Goal: Task Accomplishment & Management: Manage account settings

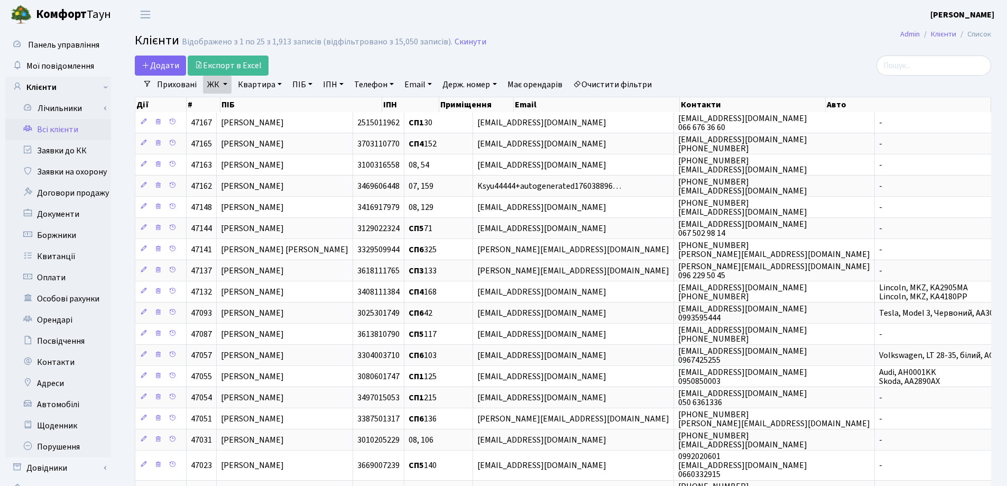
select select "25"
click at [278, 84] on link "Квартира" at bounding box center [260, 85] width 52 height 18
click at [271, 103] on input "text" at bounding box center [265, 105] width 62 height 20
type input "115"
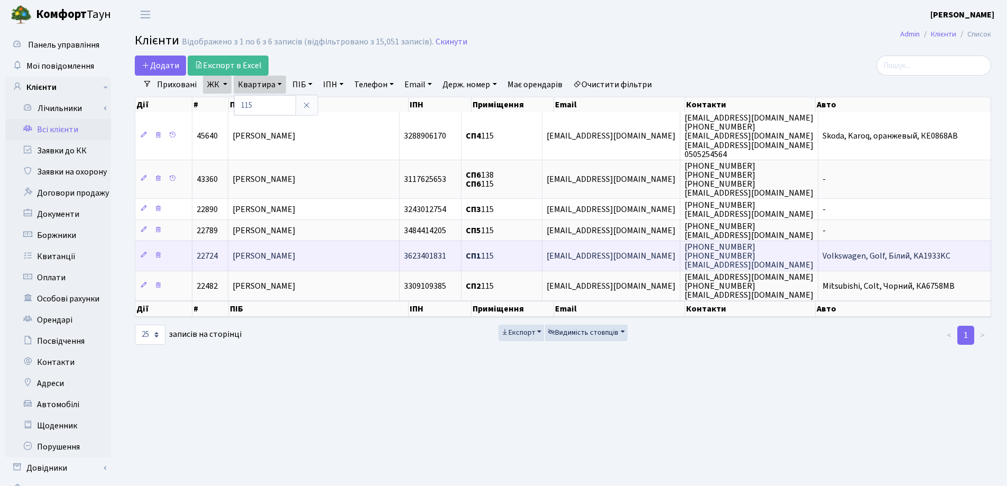
click at [296, 251] on span "Опанасюк Максим Сергійович" at bounding box center [264, 256] width 63 height 12
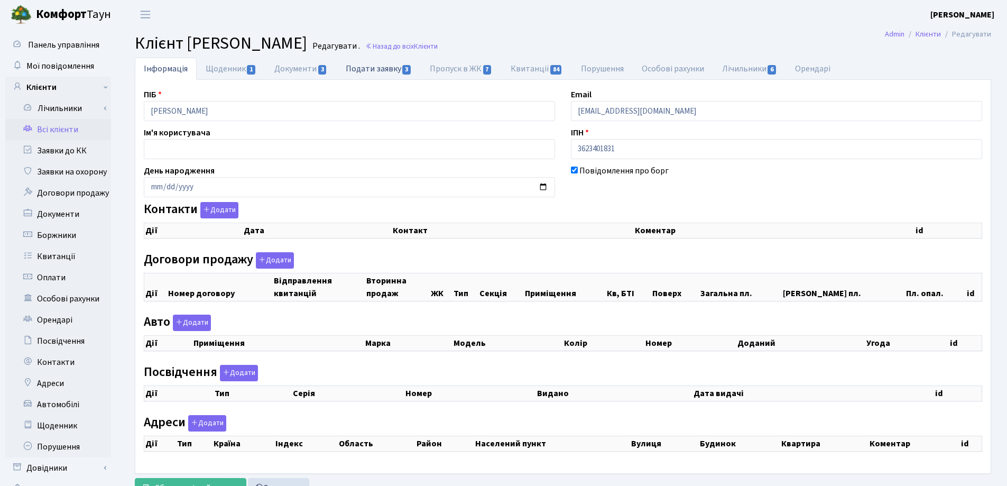
checkbox input "true"
select select "25"
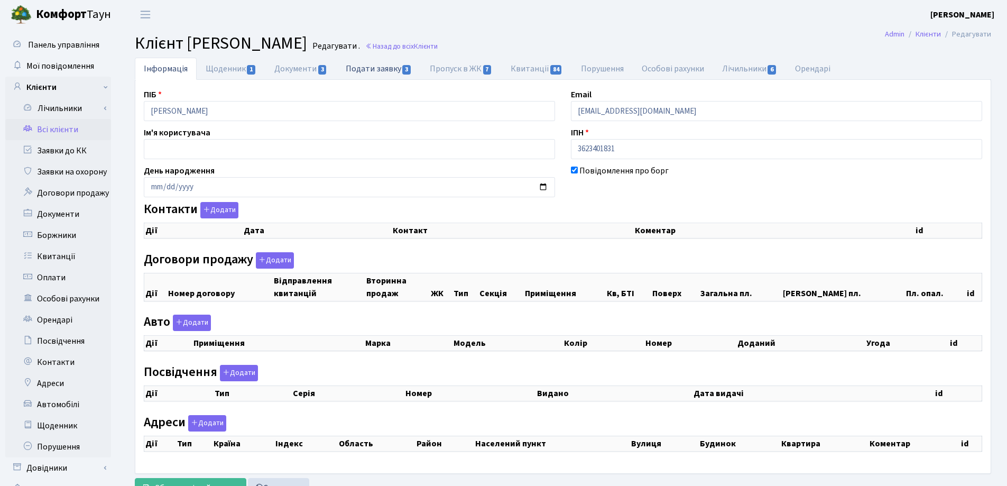
select select "25"
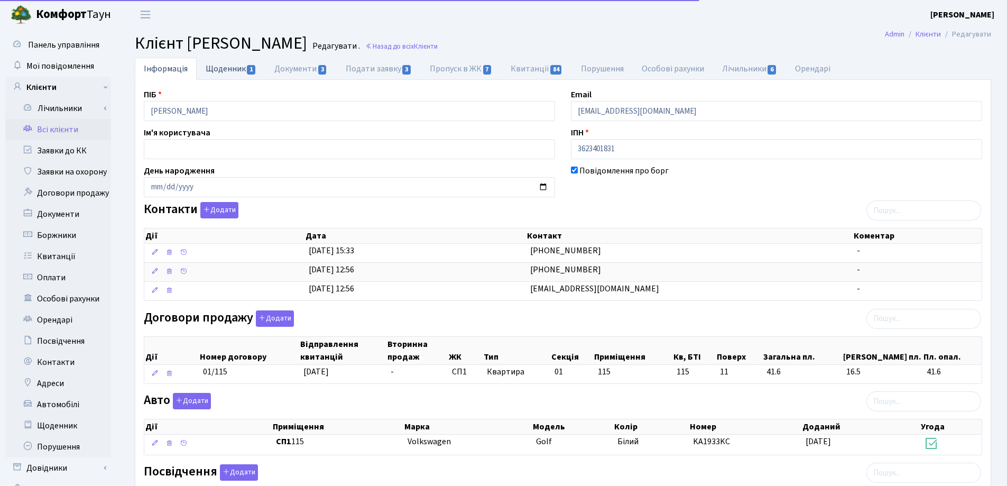
click at [221, 68] on link "Щоденник 1" at bounding box center [231, 69] width 69 height 22
select select "25"
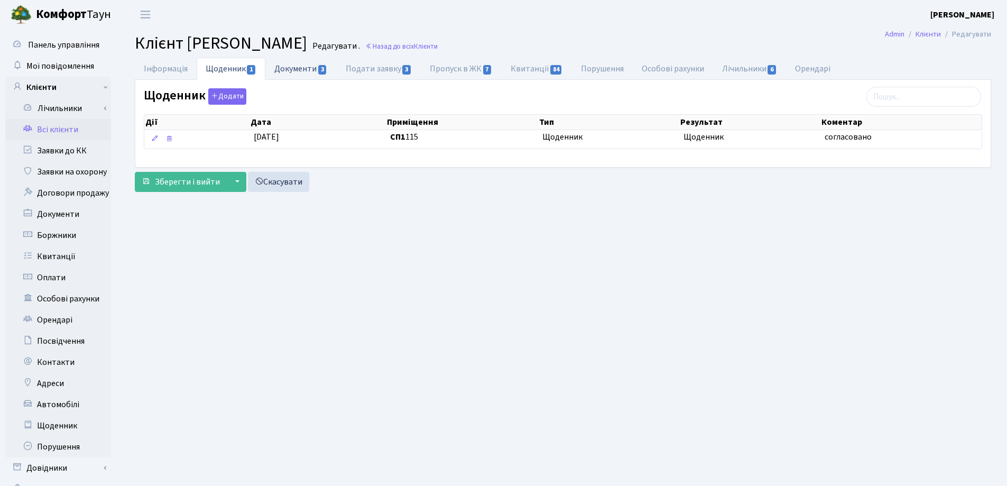
click at [291, 67] on link "Документи 3" at bounding box center [300, 69] width 71 height 22
select select "25"
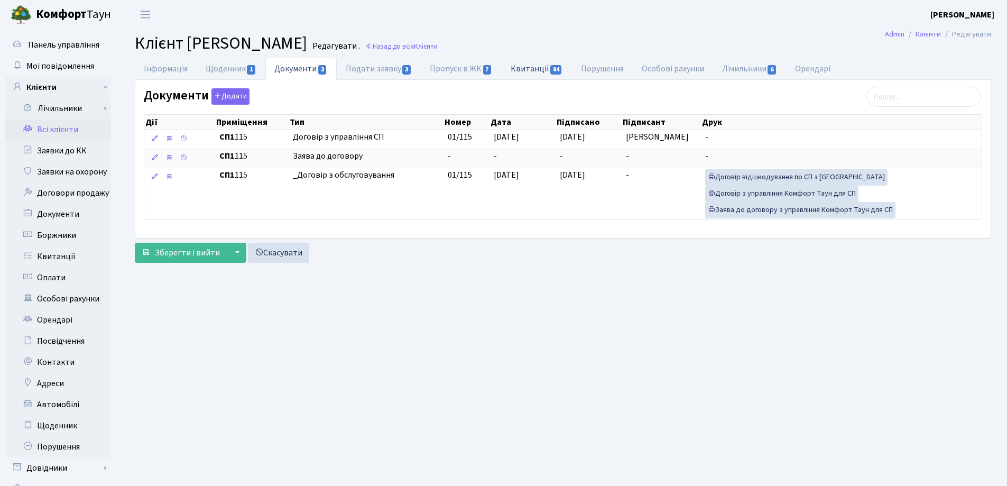
click at [524, 68] on link "Квитанції 84" at bounding box center [537, 69] width 70 height 22
select select "25"
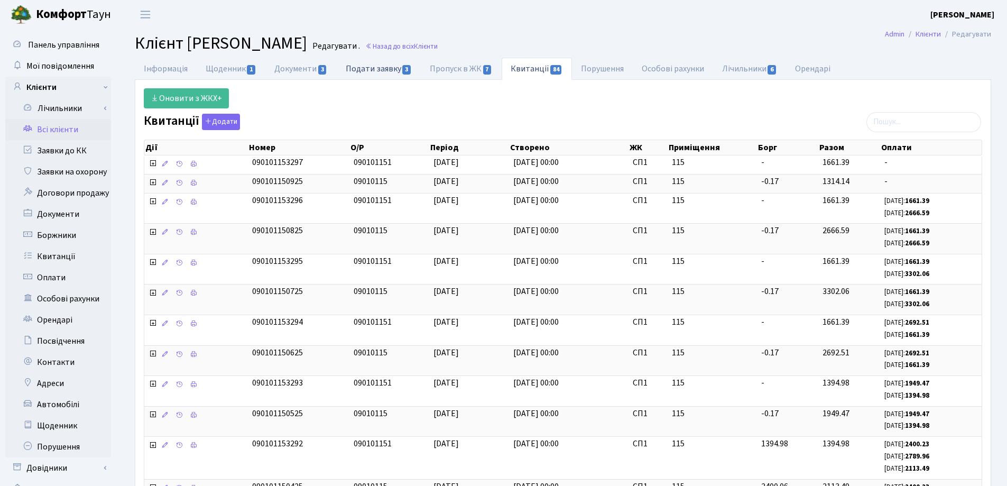
click at [370, 71] on link "Подати заявку 3" at bounding box center [379, 69] width 84 height 22
select select "25"
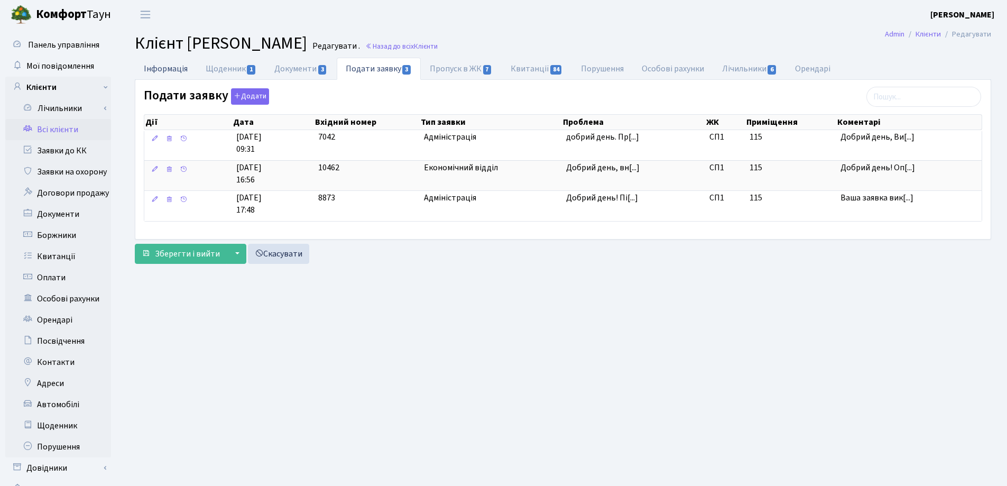
click at [150, 64] on link "Інформація" at bounding box center [166, 69] width 62 height 22
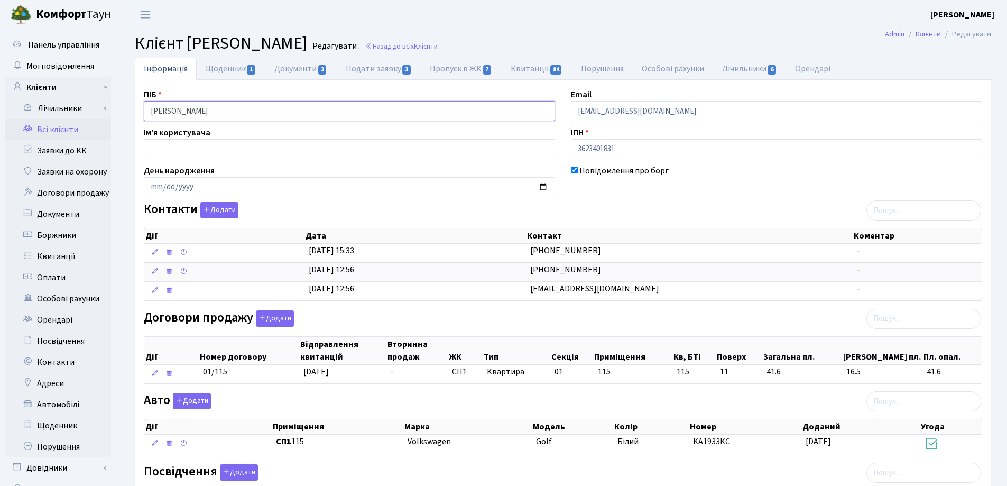
drag, startPoint x: 315, startPoint y: 113, endPoint x: 121, endPoint y: 113, distance: 194.0
click at [121, 113] on div "Інформація Щоденник 1 Документи 3 Подати заявку 3 Пропуск в ЖК 7 Квитанції 84 П…" at bounding box center [563, 388] width 888 height 661
click at [529, 23] on header "Комфорт Таун Лоскутова В. С. Мій обліковий запис Вийти" at bounding box center [503, 14] width 1007 height 29
click at [438, 45] on link "Назад до всіх Клієнти" at bounding box center [401, 46] width 72 height 10
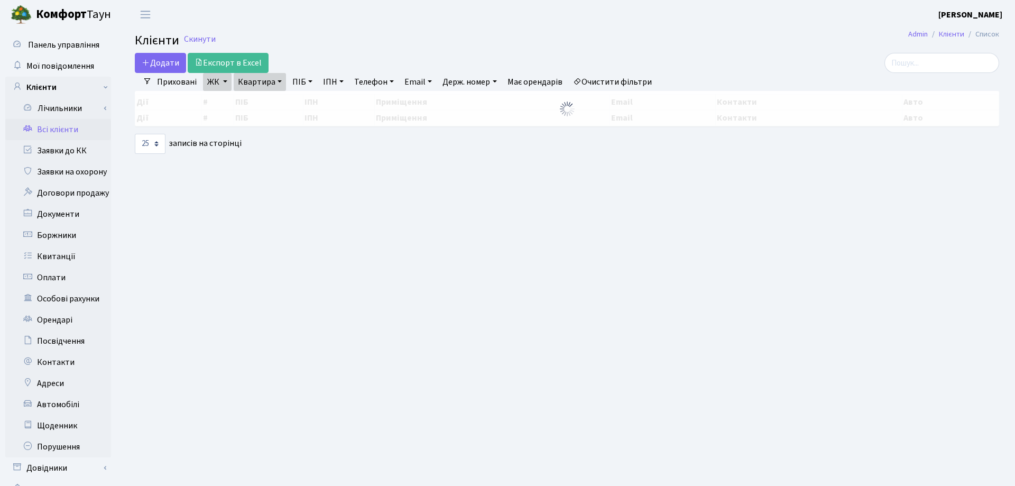
select select "25"
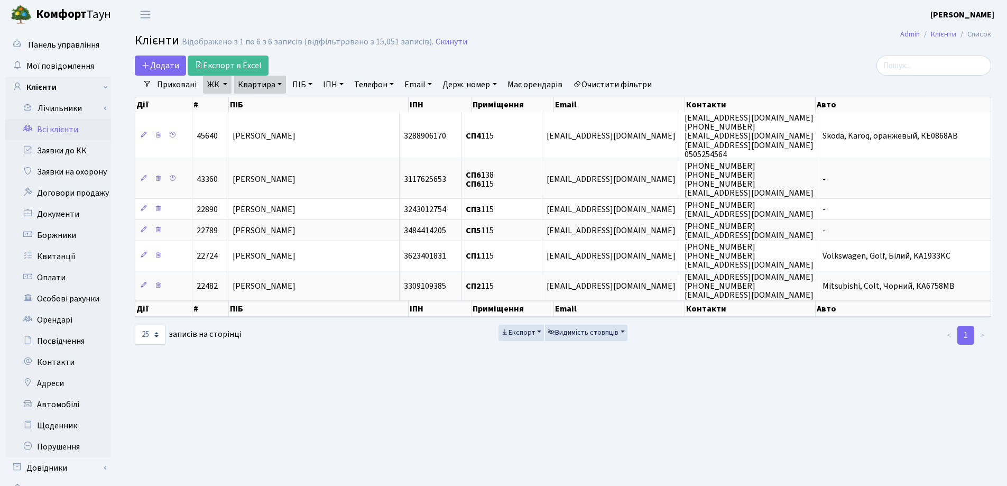
click at [279, 84] on link "Квартира" at bounding box center [260, 85] width 52 height 18
click at [275, 107] on input "115" at bounding box center [265, 105] width 62 height 20
type input "1"
type input "263"
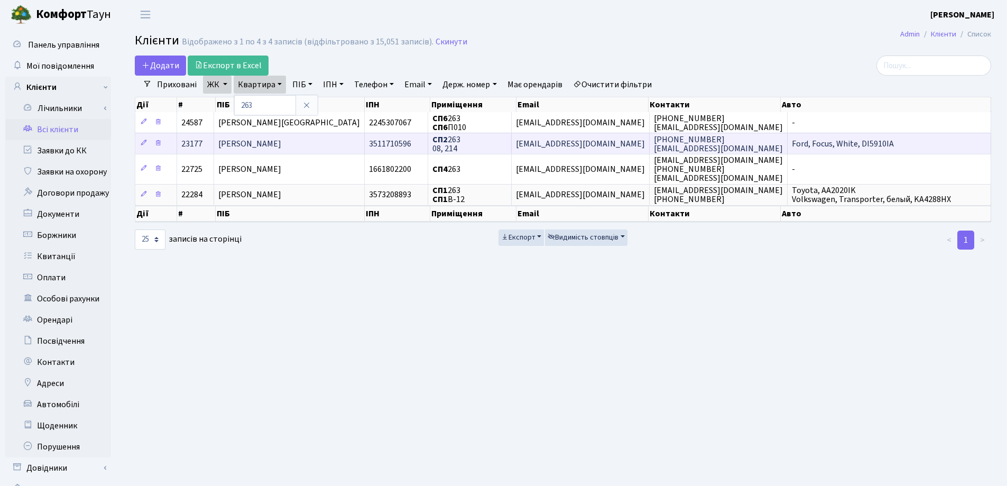
click at [272, 144] on span "[PERSON_NAME]" at bounding box center [249, 144] width 63 height 12
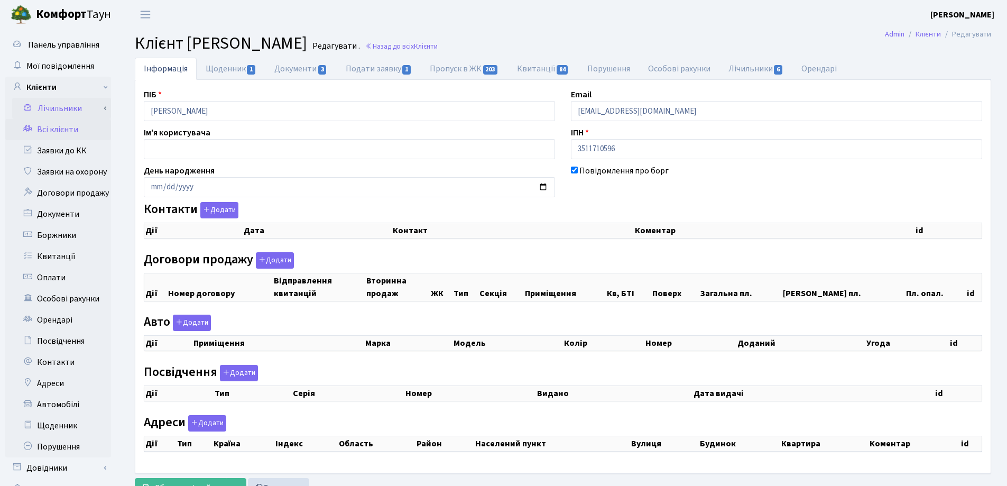
click at [107, 118] on div "Панель управління Мої повідомлення Клієнти Лічильники Показання" at bounding box center [503, 267] width 1007 height 476
checkbox input "true"
select select "25"
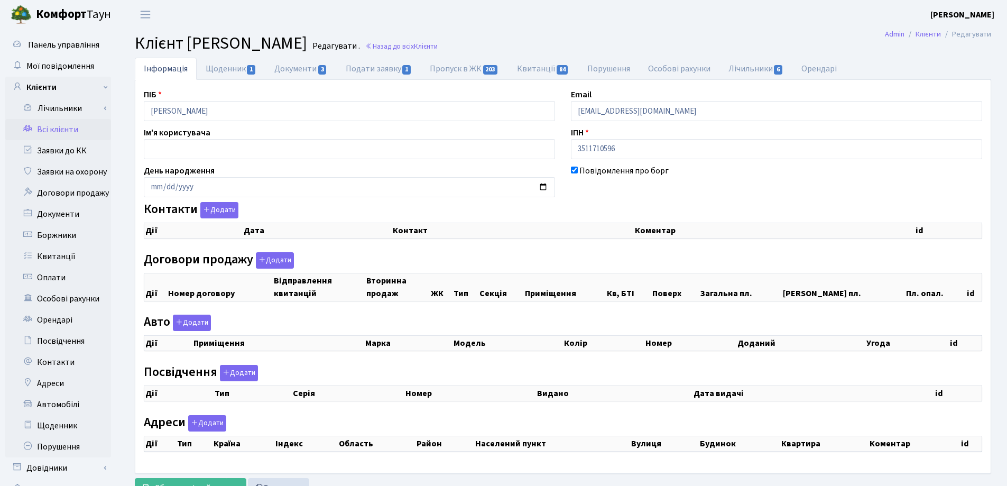
select select "25"
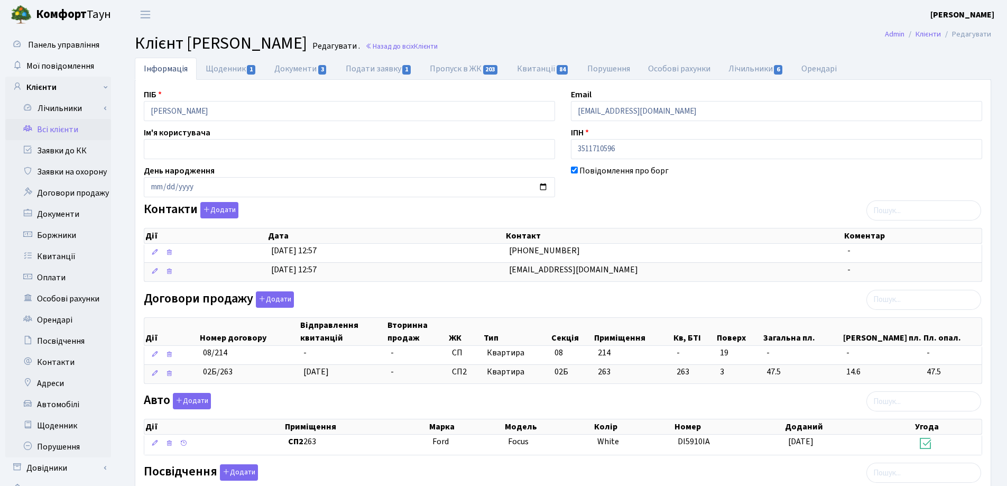
click at [713, 34] on h2 "Клієнт Носов Юрій Леонідович Редагувати . Назад до всіх Клієнти" at bounding box center [563, 43] width 856 height 20
drag, startPoint x: 290, startPoint y: 115, endPoint x: 125, endPoint y: 102, distance: 166.0
click at [125, 102] on div "Інформація Щоденник 1 Документи 3 Подати заявку 1 Пропуск в ЖК 203 Квитанції 84…" at bounding box center [563, 436] width 888 height 756
drag, startPoint x: 782, startPoint y: 15, endPoint x: 519, endPoint y: 26, distance: 263.5
click at [776, 18] on header "Комфорт Таун Лоскутова В. С. Мій обліковий запис Вийти" at bounding box center [503, 14] width 1007 height 29
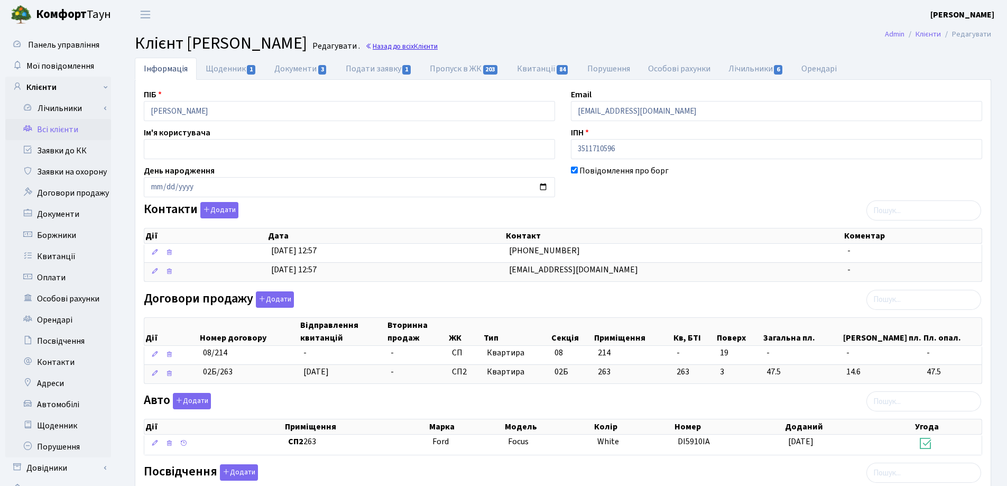
click at [438, 48] on link "Назад до всіх Клієнти" at bounding box center [401, 46] width 72 height 10
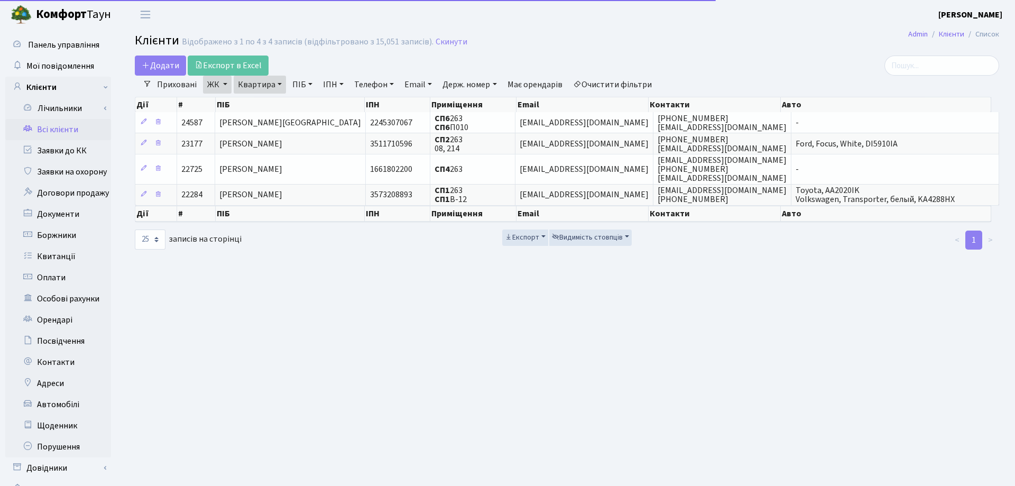
select select "25"
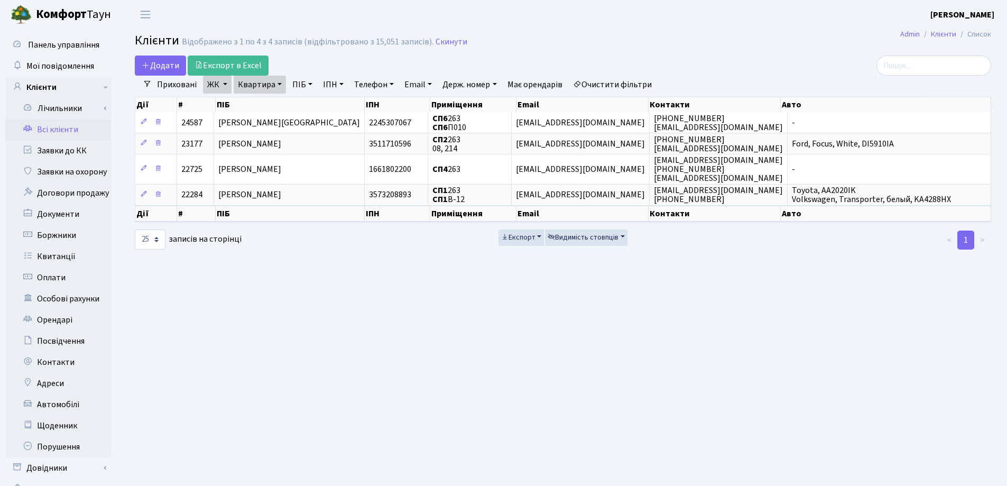
click at [279, 85] on link "Квартира" at bounding box center [260, 85] width 52 height 18
click at [276, 105] on input "263" at bounding box center [265, 105] width 62 height 20
type input "2"
type input "58"
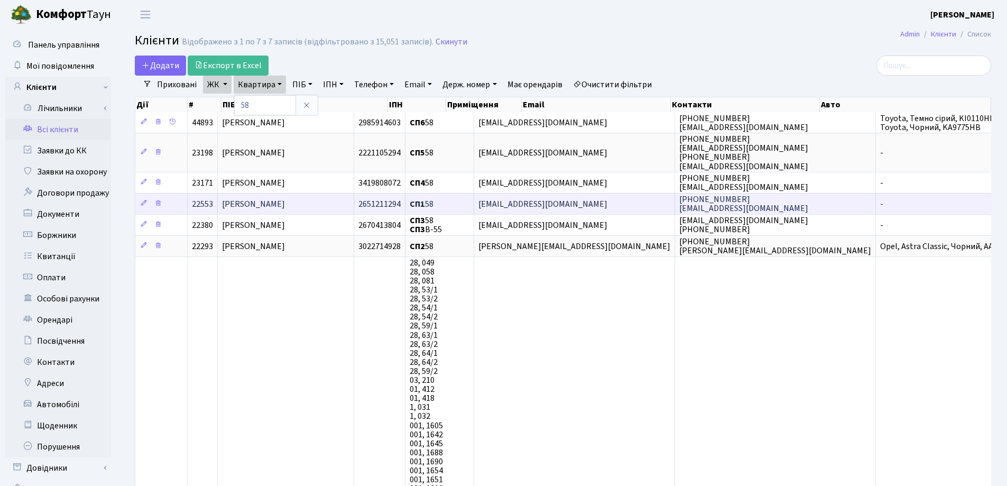
click at [251, 205] on span "[PERSON_NAME] [PERSON_NAME]" at bounding box center [253, 204] width 63 height 12
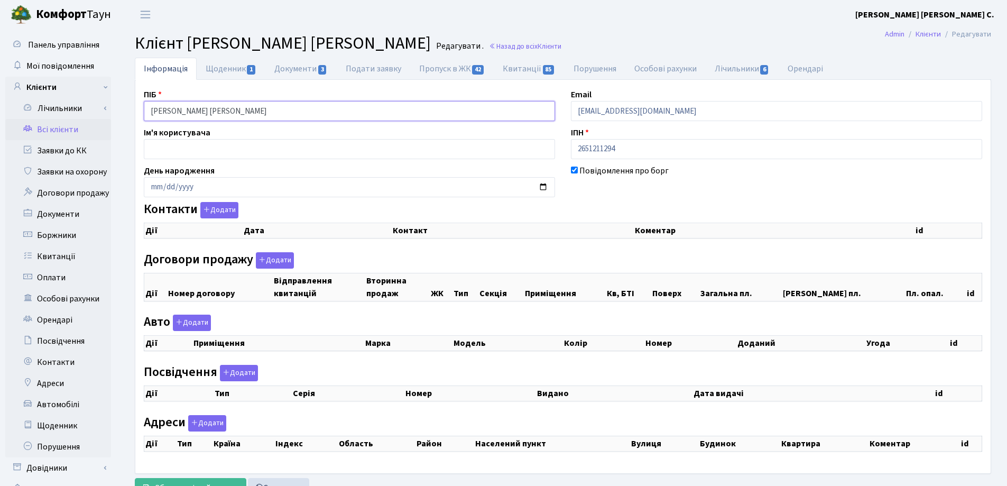
checkbox input "true"
select select "25"
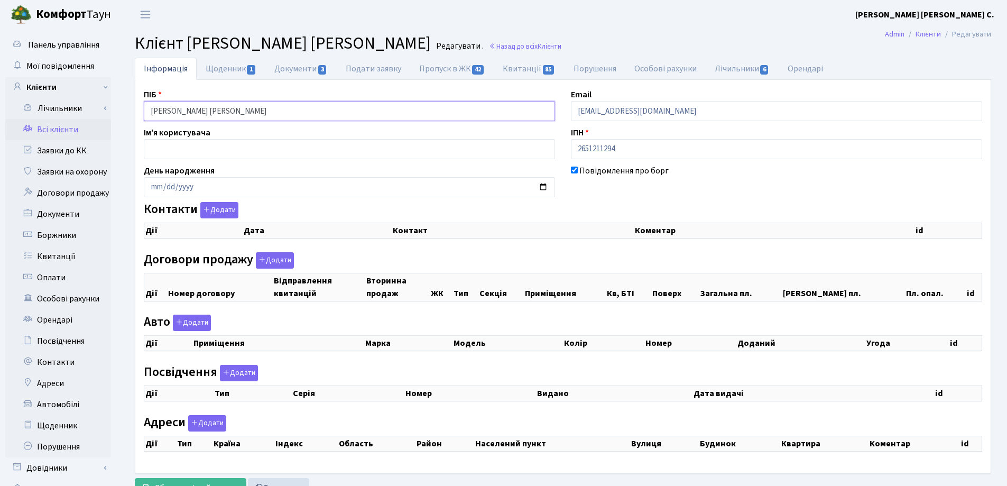
select select "25"
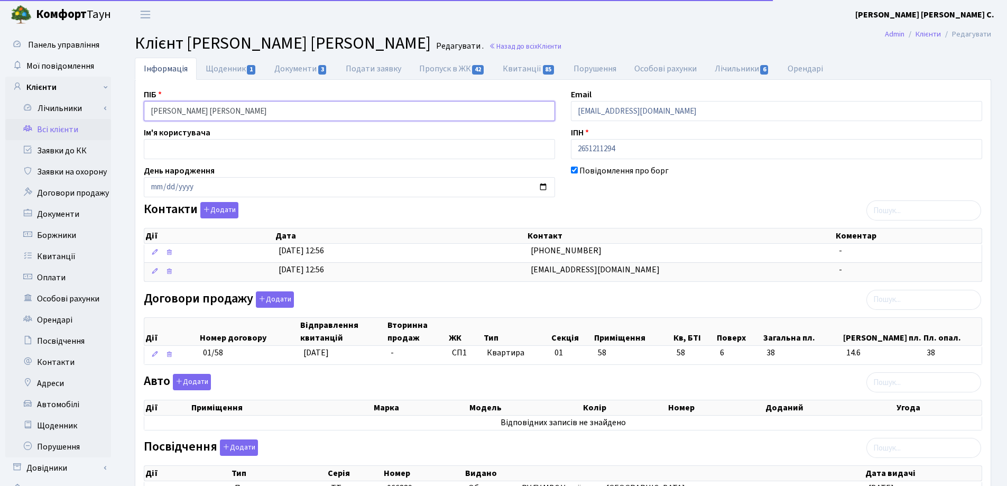
drag, startPoint x: 324, startPoint y: 109, endPoint x: 113, endPoint y: 119, distance: 211.2
click at [113, 119] on div "Панель управління Мої повідомлення Клієнти Лічильники Показання" at bounding box center [503, 361] width 1007 height 665
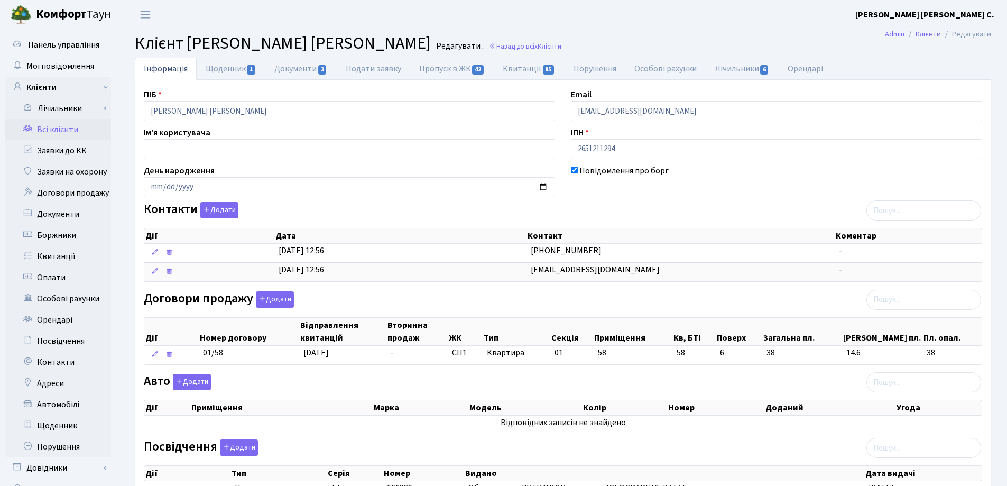
click at [381, 29] on header "Комфорт Таун Лоскутова В. С. Мій обліковий запис Вийти" at bounding box center [503, 14] width 1007 height 29
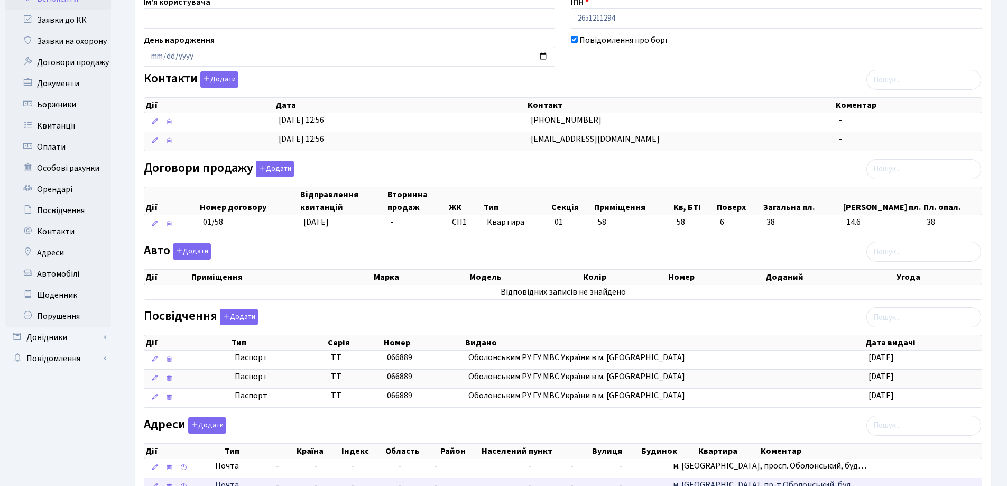
scroll to position [23, 0]
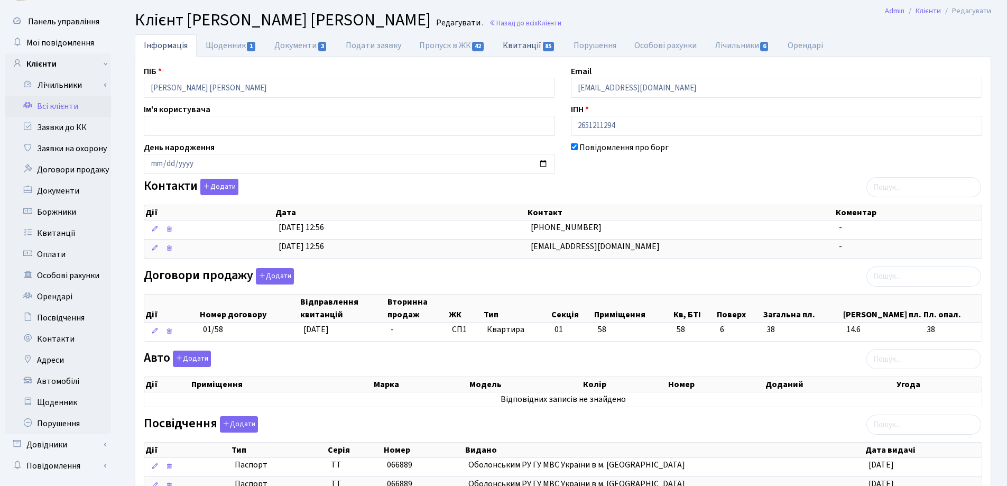
click at [520, 44] on link "Квитанції 85" at bounding box center [529, 45] width 70 height 22
select select "25"
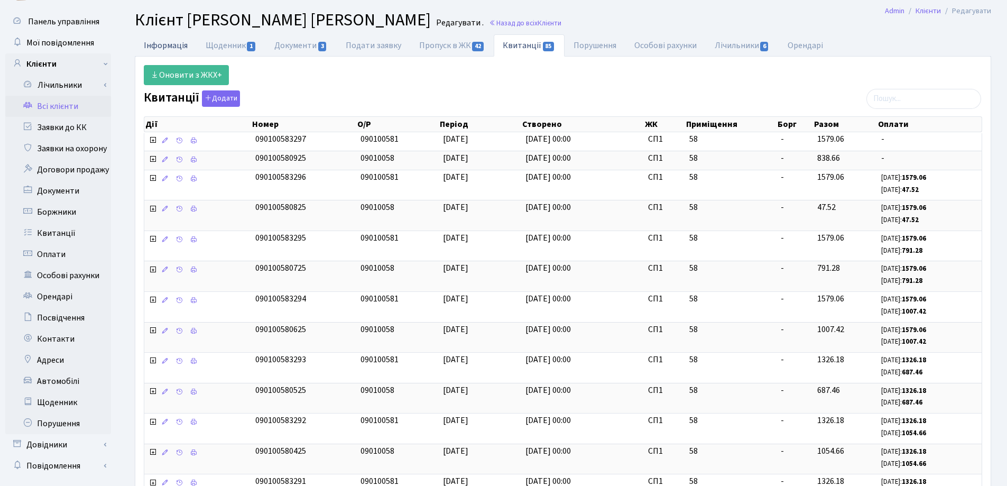
click at [146, 42] on link "Інформація" at bounding box center [166, 45] width 62 height 22
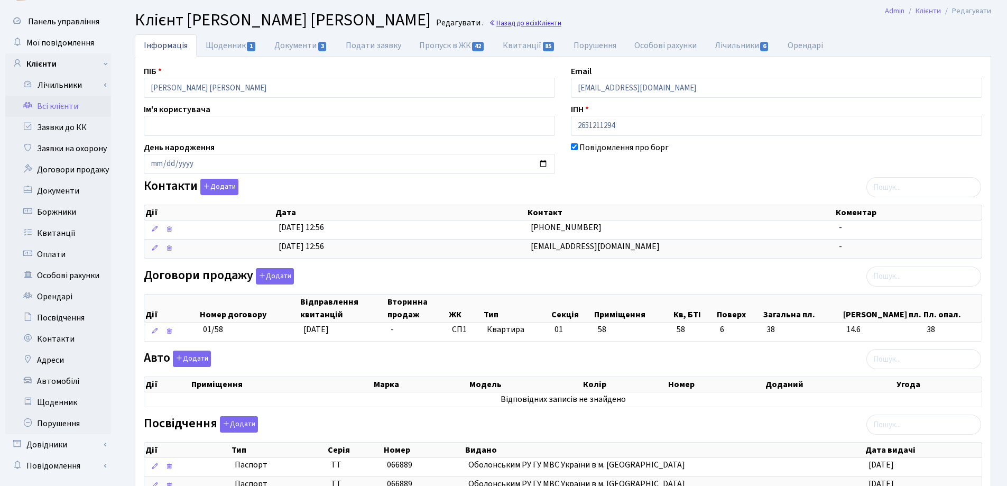
click at [545, 22] on link "Назад до всіх Клієнти" at bounding box center [525, 23] width 72 height 10
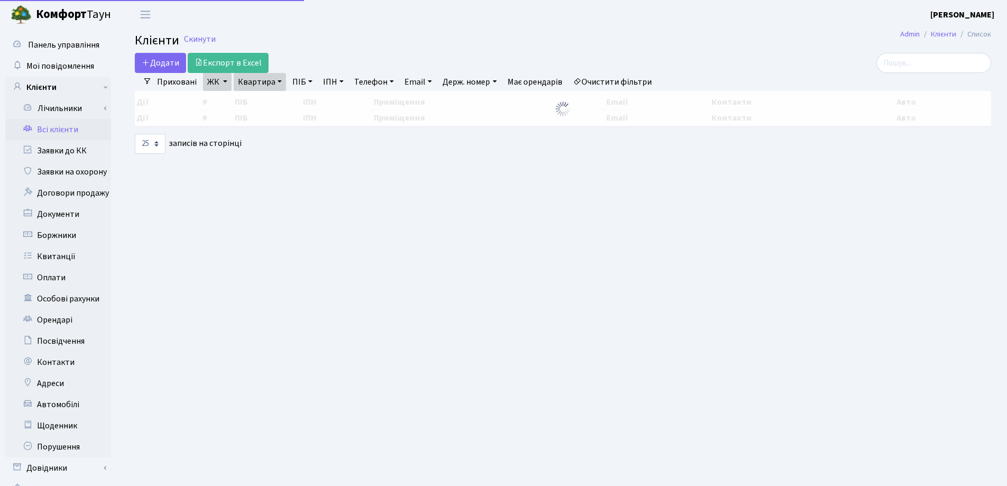
select select "25"
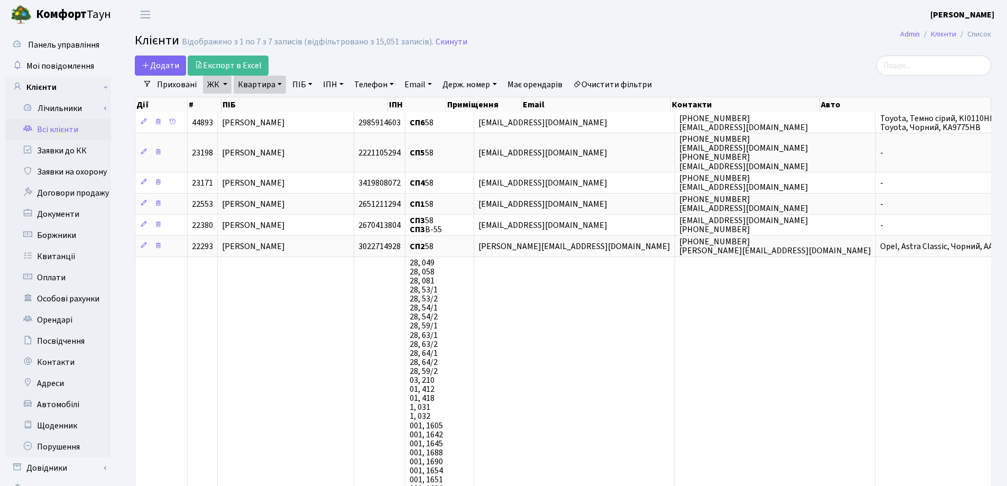
click at [276, 85] on link "Квартира" at bounding box center [260, 85] width 52 height 18
click at [303, 104] on icon at bounding box center [306, 105] width 8 height 8
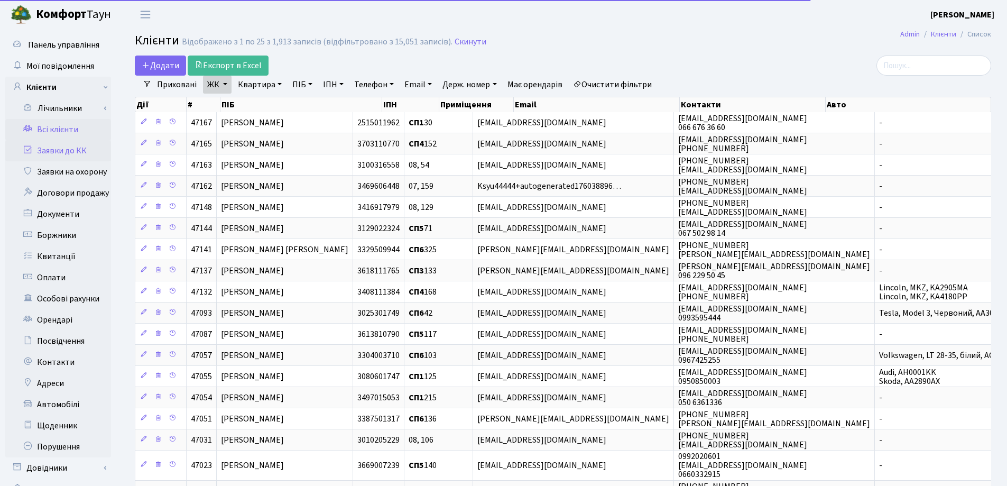
click at [60, 150] on link "Заявки до КК" at bounding box center [58, 150] width 106 height 21
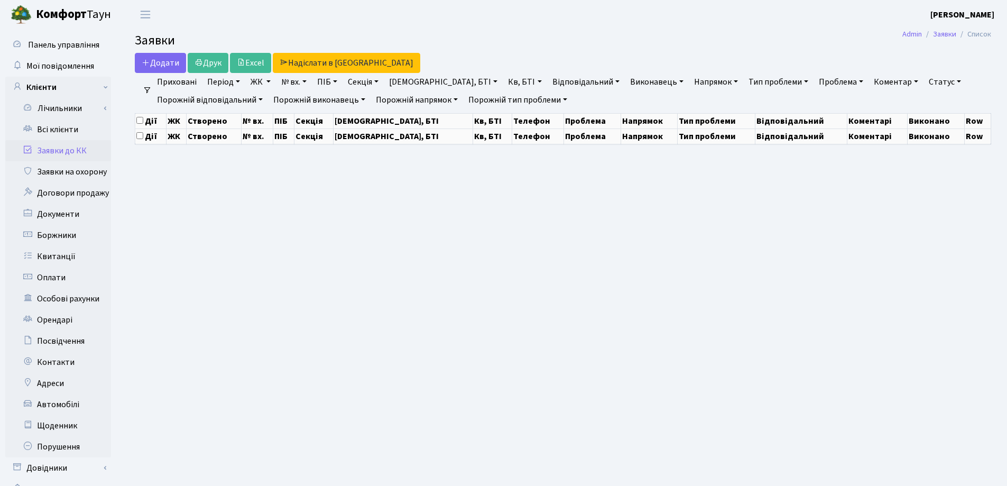
select select "25"
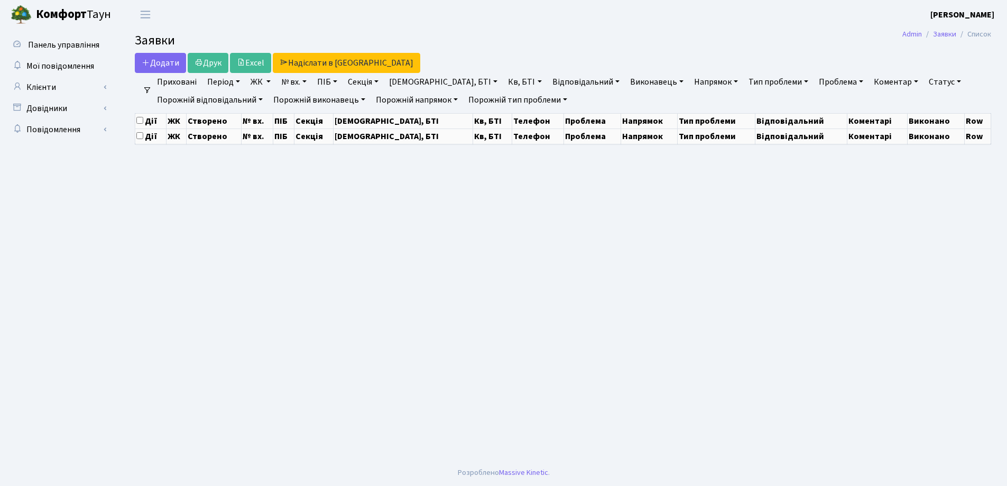
select select "25"
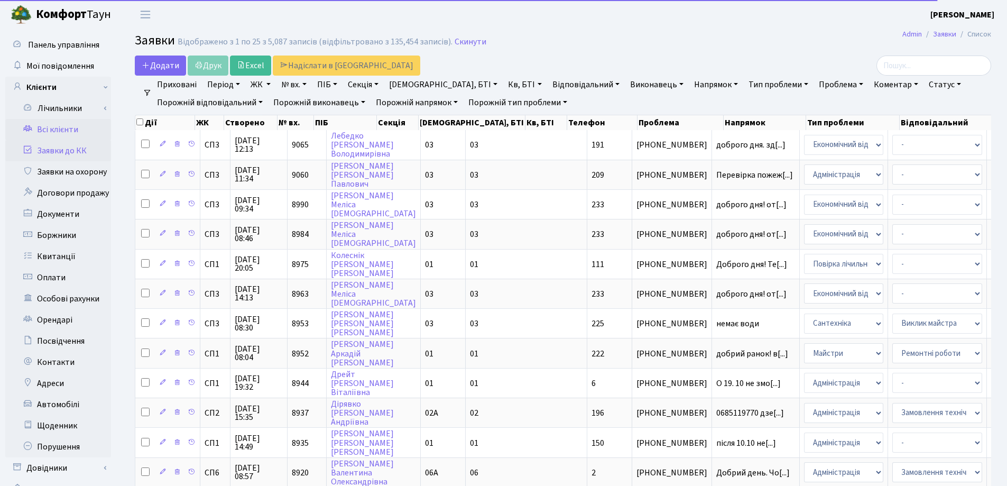
click at [45, 128] on link "Всі клієнти" at bounding box center [58, 129] width 106 height 21
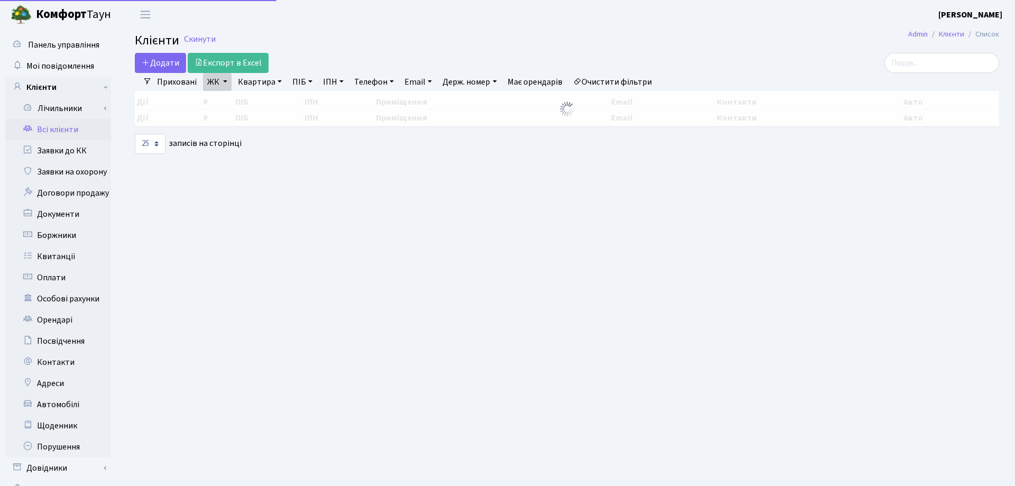
select select "25"
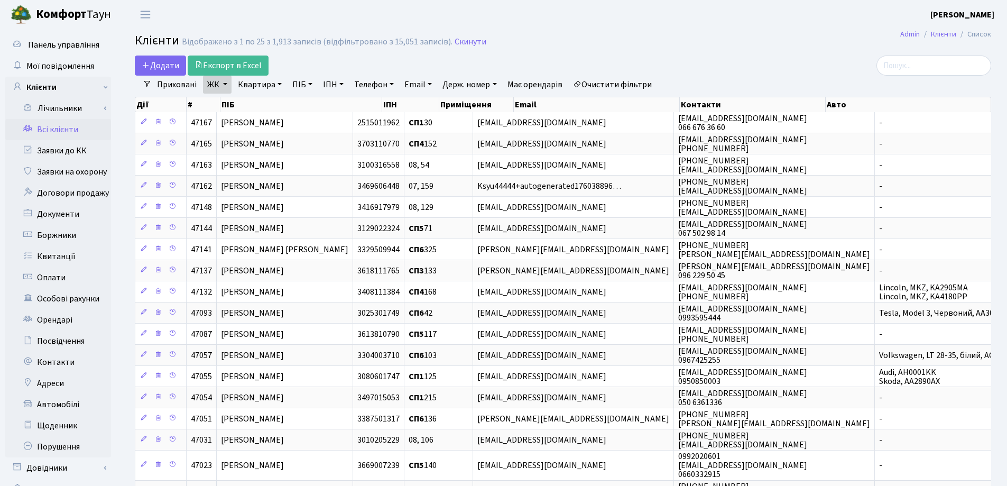
drag, startPoint x: 279, startPoint y: 84, endPoint x: 281, endPoint y: 100, distance: 16.5
click at [279, 85] on link "Квартира" at bounding box center [260, 85] width 52 height 18
type input "207"
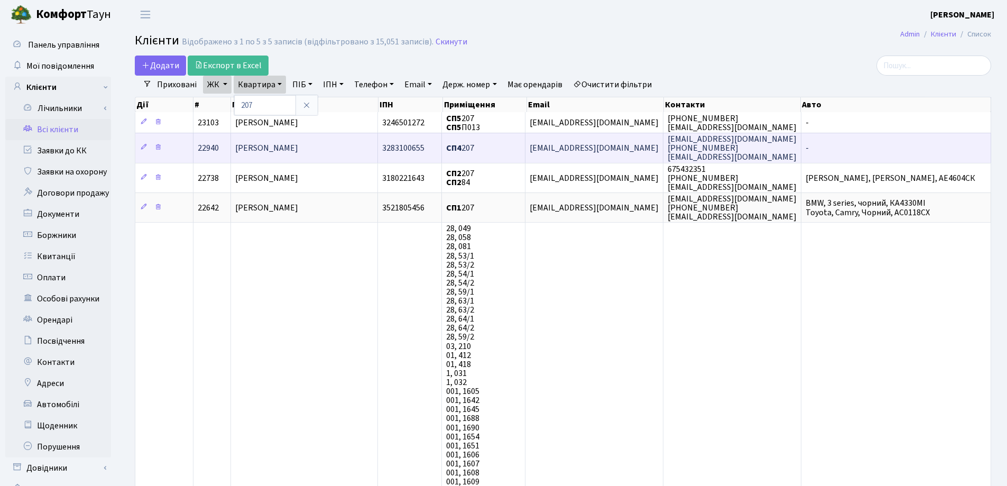
click at [334, 150] on td "[PERSON_NAME]" at bounding box center [304, 148] width 147 height 30
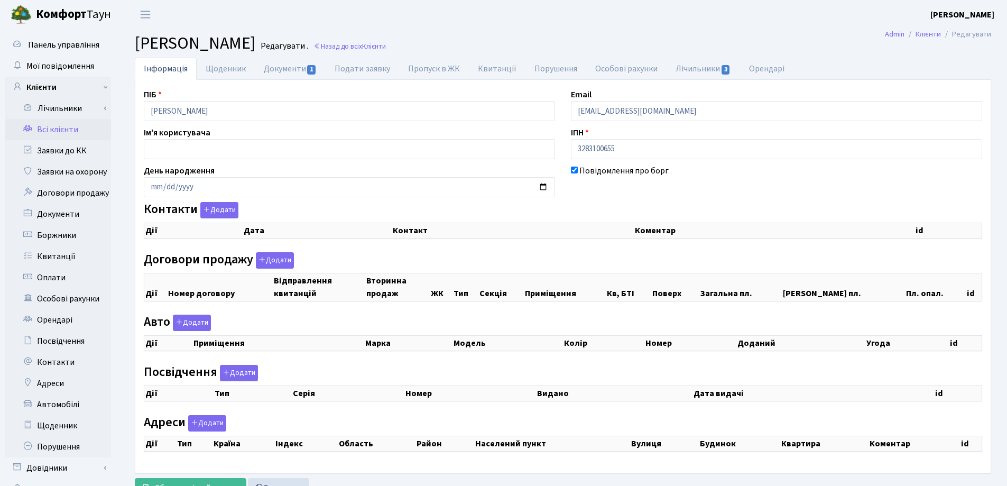
checkbox input "true"
select select "25"
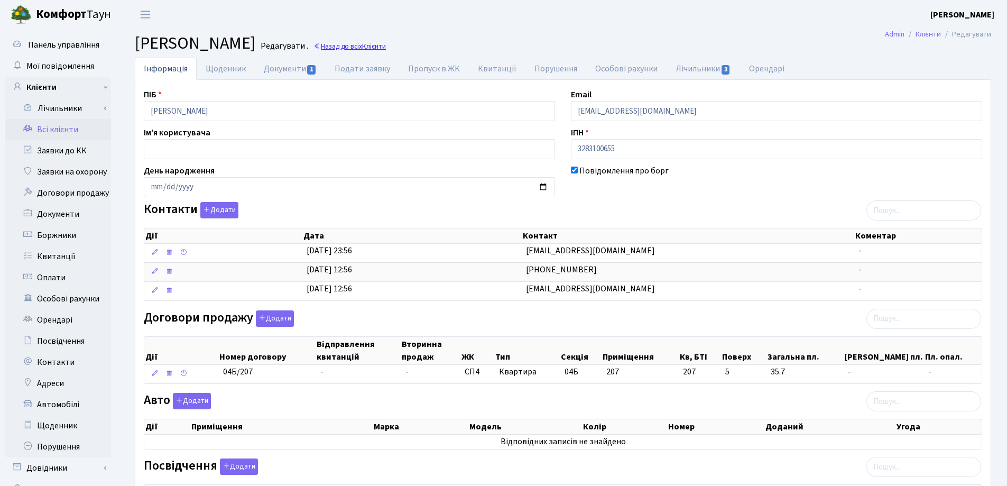
click at [386, 45] on link "Назад до всіх Клієнти" at bounding box center [349, 46] width 72 height 10
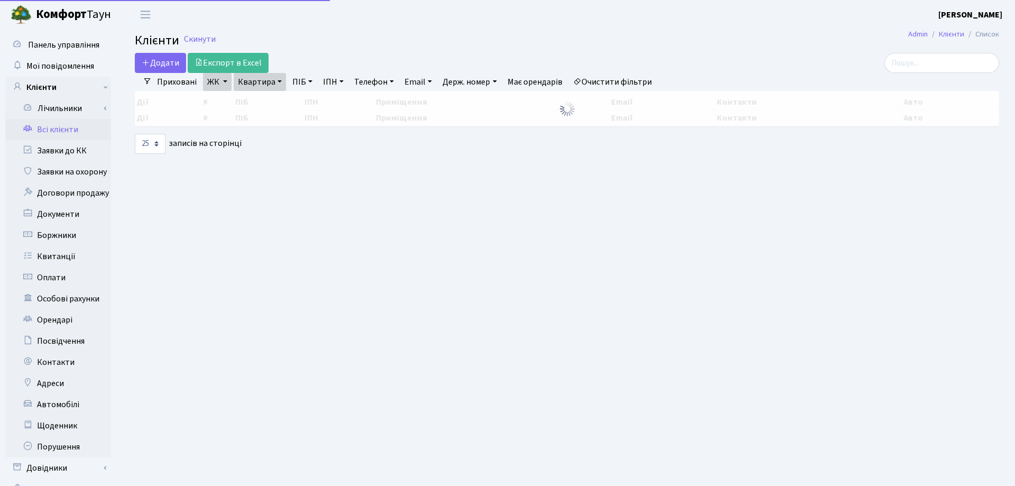
select select "25"
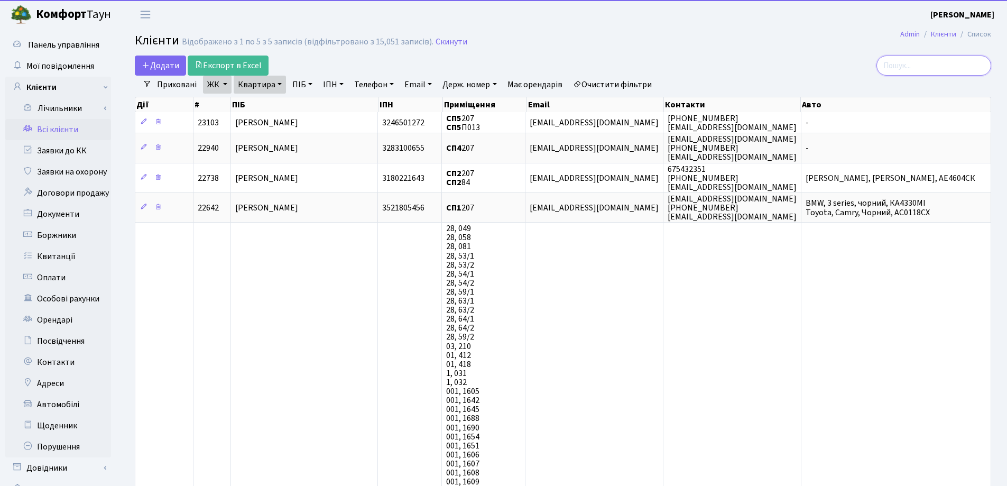
click at [928, 61] on input "search" at bounding box center [934, 66] width 115 height 20
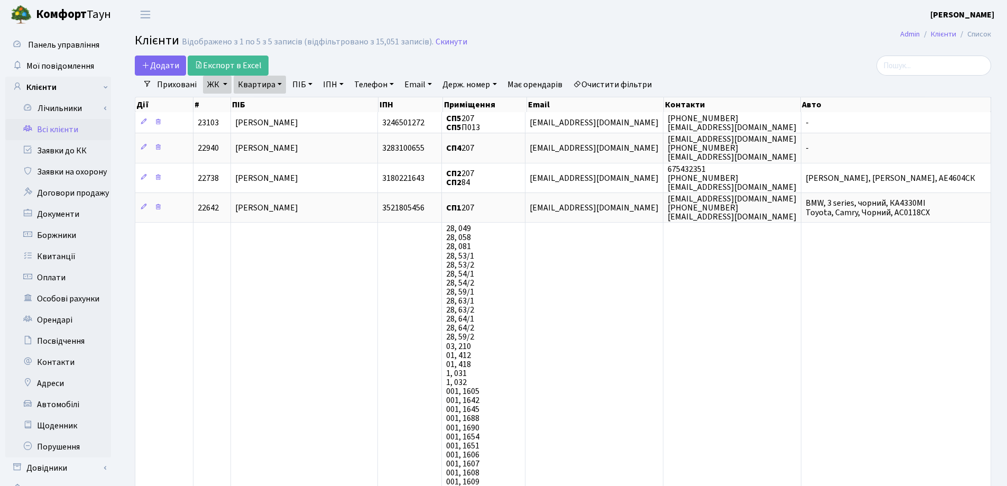
click at [278, 82] on link "Квартира" at bounding box center [260, 85] width 52 height 18
click at [304, 109] on icon at bounding box center [306, 105] width 8 height 8
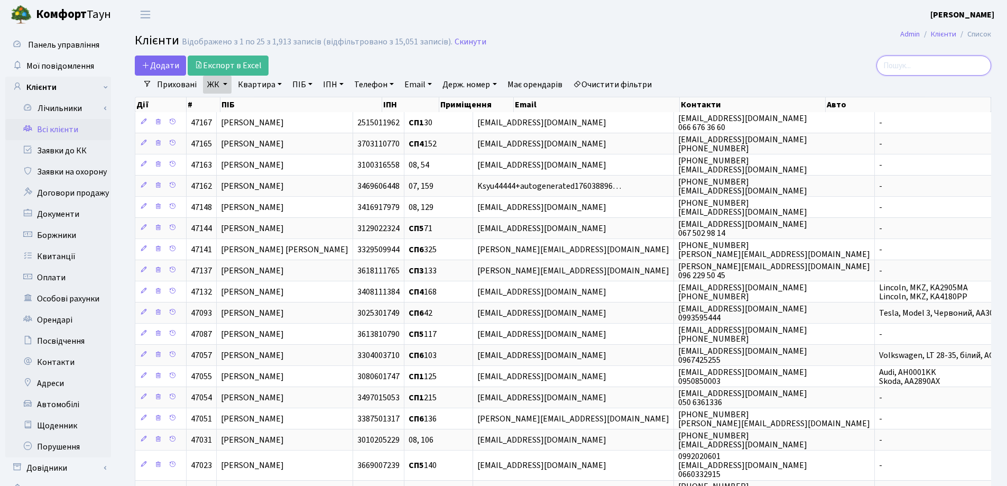
click at [948, 59] on input "search" at bounding box center [934, 66] width 115 height 20
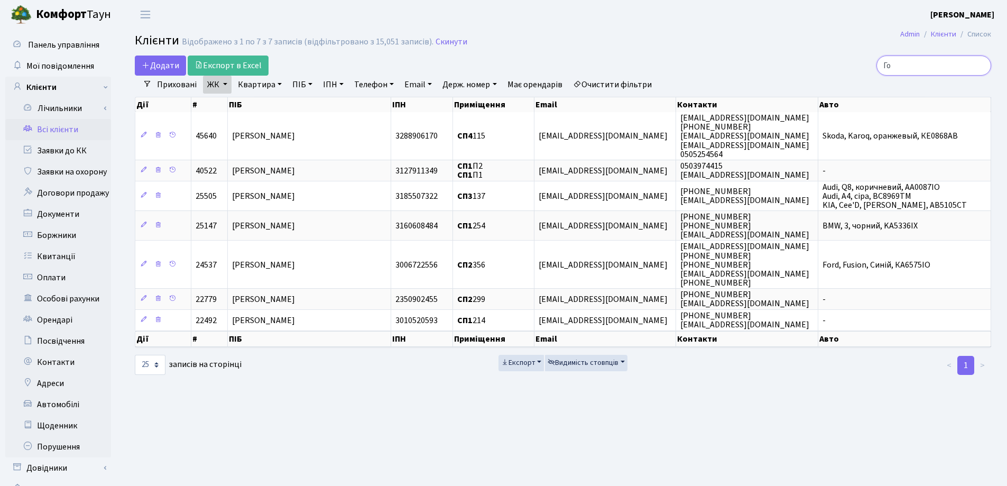
type input "Г"
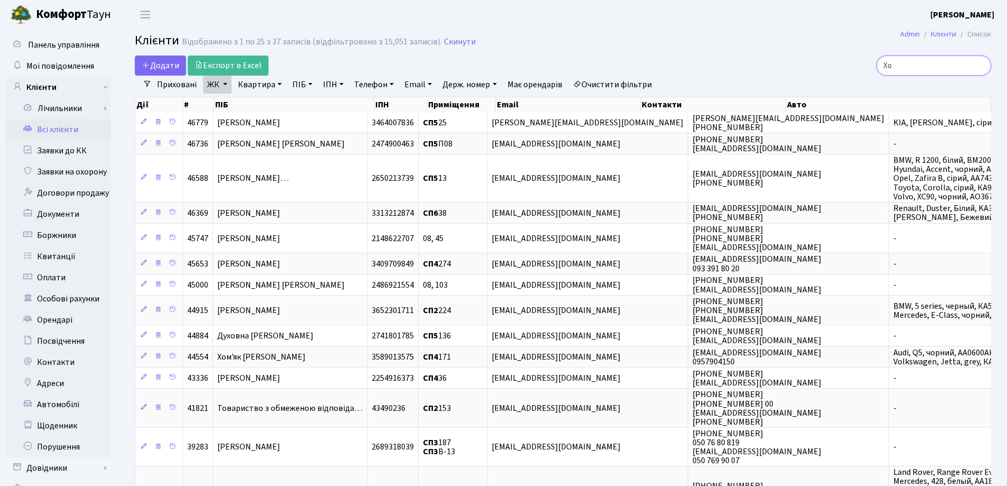
type input "Х"
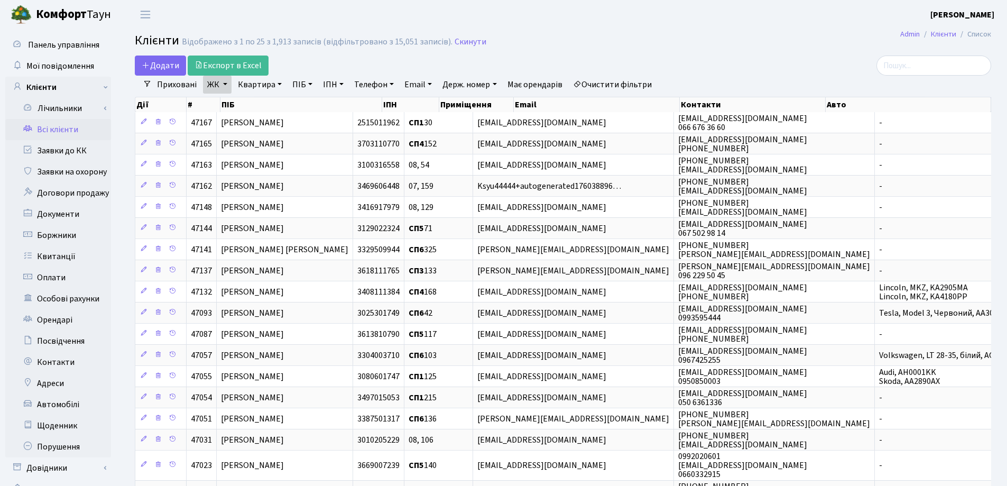
drag, startPoint x: 393, startPoint y: 86, endPoint x: 391, endPoint y: 101, distance: 15.4
click at [393, 86] on link "Телефон" at bounding box center [374, 85] width 48 height 18
click at [391, 102] on input "text" at bounding box center [381, 105] width 62 height 20
type input "0634838522"
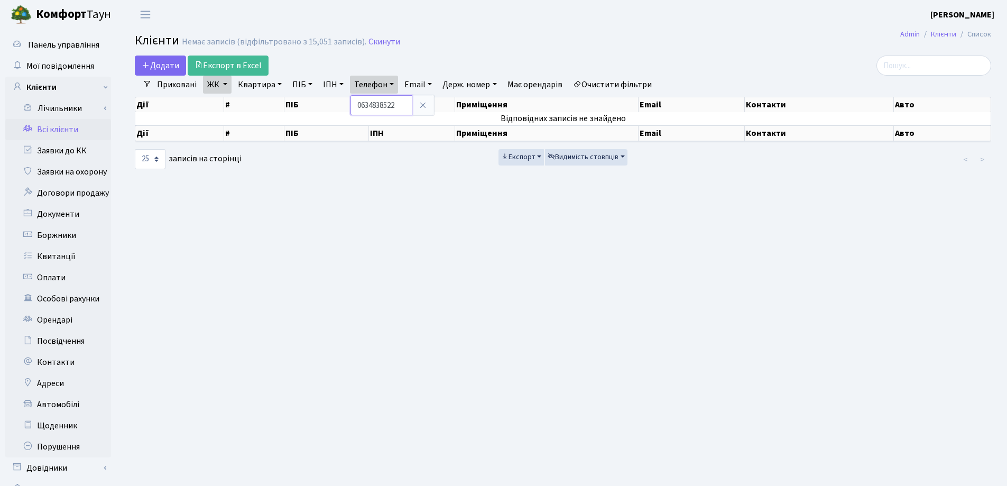
drag, startPoint x: 408, startPoint y: 106, endPoint x: 352, endPoint y: 103, distance: 56.1
click at [352, 103] on input "0634838522" at bounding box center [381, 105] width 62 height 20
click at [920, 63] on input "search" at bounding box center [934, 66] width 115 height 20
paste input "0634838522"
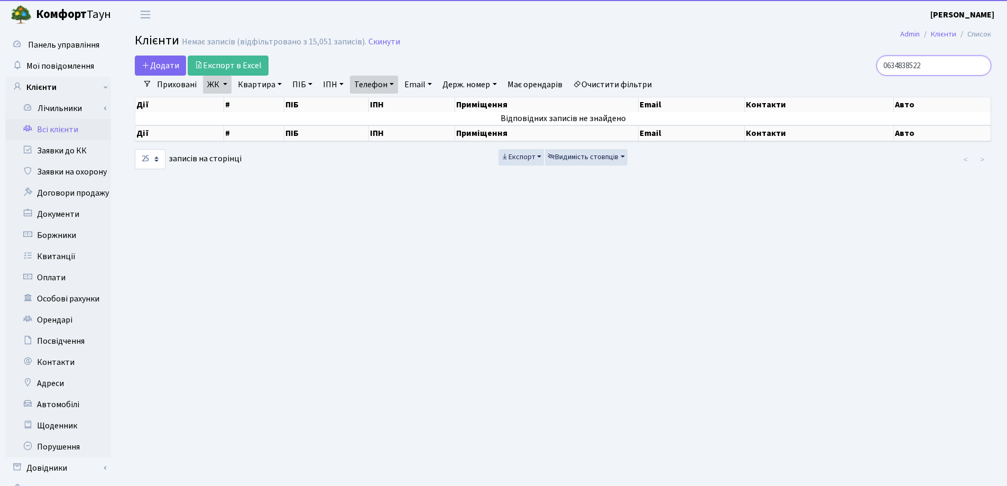
type input "0634838522"
click at [392, 84] on link "Телефон" at bounding box center [374, 85] width 48 height 18
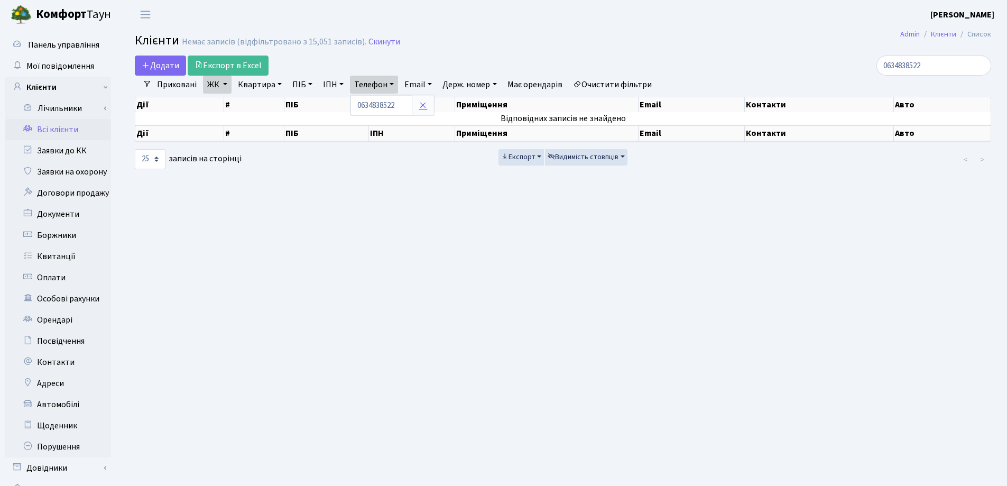
click at [424, 106] on icon at bounding box center [423, 105] width 8 height 8
drag, startPoint x: 963, startPoint y: 71, endPoint x: 871, endPoint y: 69, distance: 91.5
click at [872, 69] on div "0634838522" at bounding box center [853, 66] width 275 height 20
click at [40, 367] on link "Контакти" at bounding box center [58, 362] width 106 height 21
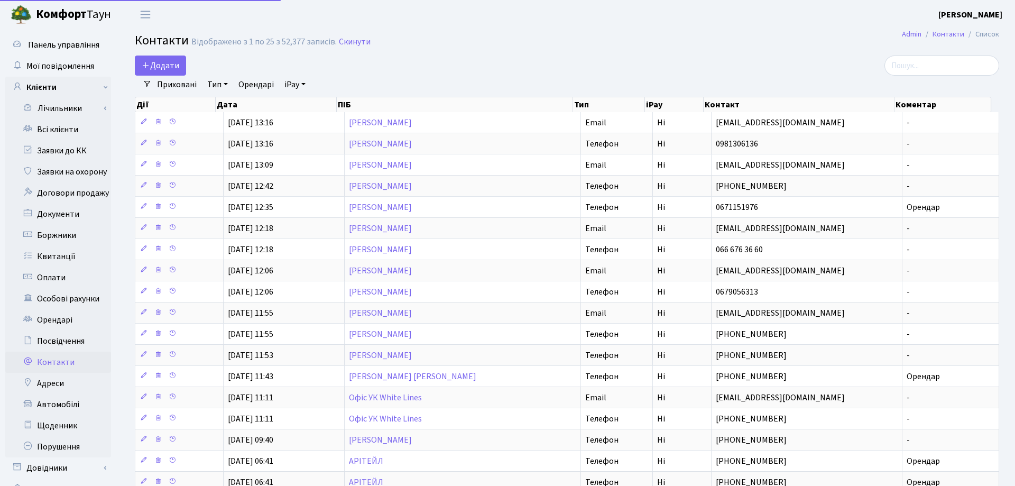
select select "25"
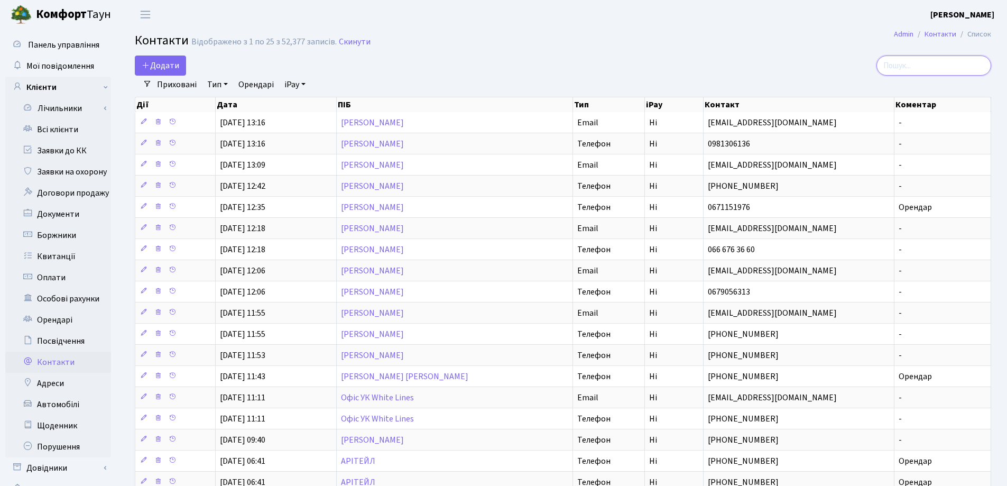
click at [920, 69] on input "search" at bounding box center [934, 66] width 115 height 20
paste input "0634838522"
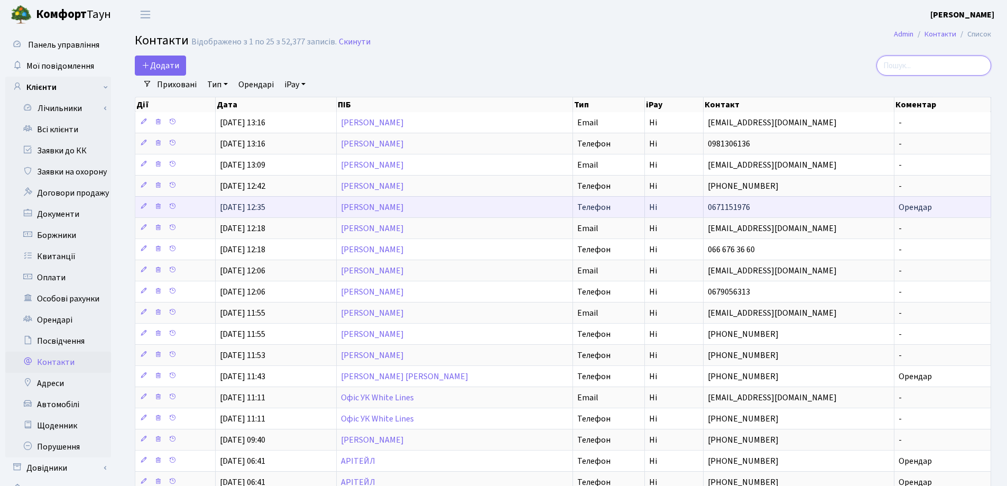
type input "0634838522"
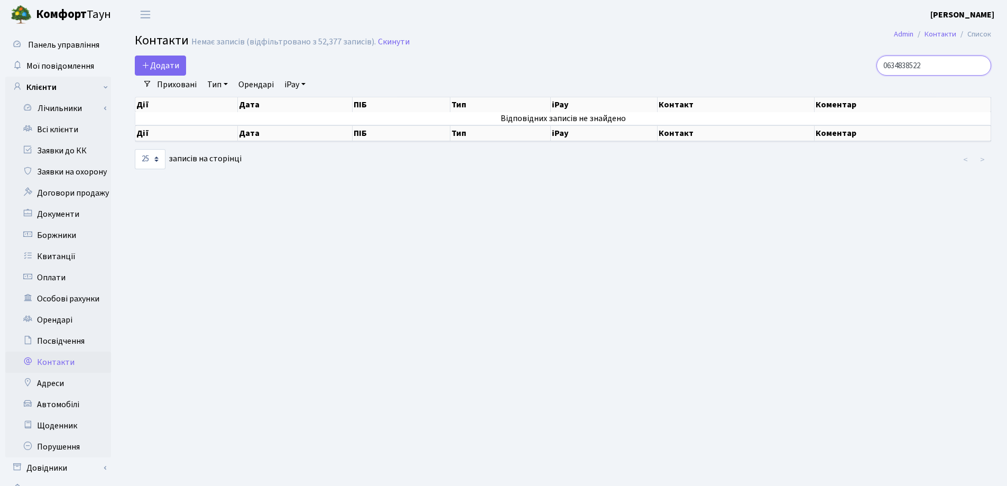
click at [980, 66] on input "0634838522" at bounding box center [934, 66] width 115 height 20
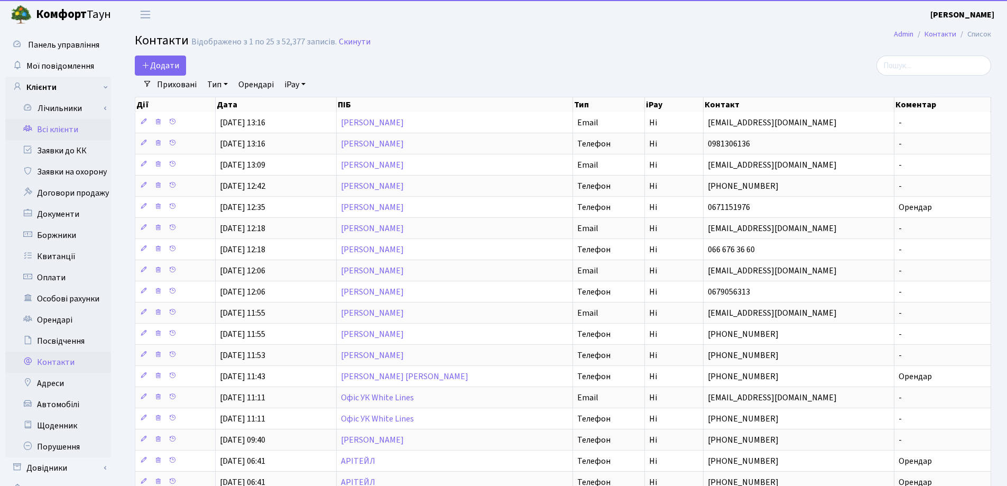
click at [67, 130] on link "Всі клієнти" at bounding box center [58, 129] width 106 height 21
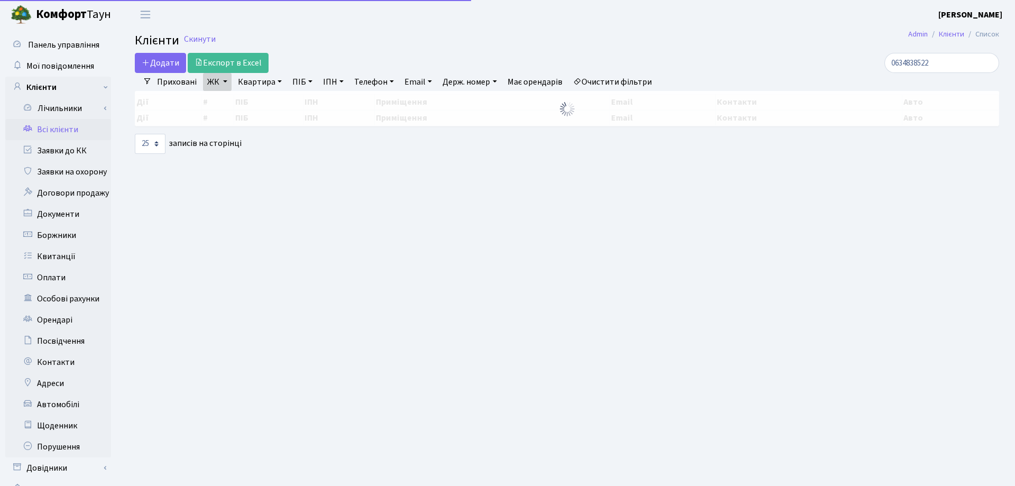
select select "25"
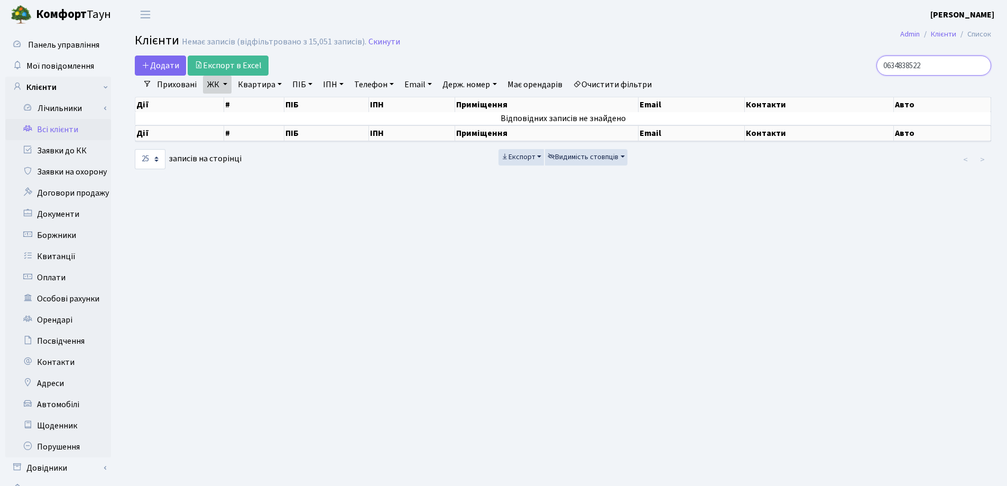
click at [980, 67] on input "0634838522" at bounding box center [934, 66] width 115 height 20
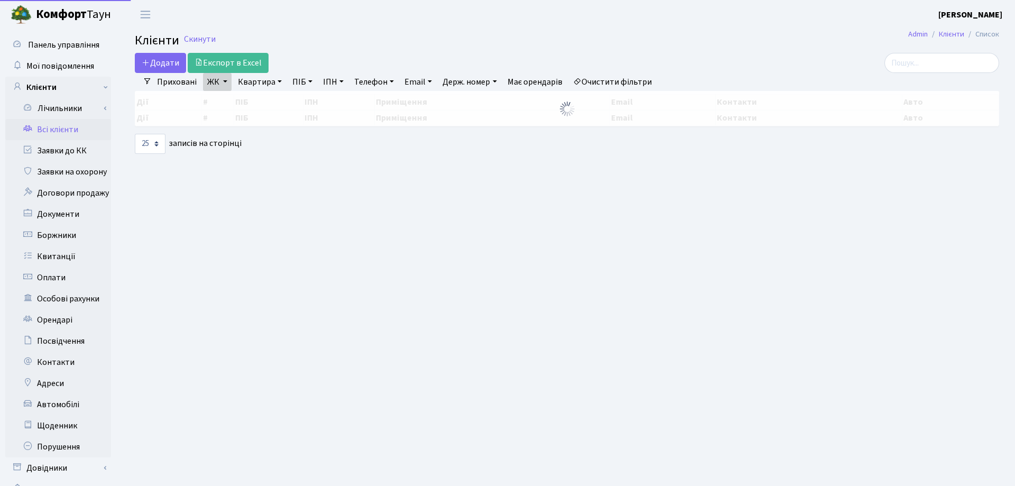
select select "25"
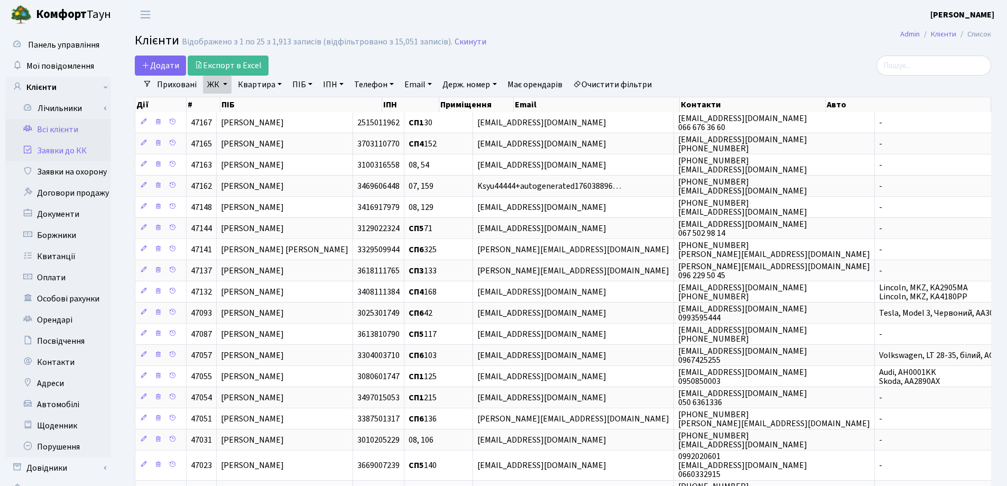
click at [63, 150] on link "Заявки до КК" at bounding box center [58, 150] width 106 height 21
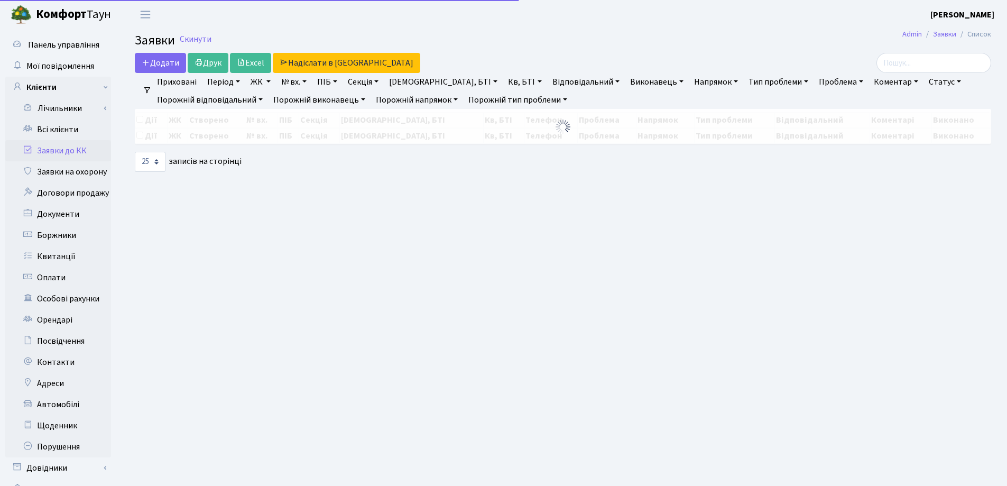
select select "25"
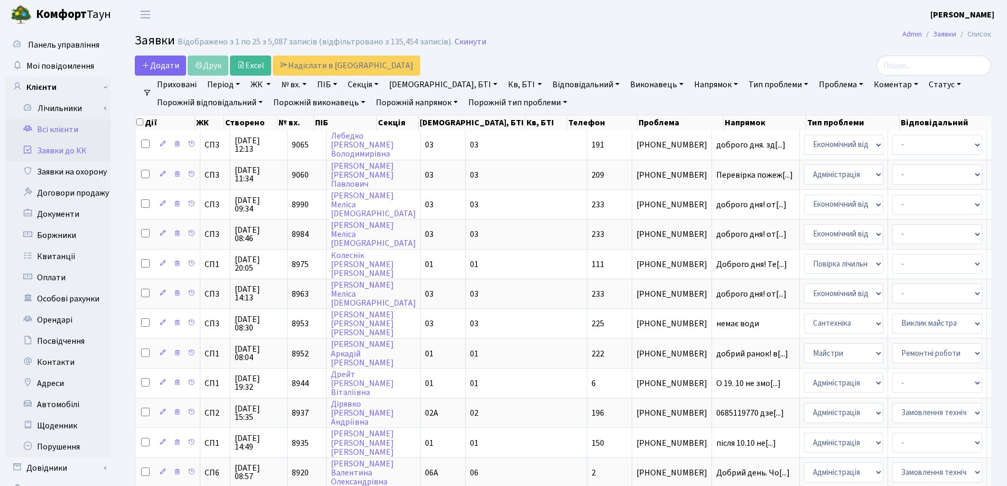
click at [60, 131] on link "Всі клієнти" at bounding box center [58, 129] width 106 height 21
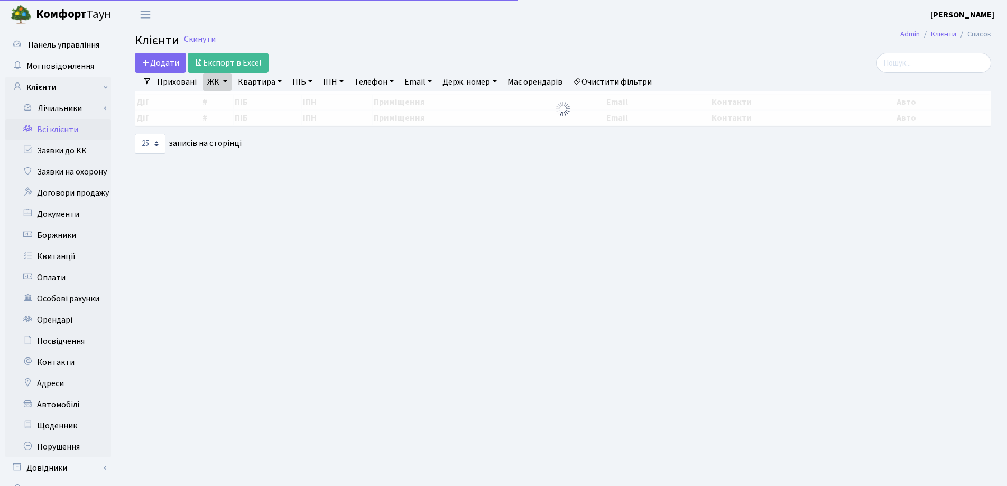
select select "25"
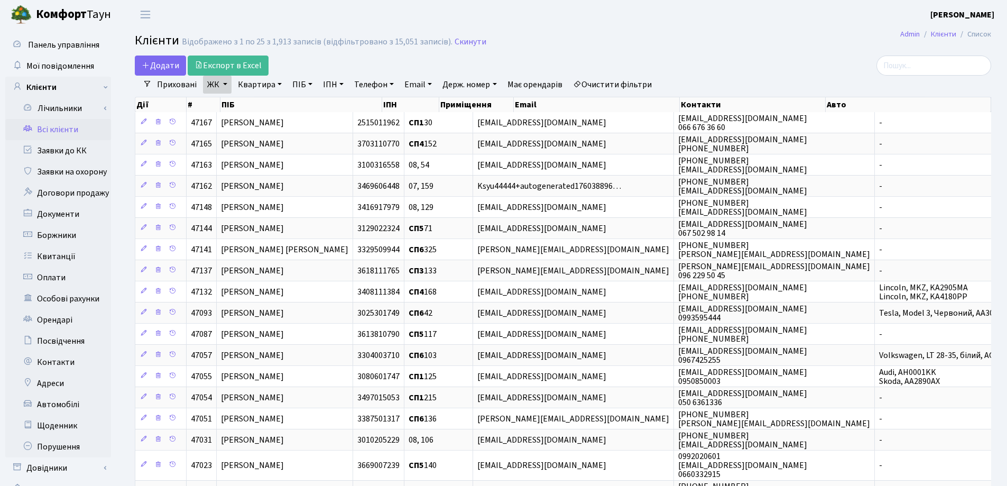
drag, startPoint x: 279, startPoint y: 83, endPoint x: 274, endPoint y: 97, distance: 14.7
click at [279, 83] on link "Квартира" at bounding box center [260, 85] width 52 height 18
type input "151"
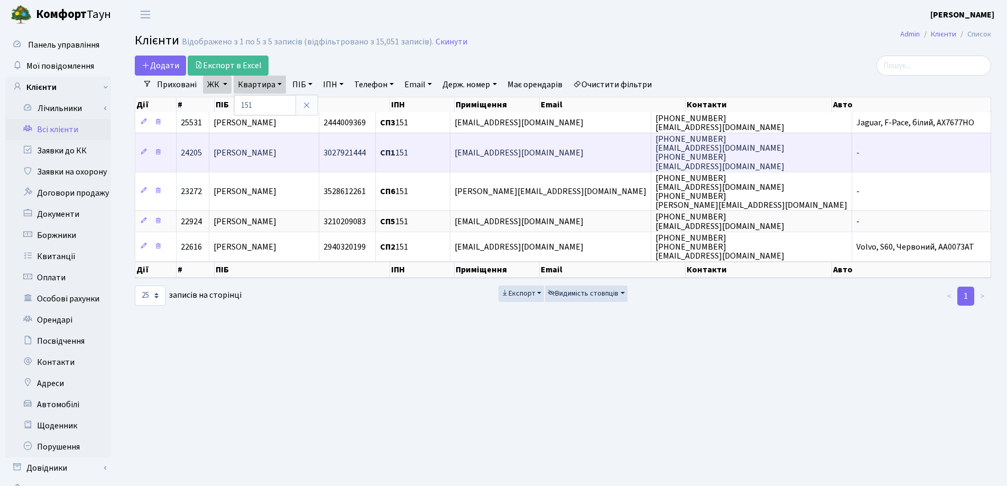
click at [255, 151] on span "[PERSON_NAME]" at bounding box center [245, 153] width 63 height 12
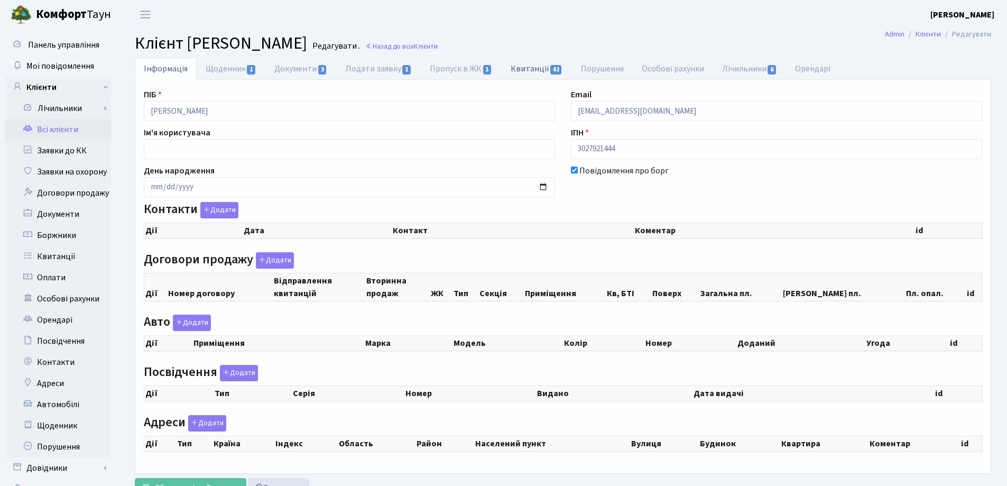
checkbox input "true"
click at [520, 68] on link "Квитанції 82" at bounding box center [537, 69] width 70 height 22
select select "25"
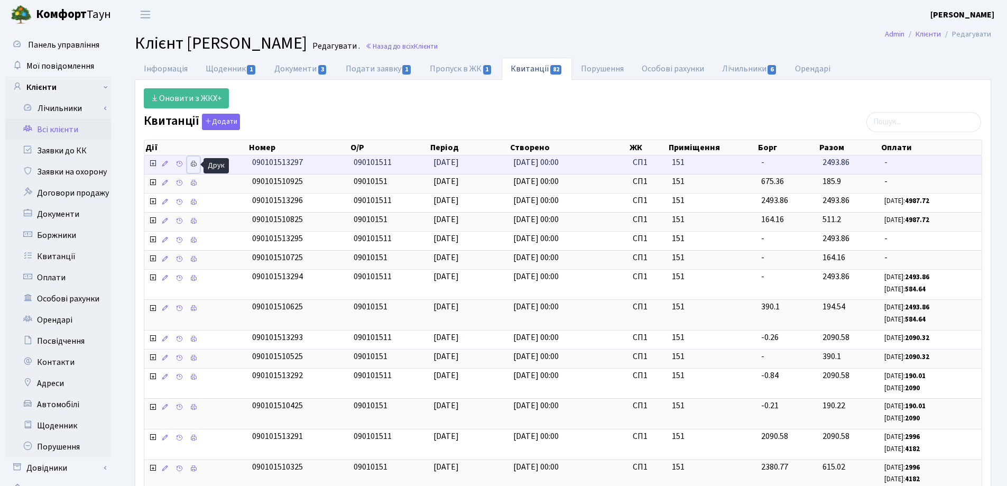
click at [192, 164] on icon at bounding box center [193, 163] width 7 height 7
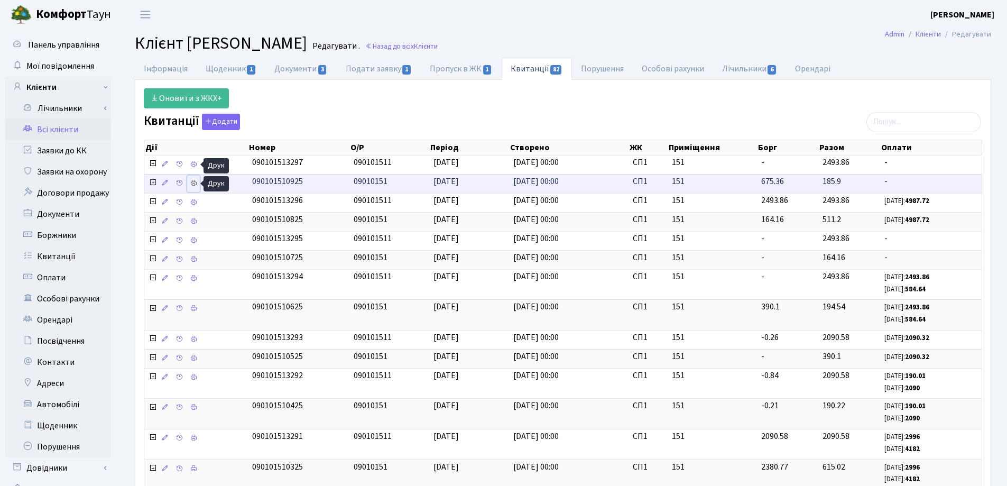
click at [195, 181] on icon at bounding box center [193, 182] width 7 height 7
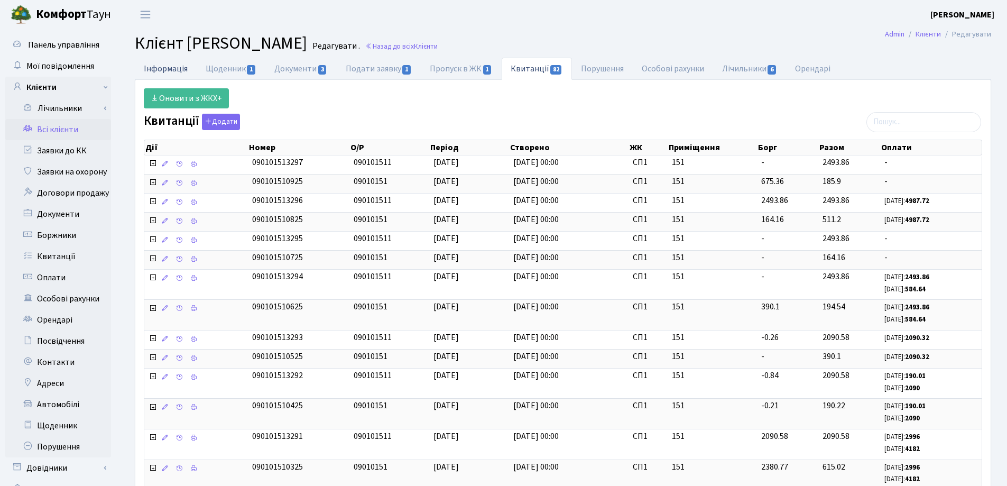
click at [145, 71] on link "Інформація" at bounding box center [166, 69] width 62 height 22
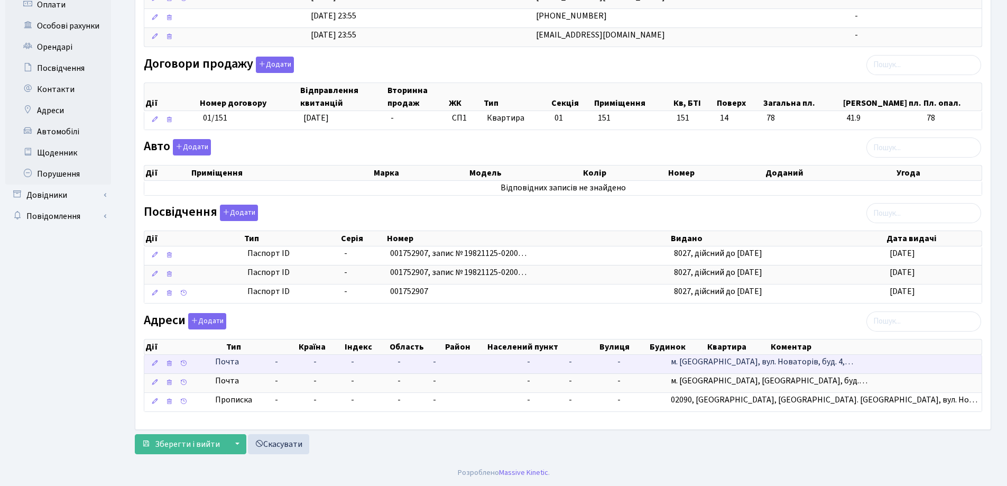
scroll to position [8, 0]
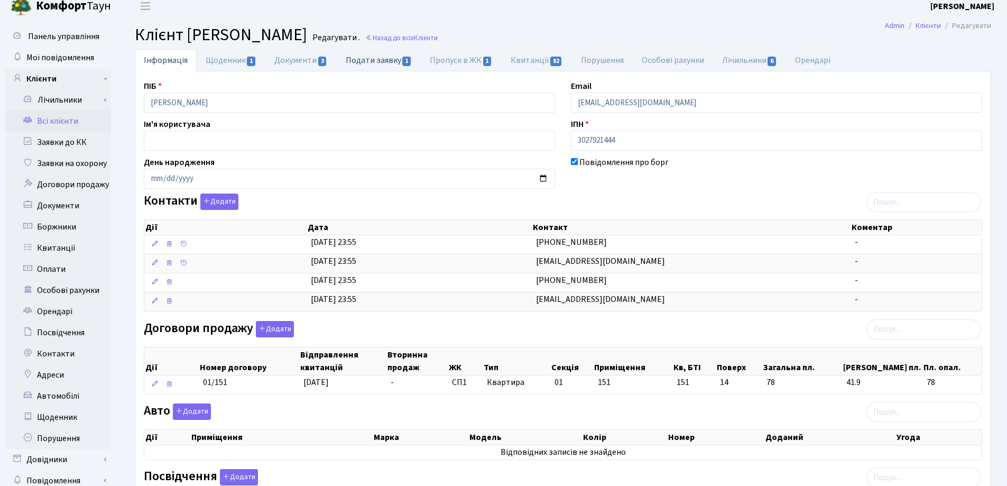
click at [367, 62] on link "Подати заявку 1" at bounding box center [379, 60] width 84 height 22
select select "25"
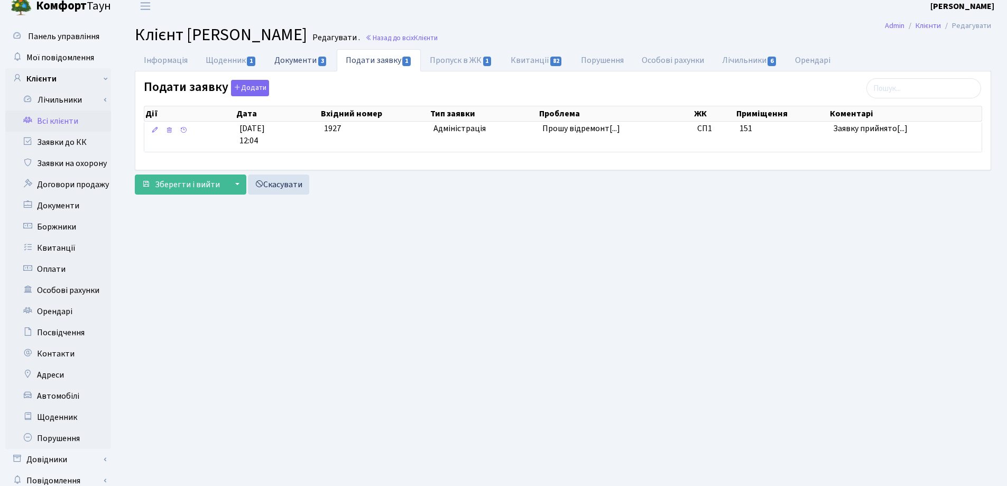
click at [304, 63] on link "Документи 3" at bounding box center [300, 60] width 71 height 22
select select "25"
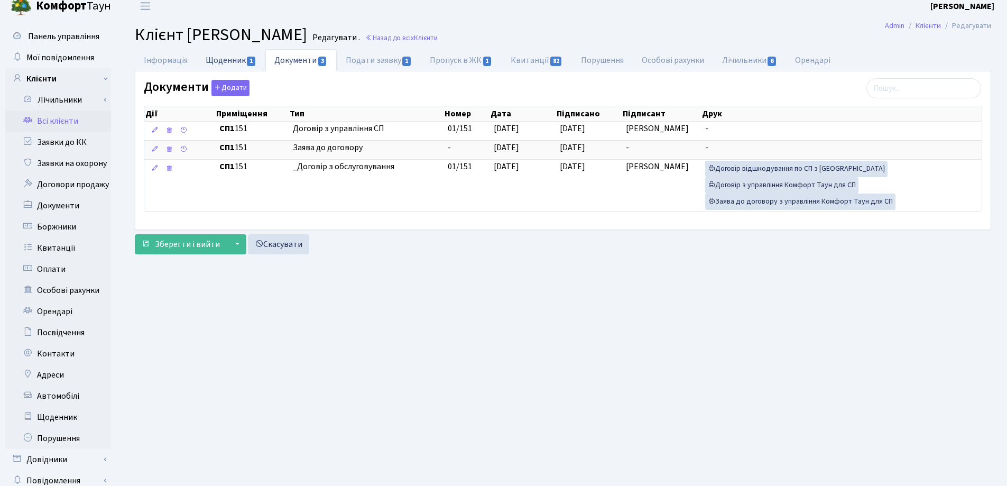
click at [233, 62] on link "Щоденник 1" at bounding box center [231, 60] width 69 height 22
select select "25"
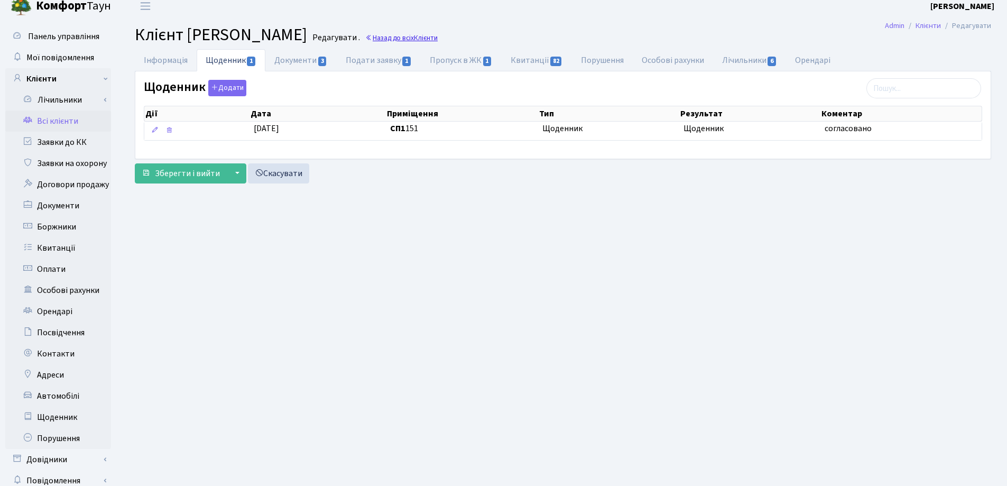
click at [438, 39] on link "Назад до всіх Клієнти" at bounding box center [401, 38] width 72 height 10
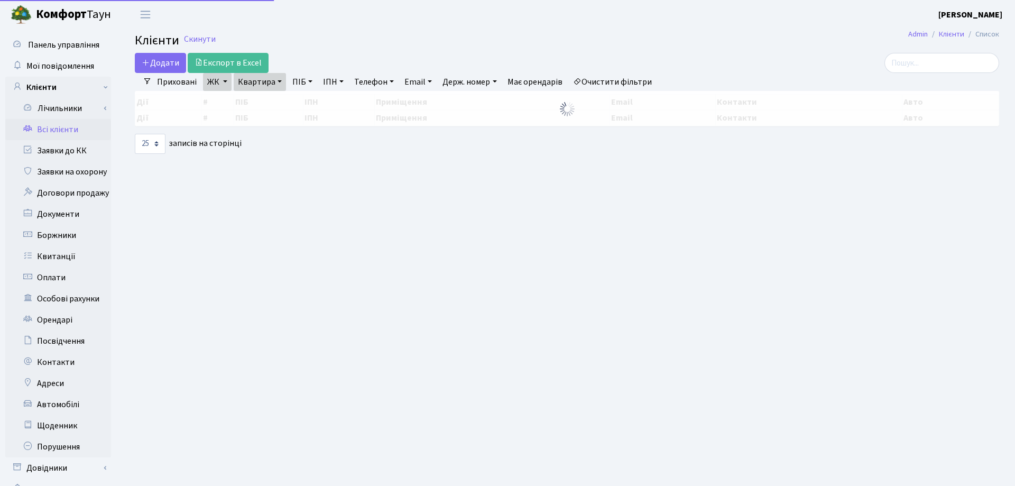
select select "25"
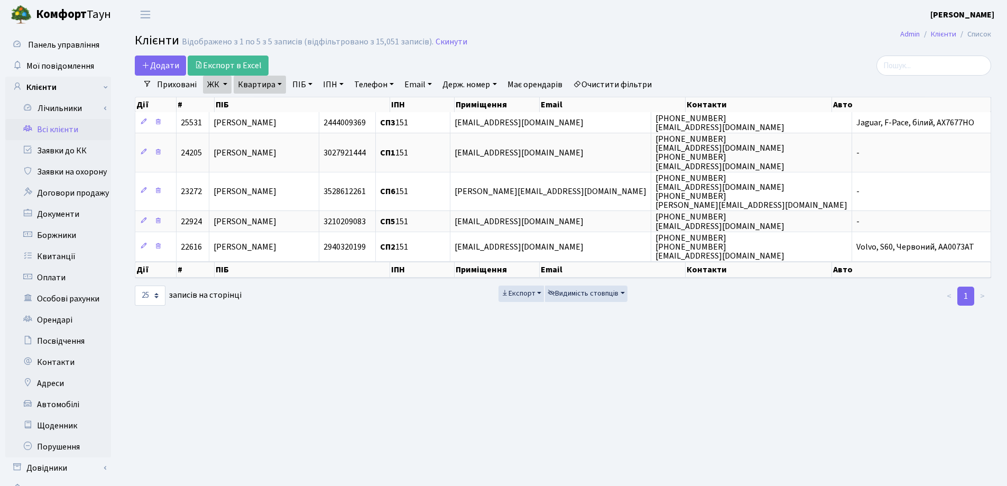
click at [280, 85] on link "Квартира" at bounding box center [260, 85] width 52 height 18
click at [306, 103] on icon at bounding box center [306, 105] width 8 height 8
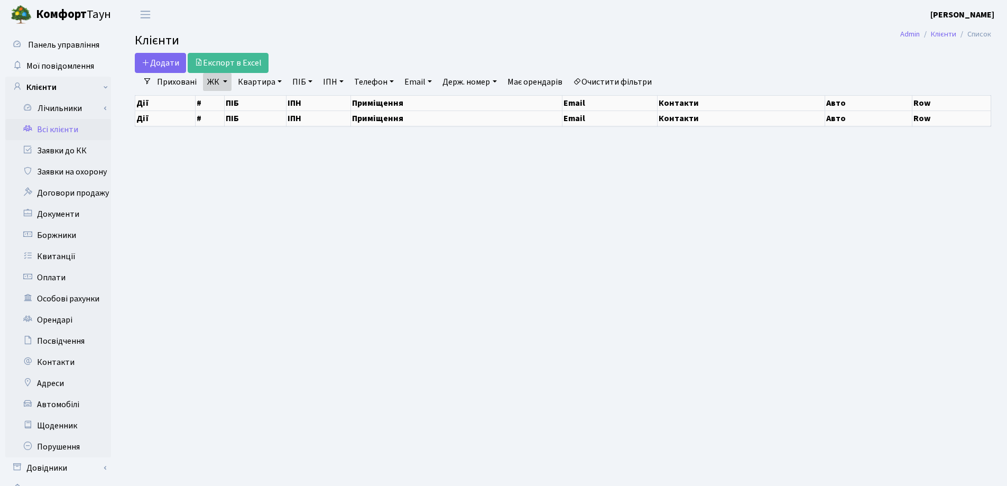
select select "25"
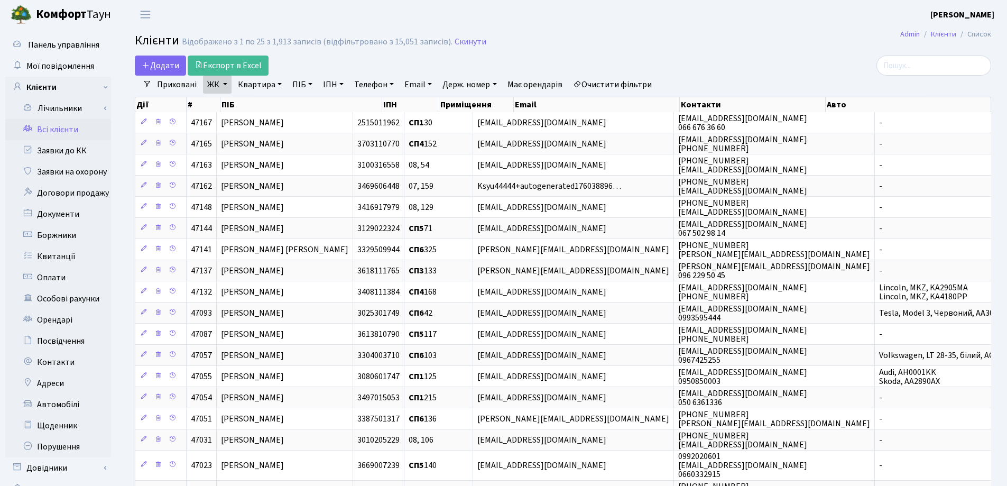
click at [278, 82] on link "Квартира" at bounding box center [260, 85] width 52 height 18
click at [270, 106] on input "text" at bounding box center [265, 105] width 62 height 20
click at [924, 67] on input "search" at bounding box center [934, 66] width 115 height 20
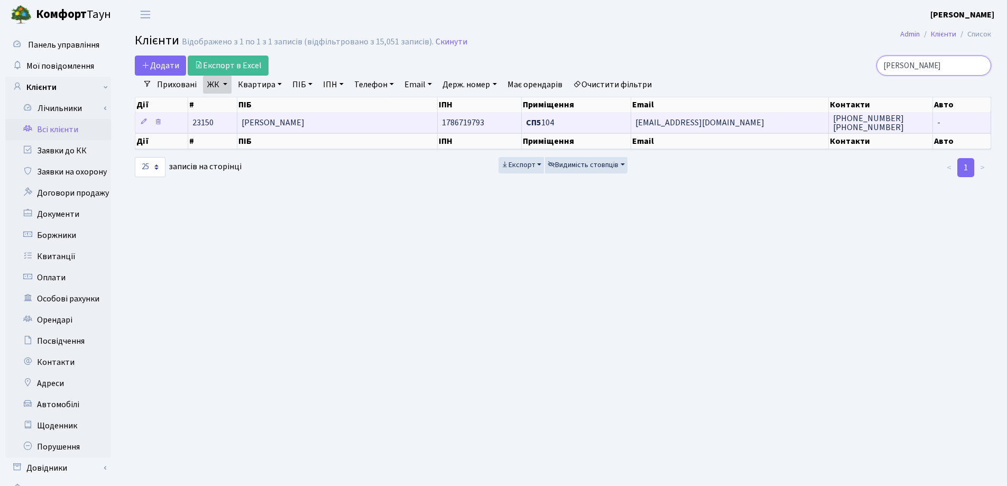
type input "Гарі"
click at [385, 125] on td "[PERSON_NAME]" at bounding box center [337, 122] width 200 height 21
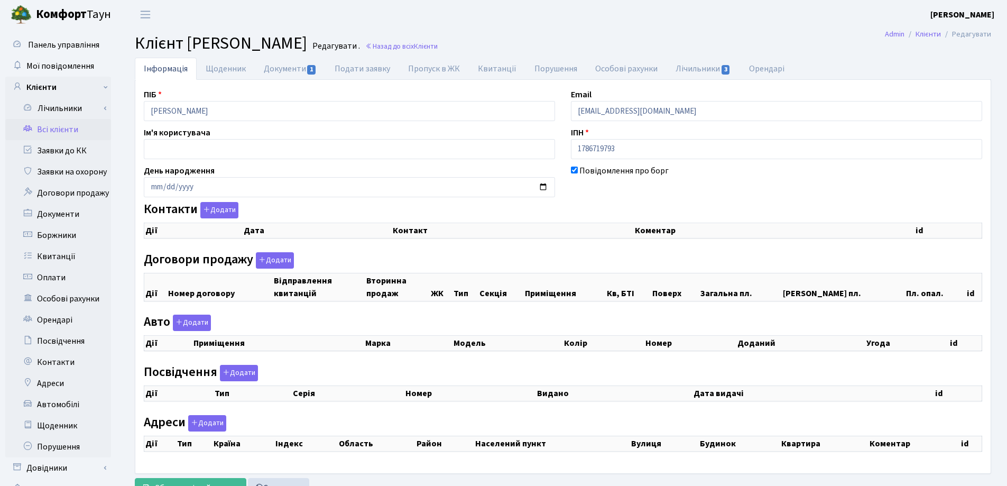
checkbox input "true"
select select "25"
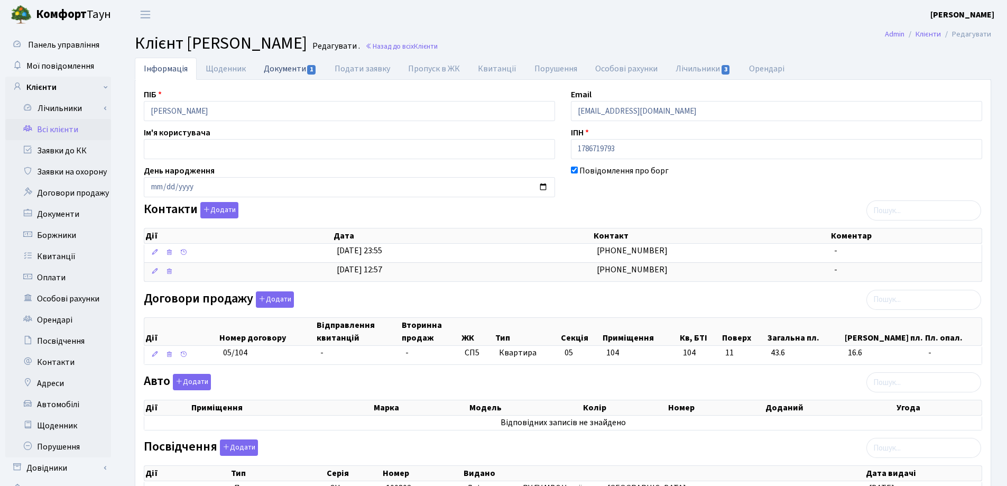
click at [276, 70] on link "Документи 1" at bounding box center [290, 69] width 71 height 22
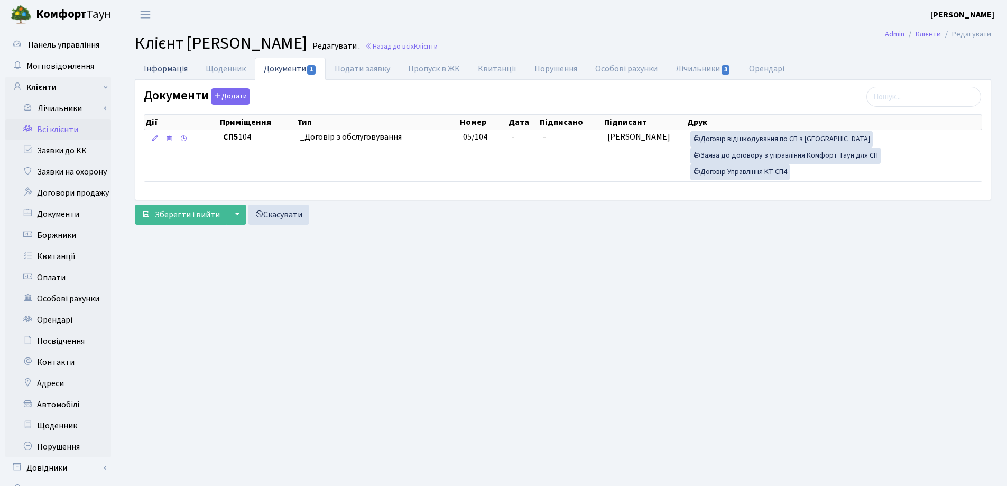
click at [169, 69] on link "Інформація" at bounding box center [166, 69] width 62 height 22
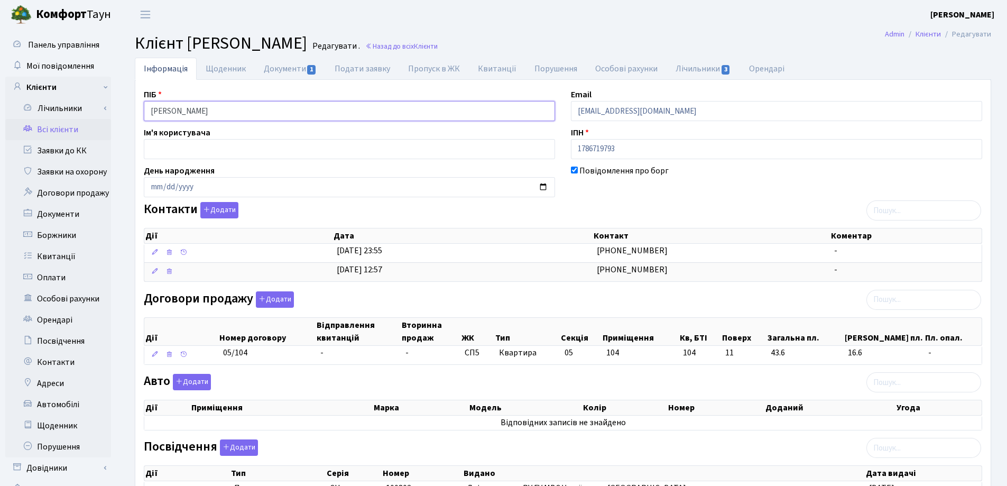
drag, startPoint x: 292, startPoint y: 111, endPoint x: 101, endPoint y: 121, distance: 191.1
click at [101, 121] on div "Панель управління Мої повідомлення Клієнти Лічильники Показання" at bounding box center [503, 371] width 1007 height 684
click at [633, 33] on h2 "Клієнт [PERSON_NAME] . Назад до всіх Клієнти" at bounding box center [563, 43] width 856 height 20
click at [292, 73] on link "Документи 1" at bounding box center [290, 69] width 71 height 22
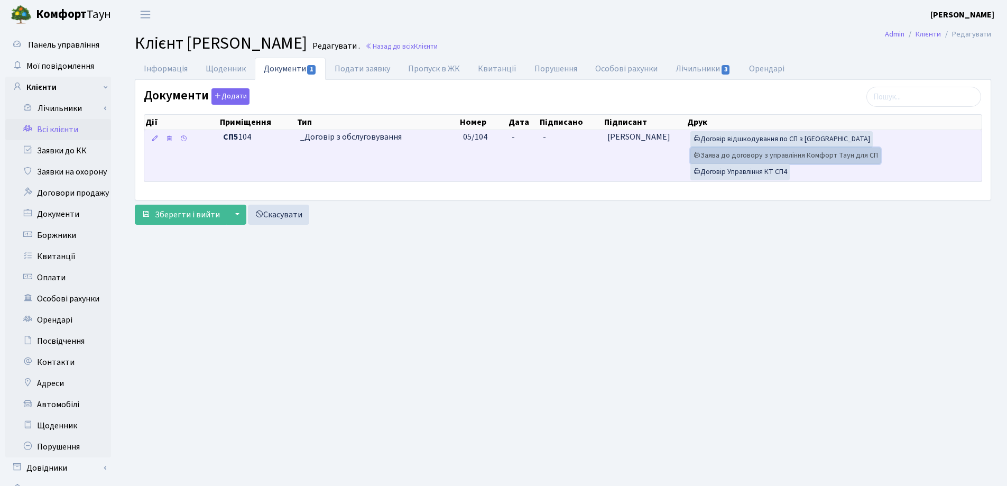
click at [729, 156] on link "Заява до договору з управління Комфорт Таун для СП" at bounding box center [785, 155] width 190 height 16
click at [512, 133] on span "-" at bounding box center [513, 137] width 3 height 12
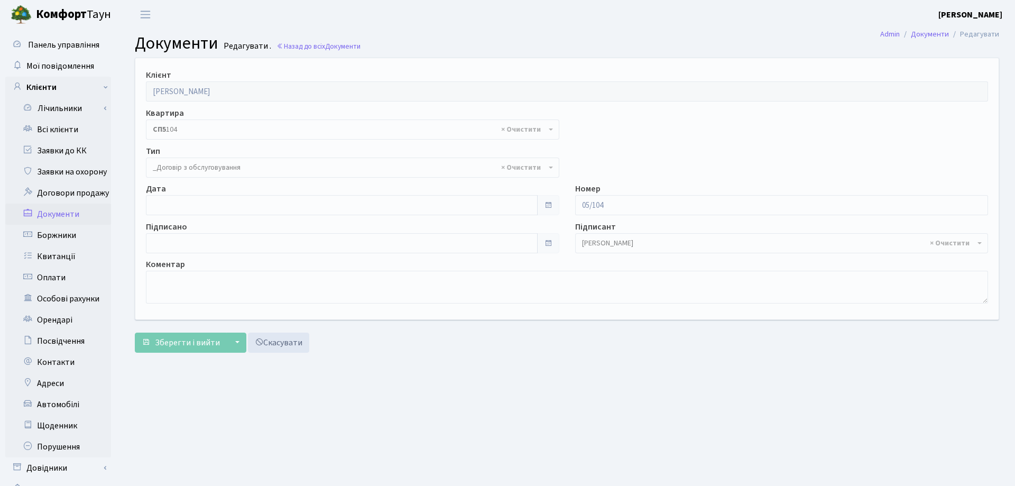
select select "289"
type input "[DATE]"
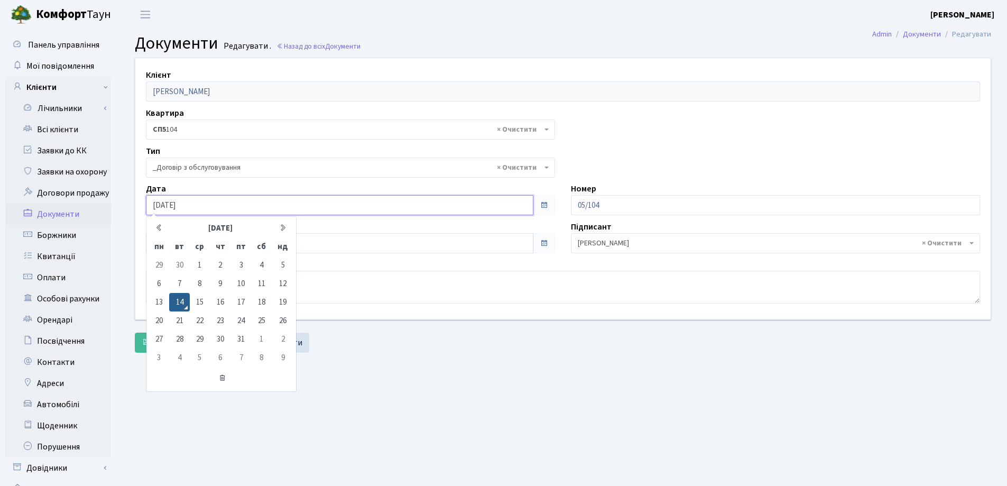
click at [271, 204] on input "[DATE]" at bounding box center [340, 205] width 388 height 20
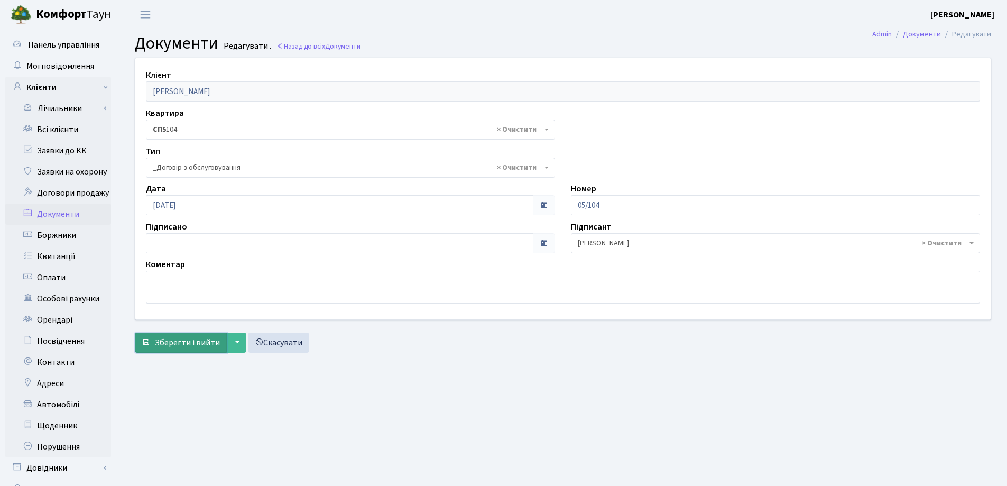
click at [162, 342] on span "Зберегти і вийти" at bounding box center [187, 343] width 65 height 12
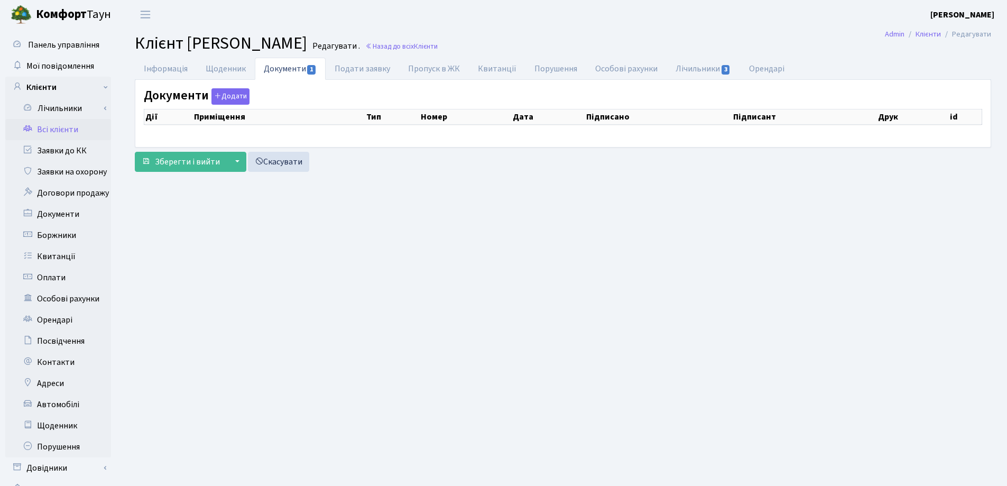
checkbox input "true"
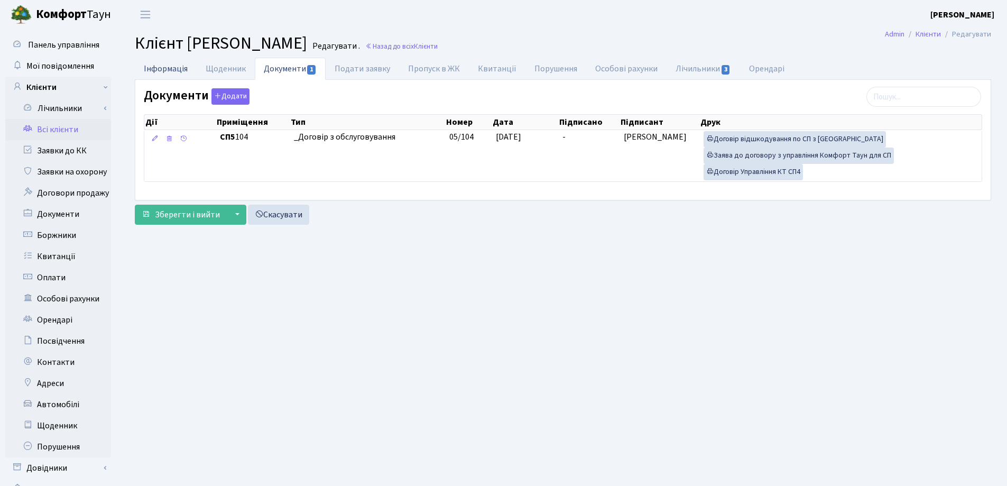
click at [166, 72] on link "Інформація" at bounding box center [166, 69] width 62 height 22
select select "25"
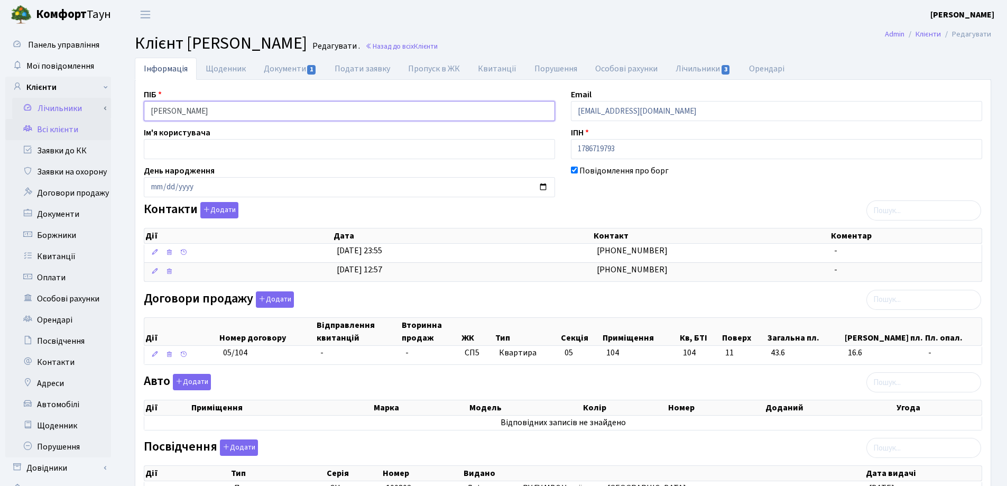
drag, startPoint x: 308, startPoint y: 109, endPoint x: 105, endPoint y: 115, distance: 203.1
click at [105, 115] on div "Панель управління Мої повідомлення Клієнти Лічильники Показання" at bounding box center [503, 371] width 1007 height 684
click at [609, 38] on h2 "Клієнт Гаріфуллін Валерій Шагійович Редагувати . Назад до всіх Клієнти" at bounding box center [563, 43] width 856 height 20
click at [438, 48] on link "Назад до всіх Клієнти" at bounding box center [401, 46] width 72 height 10
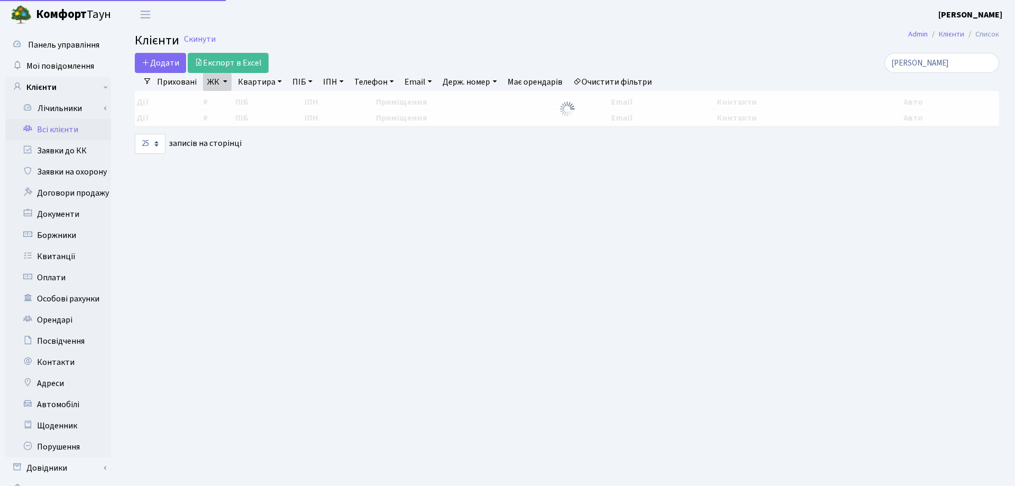
select select "25"
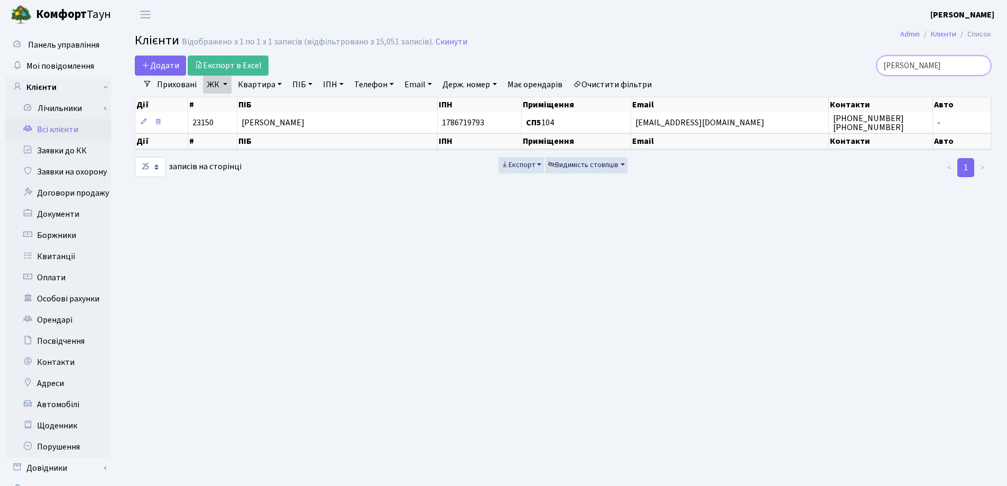
click at [979, 66] on input "[PERSON_NAME]" at bounding box center [934, 66] width 115 height 20
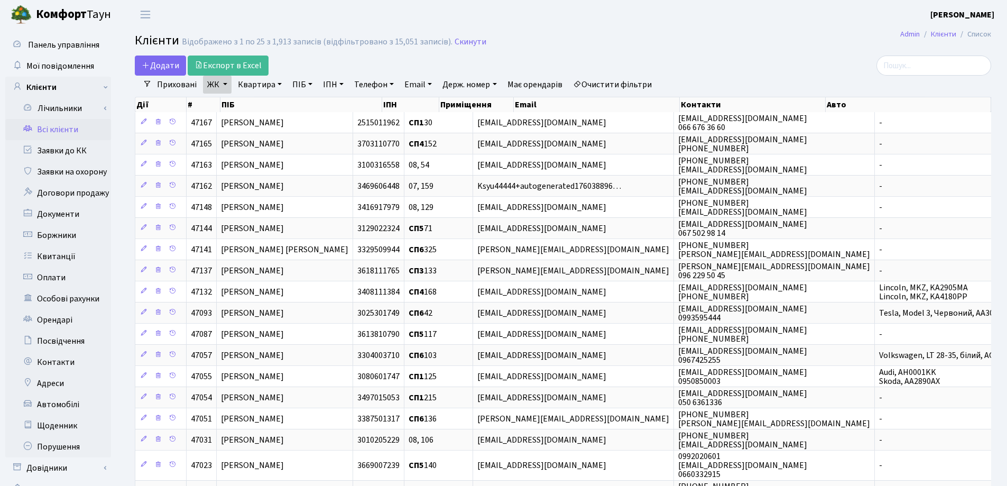
click at [275, 84] on link "Квартира" at bounding box center [260, 85] width 52 height 18
type input "154"
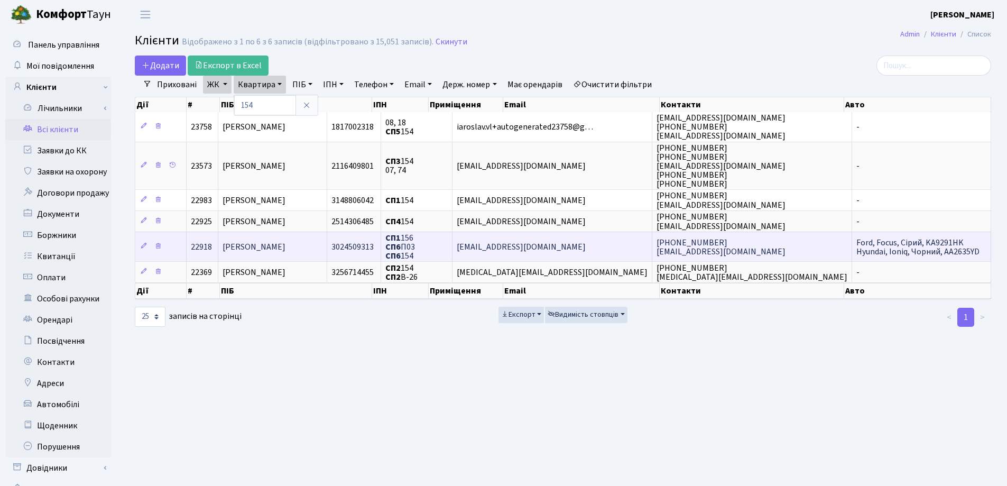
click at [285, 246] on span "[PERSON_NAME]" at bounding box center [254, 247] width 63 height 12
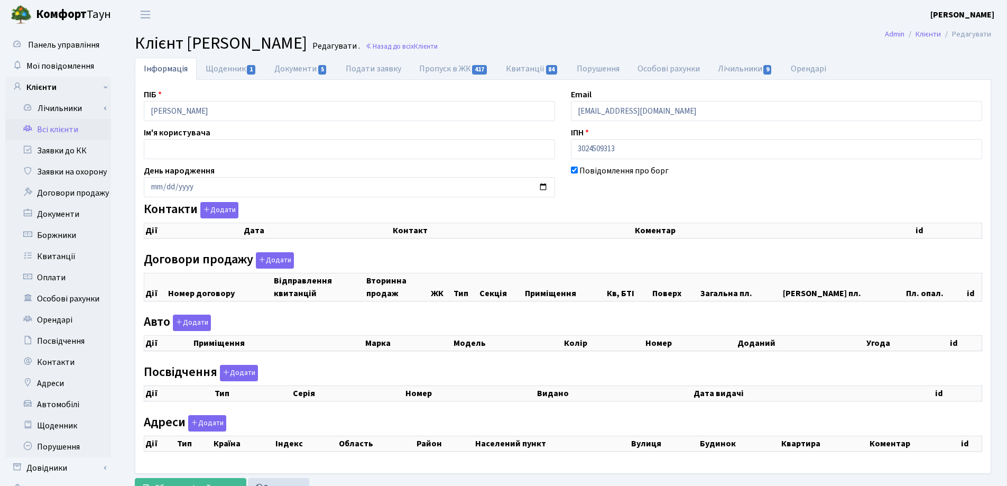
checkbox input "true"
select select "25"
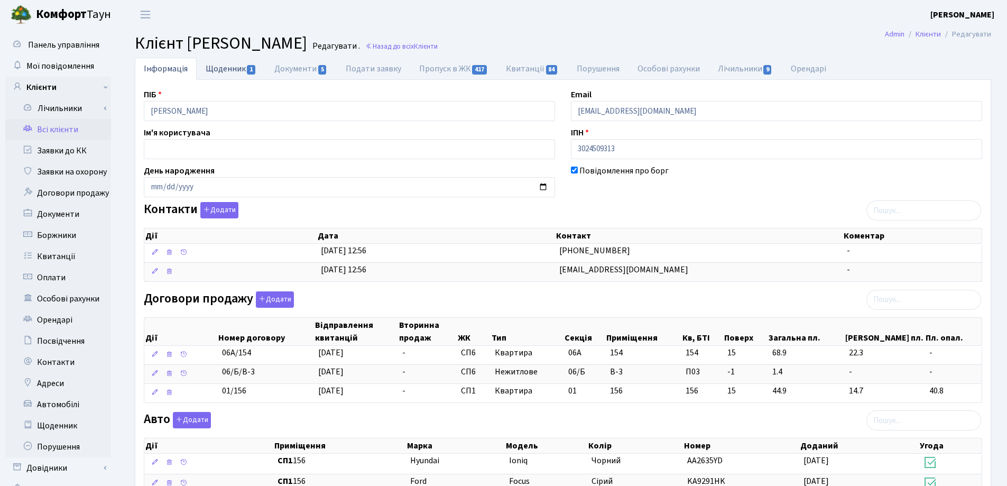
click at [220, 69] on link "Щоденник 1" at bounding box center [231, 69] width 69 height 22
select select "25"
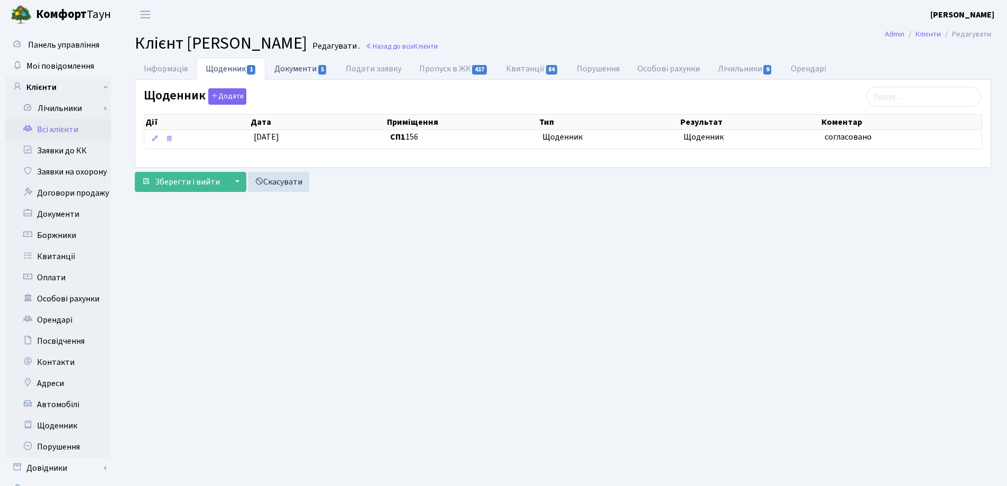
click at [279, 70] on link "Документи 5" at bounding box center [300, 69] width 71 height 22
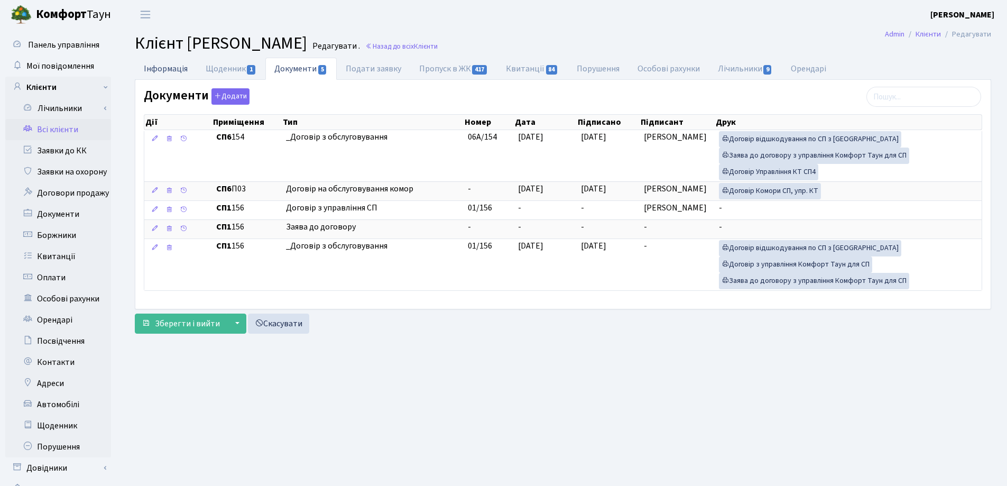
click at [152, 68] on link "Інформація" at bounding box center [166, 69] width 62 height 22
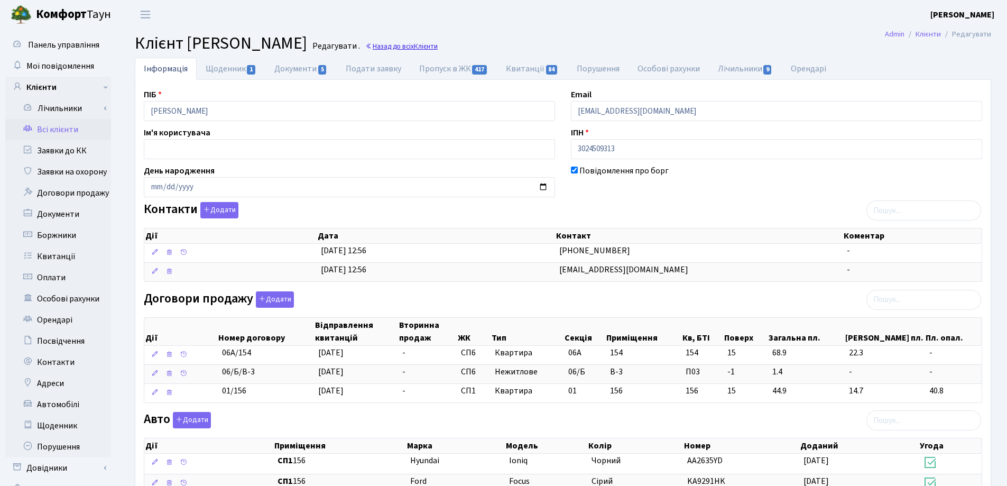
click at [438, 48] on link "Назад до всіх Клієнти" at bounding box center [401, 46] width 72 height 10
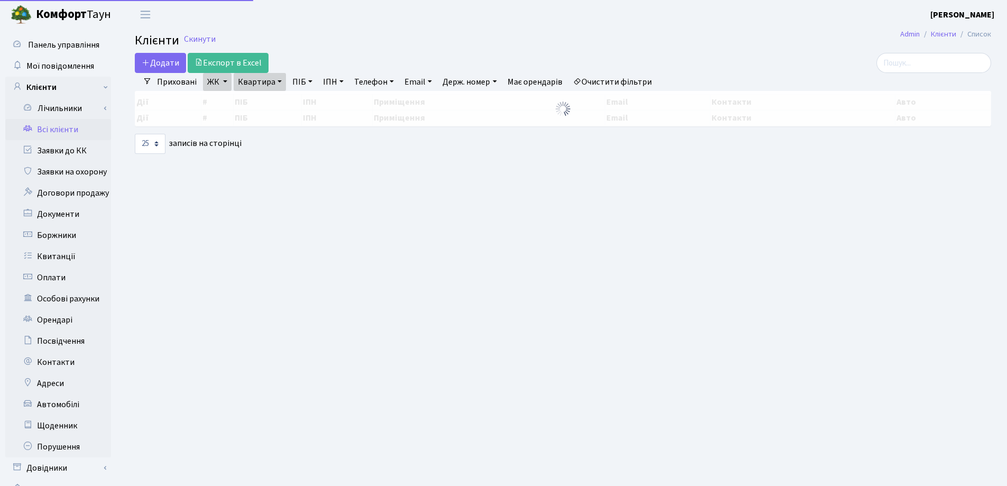
select select "25"
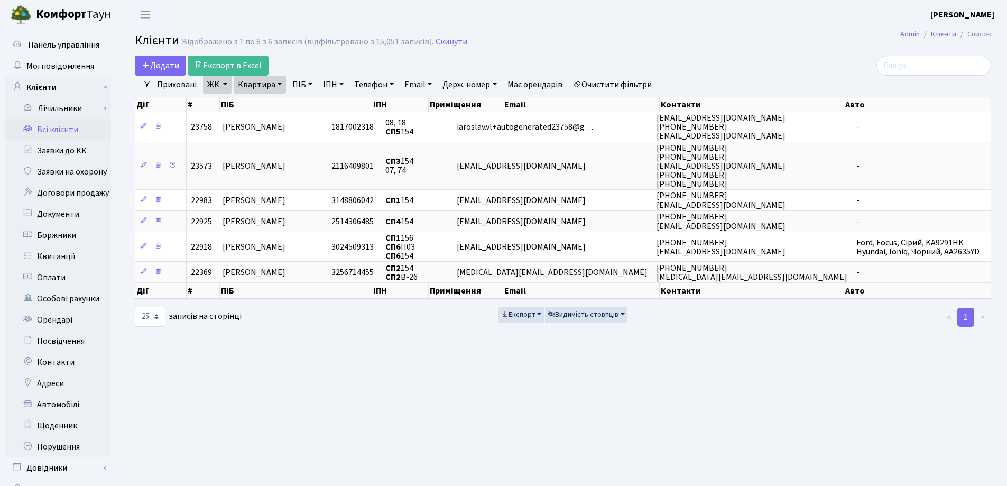
click at [276, 87] on link "Квартира" at bounding box center [260, 85] width 52 height 18
click at [274, 100] on input "154" at bounding box center [265, 105] width 62 height 20
type input "1"
type input "104"
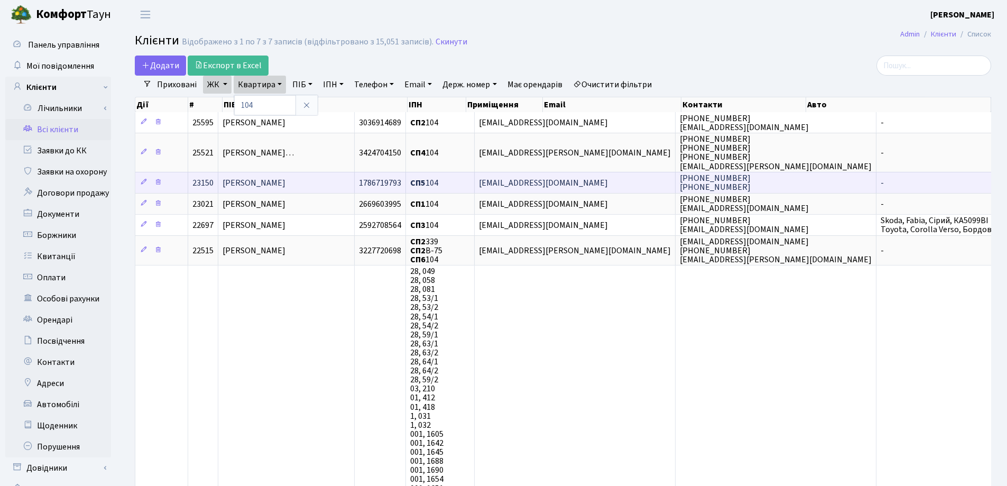
click at [355, 187] on td "[PERSON_NAME]" at bounding box center [286, 182] width 136 height 21
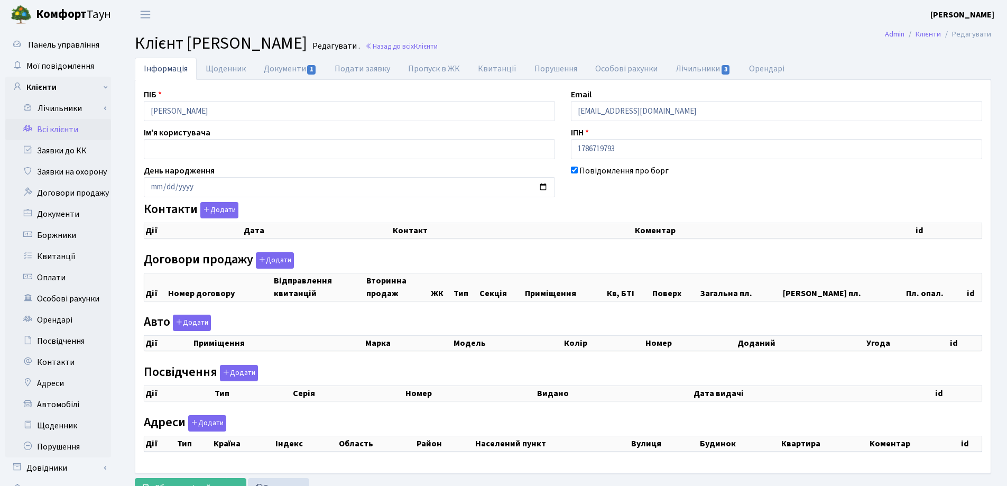
checkbox input "true"
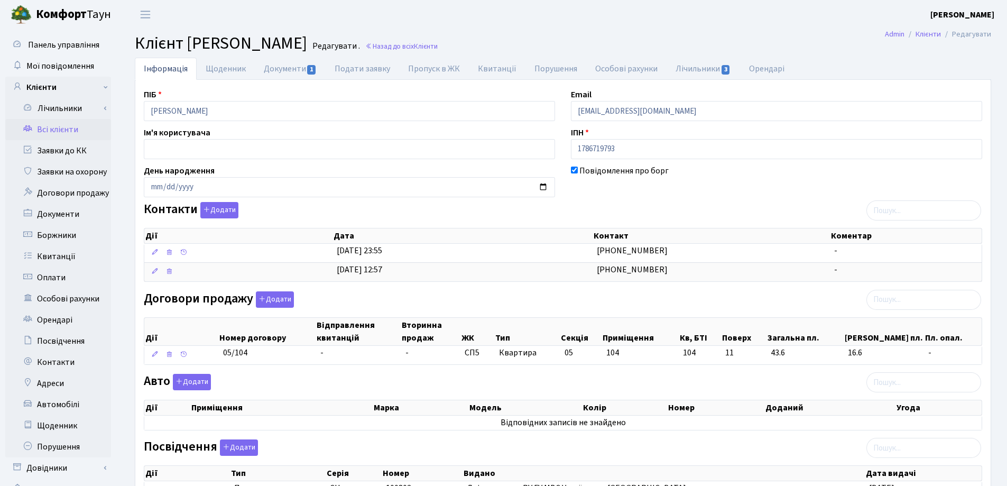
click at [38, 131] on link "Всі клієнти" at bounding box center [58, 129] width 106 height 21
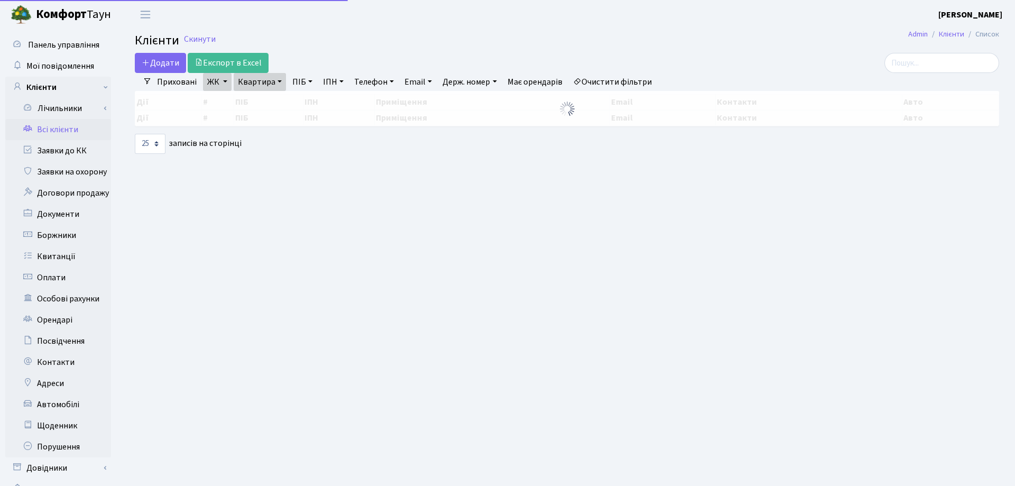
select select "25"
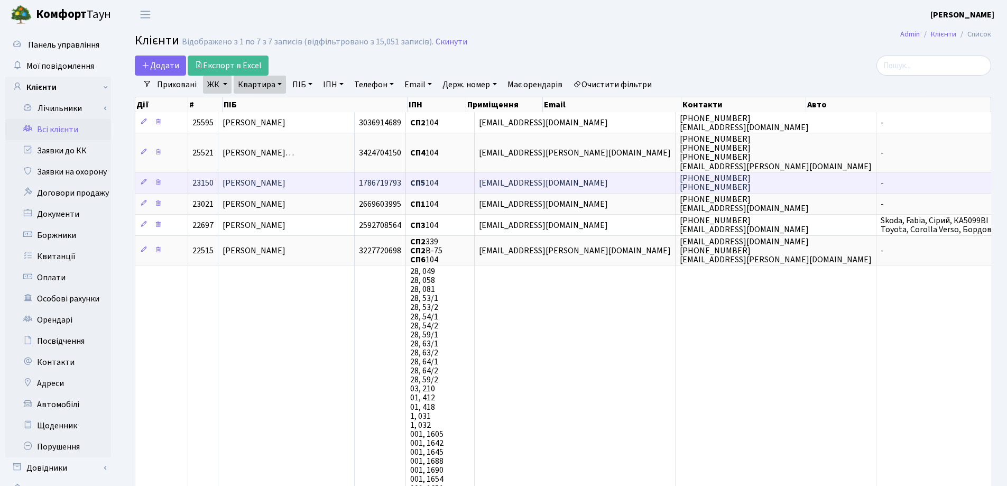
click at [285, 184] on span "[PERSON_NAME]" at bounding box center [254, 183] width 63 height 12
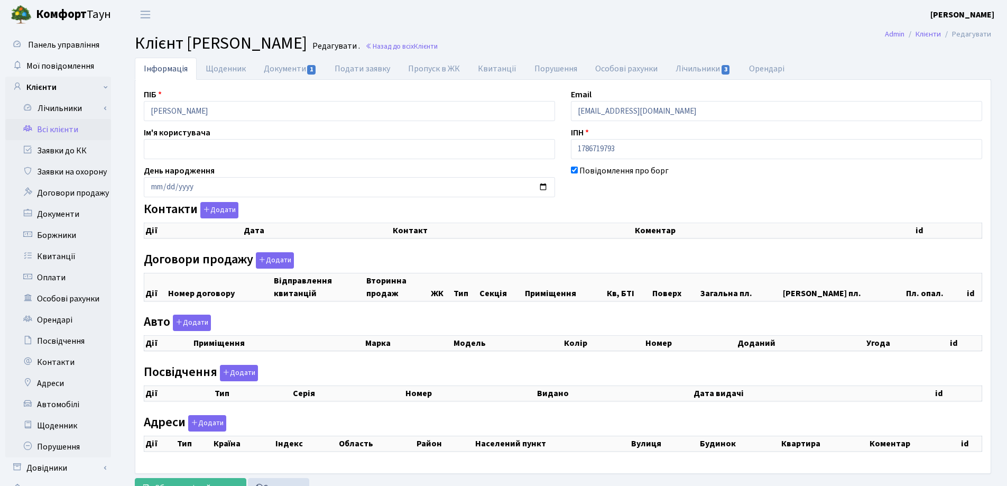
checkbox input "true"
select select "25"
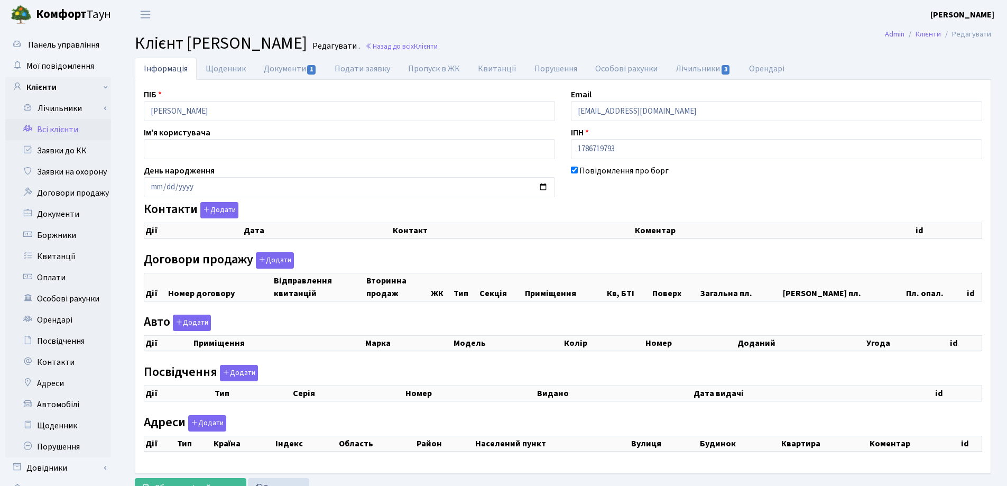
select select "25"
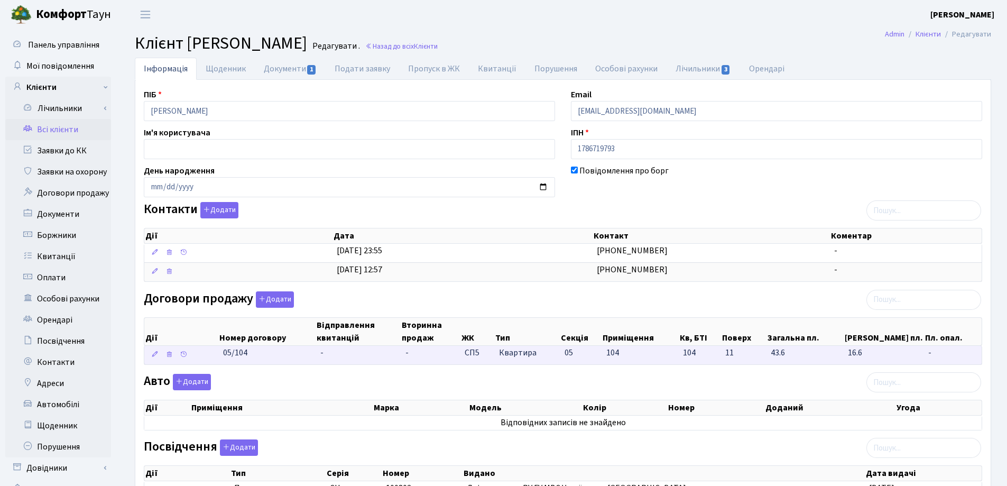
drag, startPoint x: 262, startPoint y: 362, endPoint x: 211, endPoint y: 362, distance: 50.2
click at [211, 362] on \<\/span\>\a "05/104 - - СП5 Квартира 05 104 104 -" at bounding box center [562, 355] width 837 height 19
copy span "05/104"
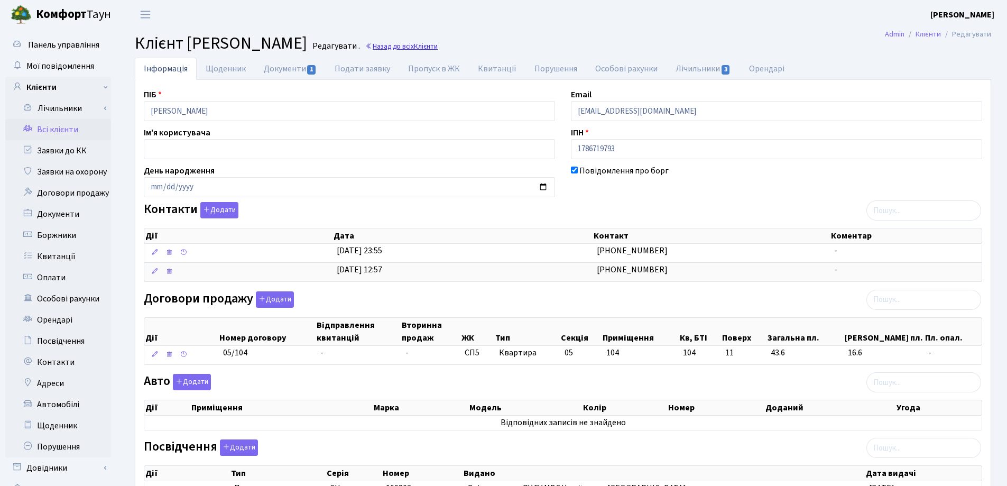
click at [438, 45] on link "Назад до всіх Клієнти" at bounding box center [401, 46] width 72 height 10
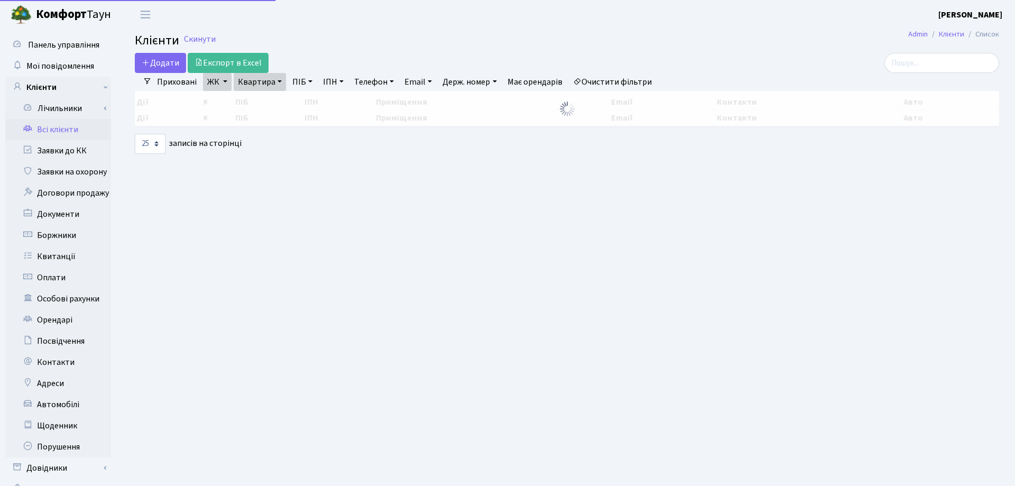
select select "25"
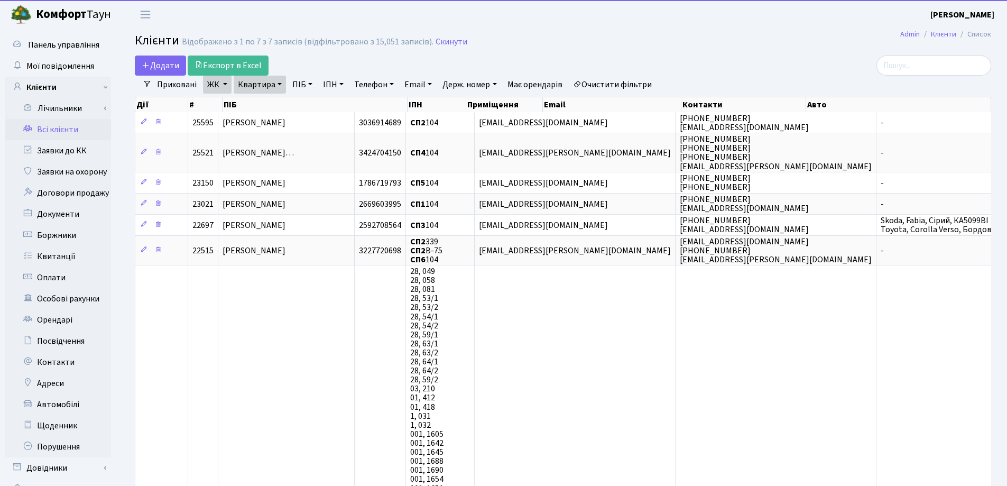
click at [275, 86] on link "Квартира" at bounding box center [260, 85] width 52 height 18
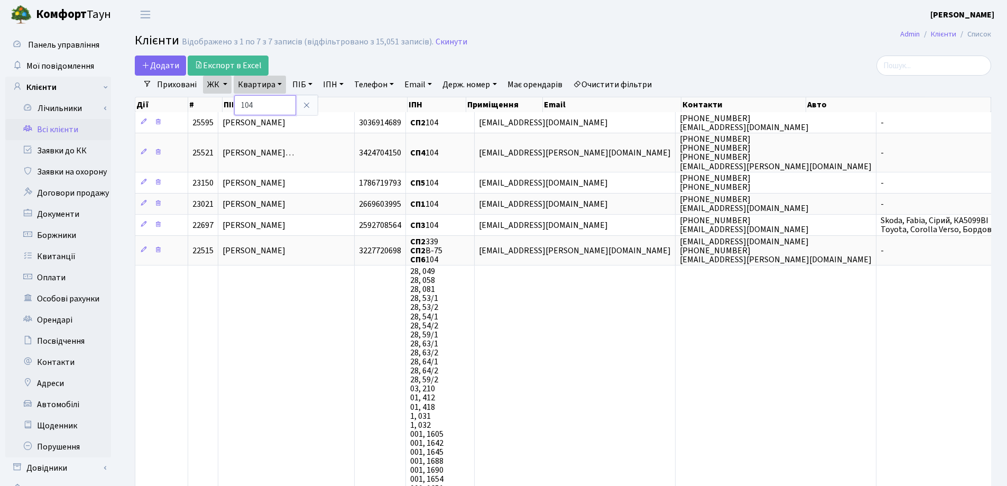
click at [281, 105] on input "104" at bounding box center [265, 105] width 62 height 20
type input "1"
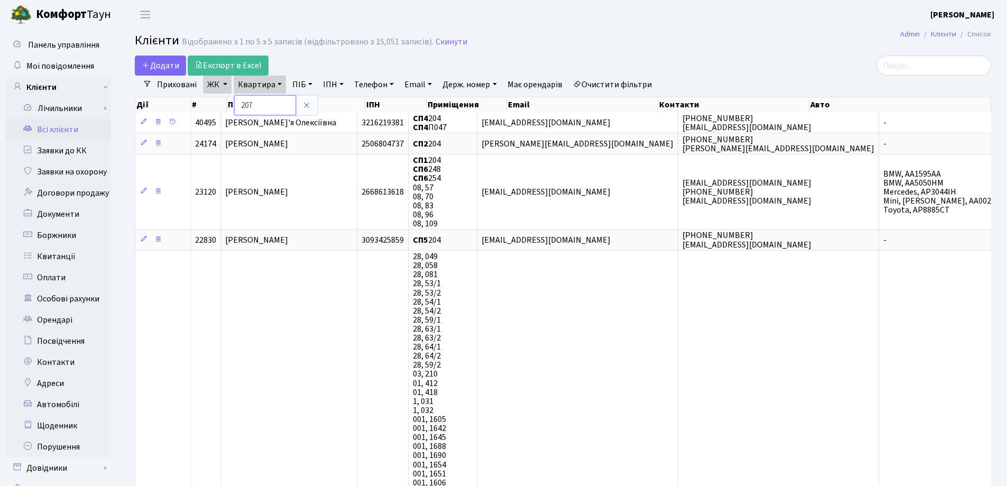
type input "207"
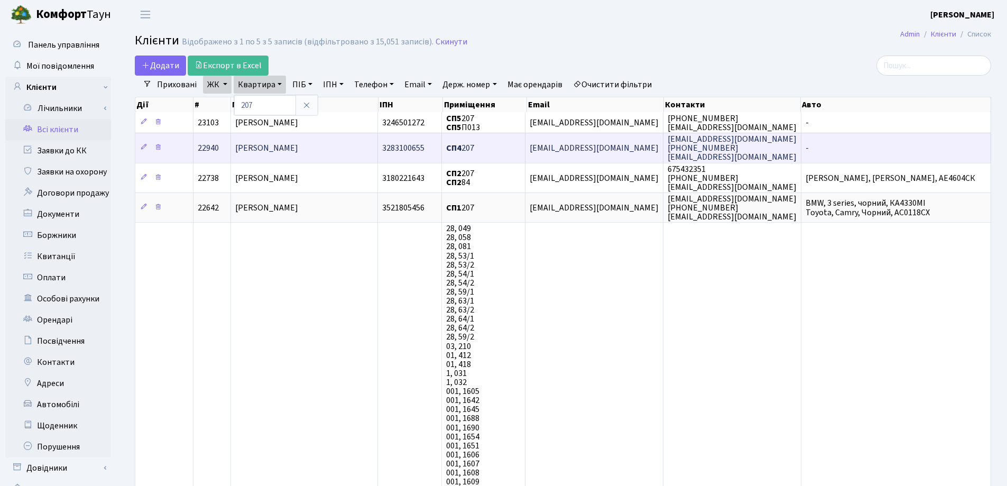
click at [338, 151] on td "[PERSON_NAME]" at bounding box center [304, 148] width 147 height 30
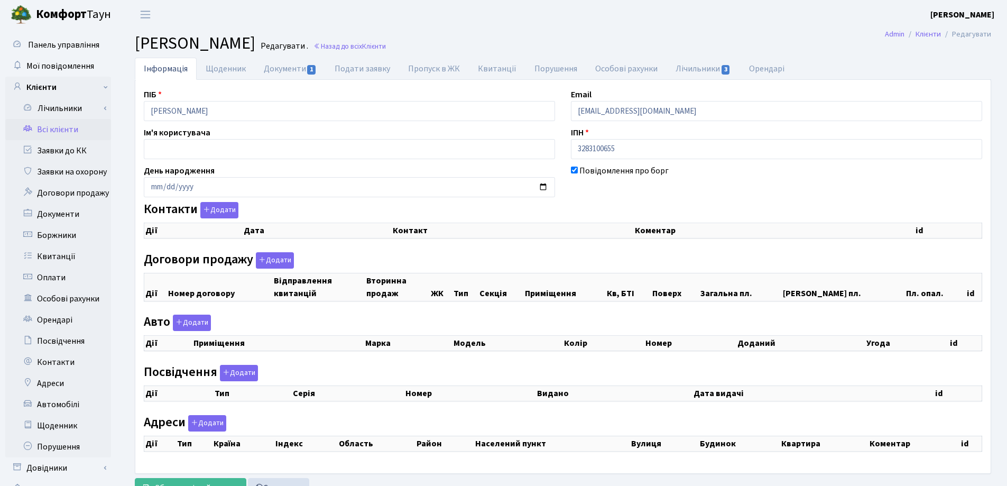
checkbox input "true"
select select "25"
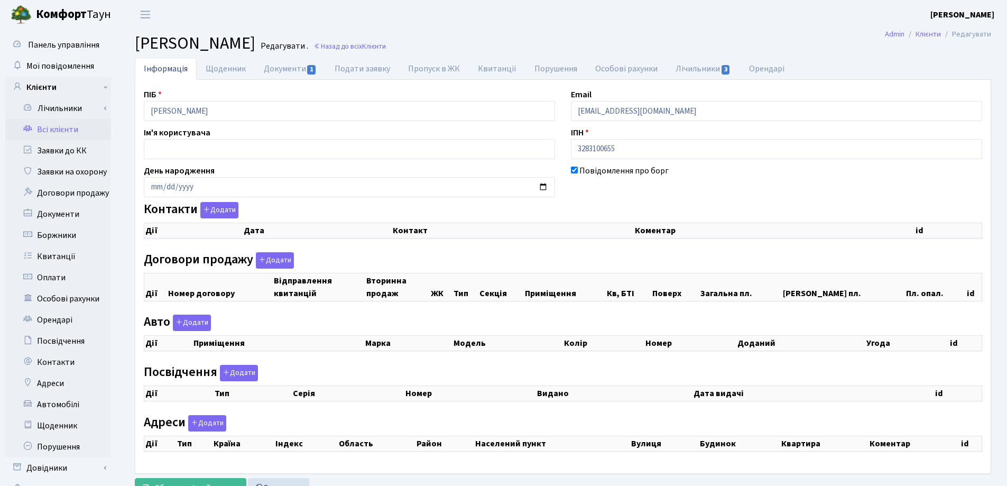
select select "25"
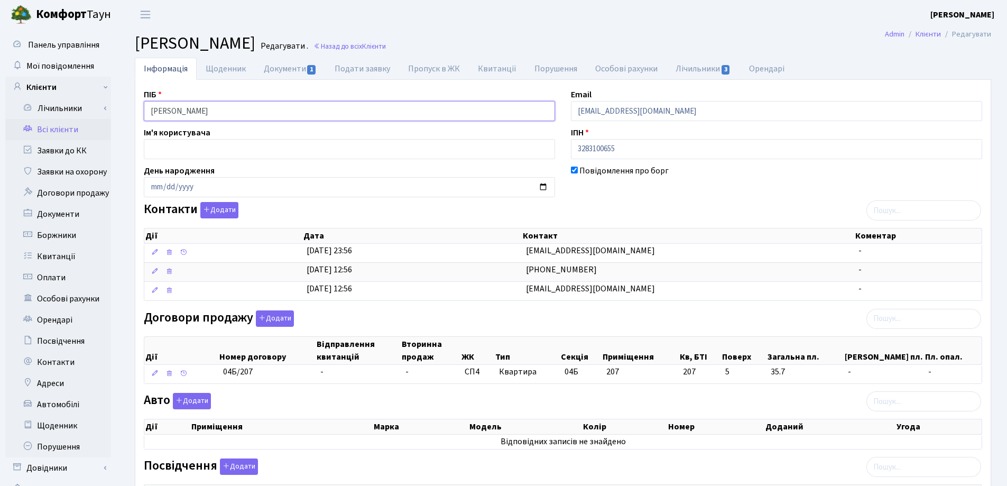
drag, startPoint x: 260, startPoint y: 116, endPoint x: 130, endPoint y: 106, distance: 129.9
click at [130, 106] on div "Інформація Щоденник Документи 1 Подати заявку Пропуск в ЖК Квитанції Порушення …" at bounding box center [563, 386] width 872 height 656
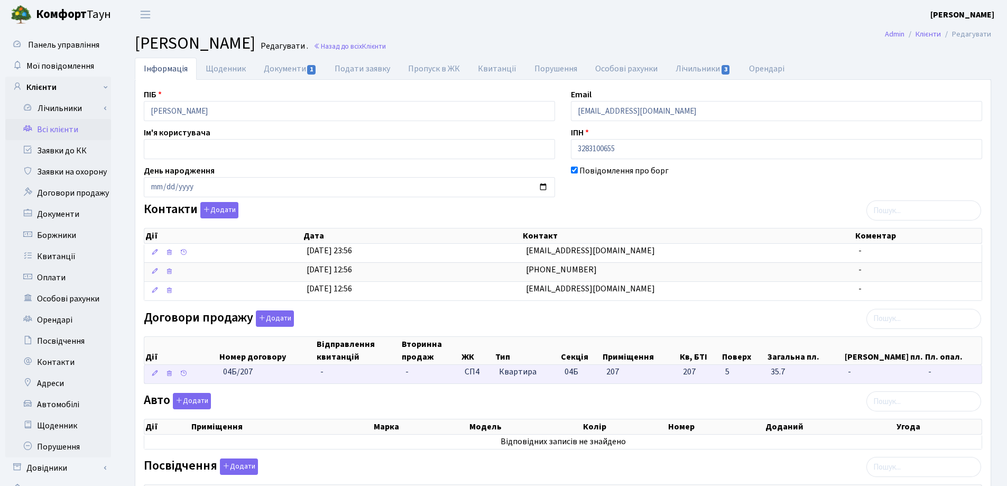
drag, startPoint x: 269, startPoint y: 379, endPoint x: 215, endPoint y: 378, distance: 54.5
click at [215, 378] on \<\/span\>\a "04Б/207 - - СП4 Квартира 04Б 207 207 - -" at bounding box center [562, 374] width 837 height 19
copy span "04Б/207"
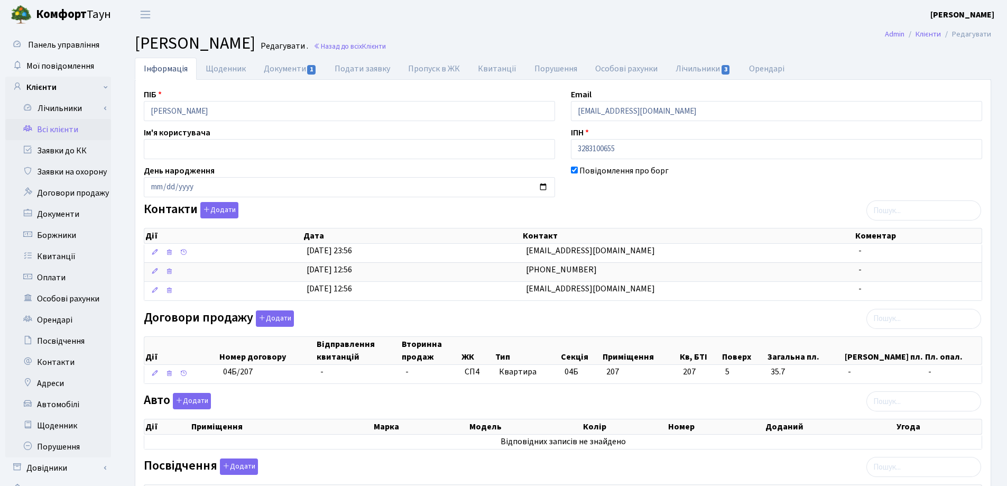
click at [577, 46] on h2 "Клієнт Кудревич Артем Ігорович Редагувати . Назад до всіх Клієнти" at bounding box center [563, 43] width 856 height 20
click at [386, 45] on link "Назад до всіх Клієнти" at bounding box center [349, 46] width 72 height 10
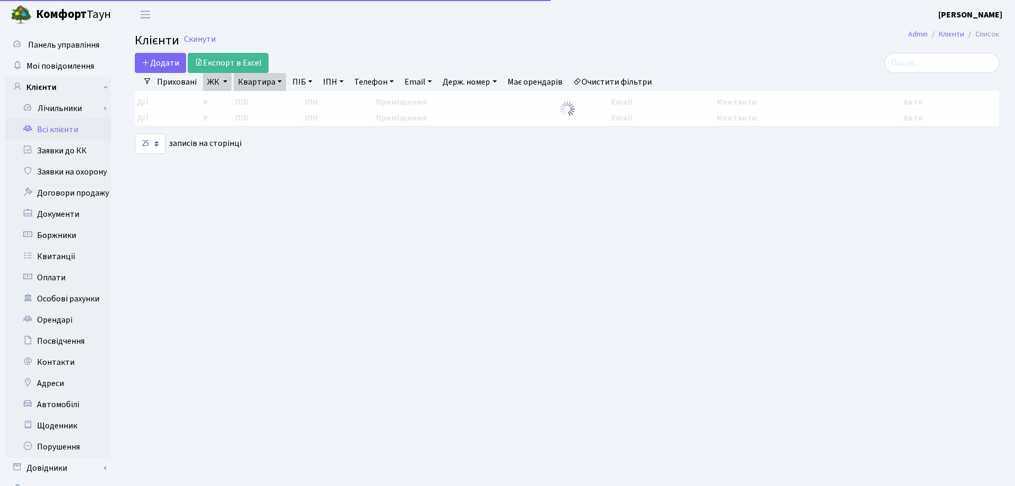
select select "25"
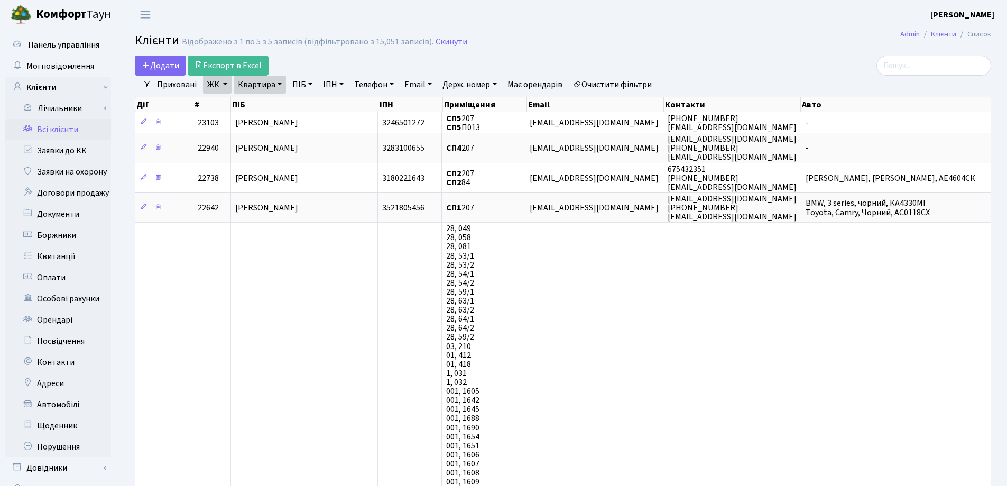
click at [279, 84] on link "Квартира" at bounding box center [260, 85] width 52 height 18
click at [306, 103] on icon at bounding box center [306, 105] width 8 height 8
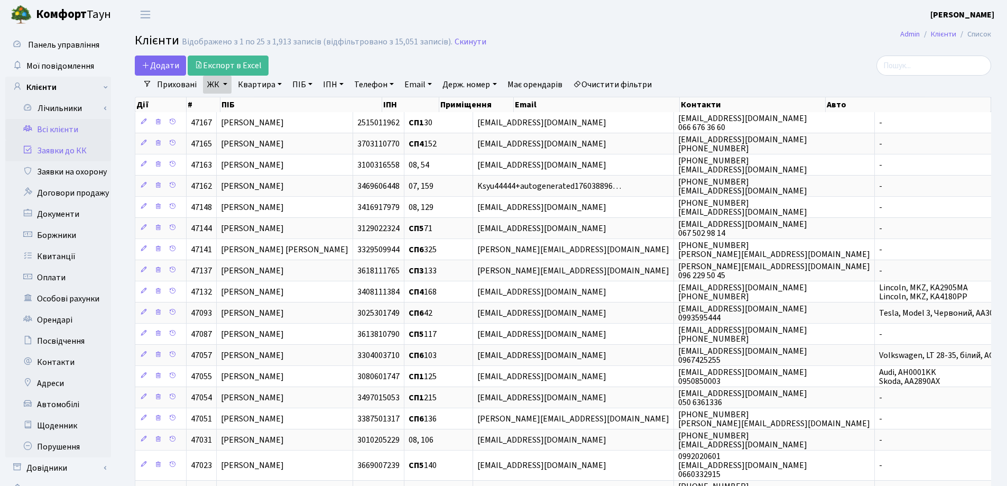
click at [55, 153] on link "Заявки до КК" at bounding box center [58, 150] width 106 height 21
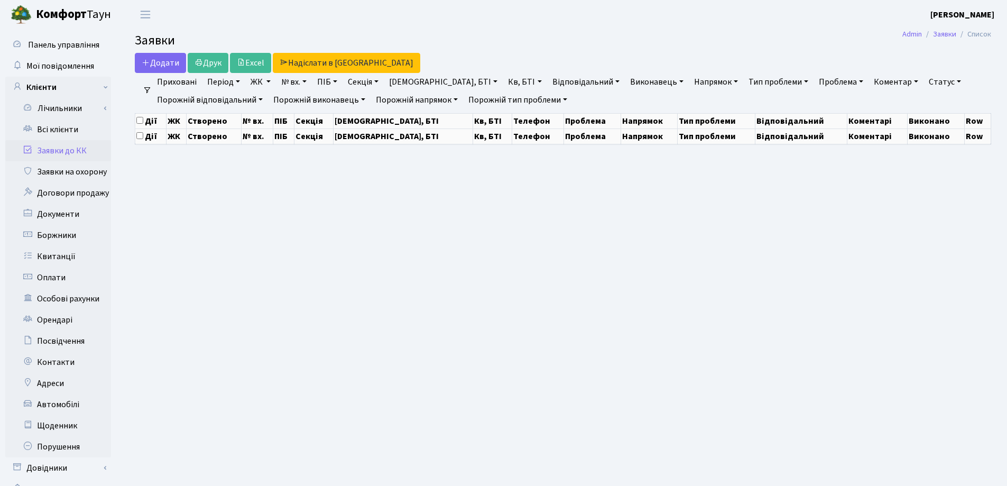
select select "25"
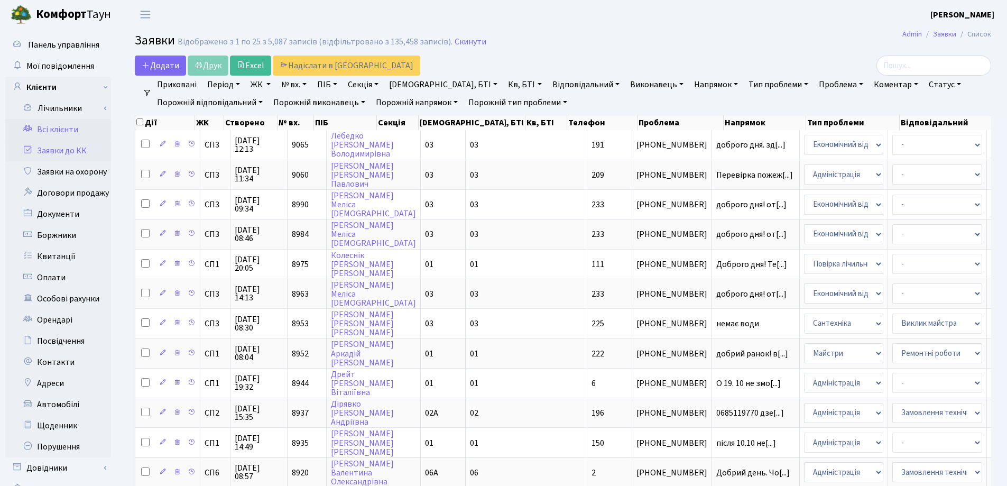
click at [54, 133] on link "Всі клієнти" at bounding box center [58, 129] width 106 height 21
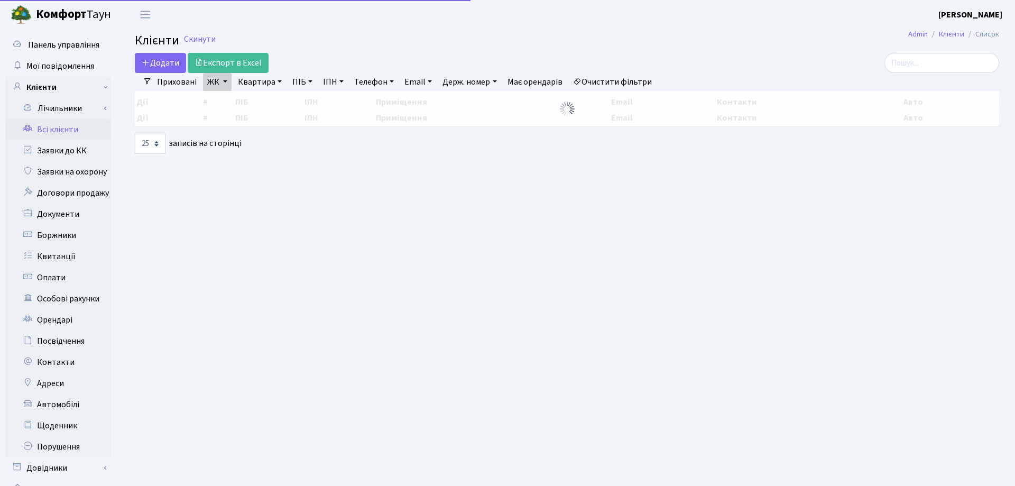
select select "25"
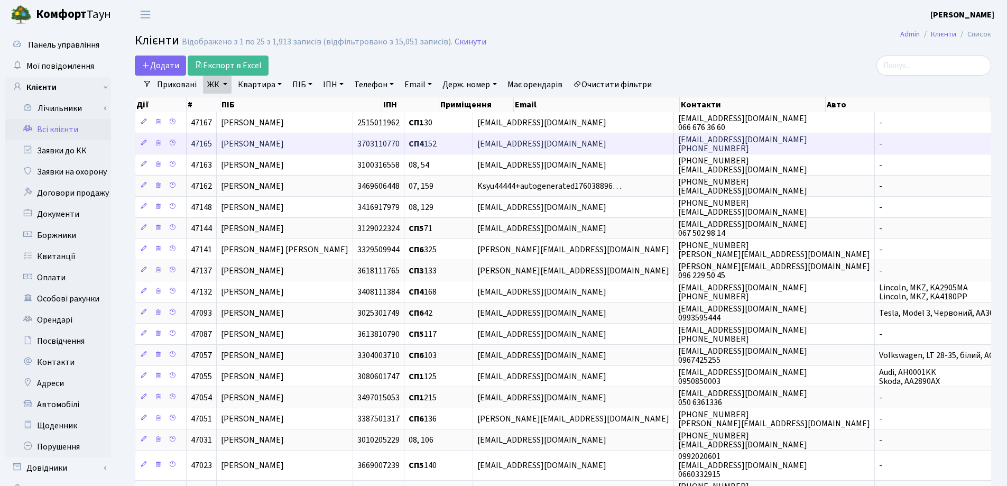
click at [353, 141] on td "[PERSON_NAME]" at bounding box center [285, 143] width 136 height 21
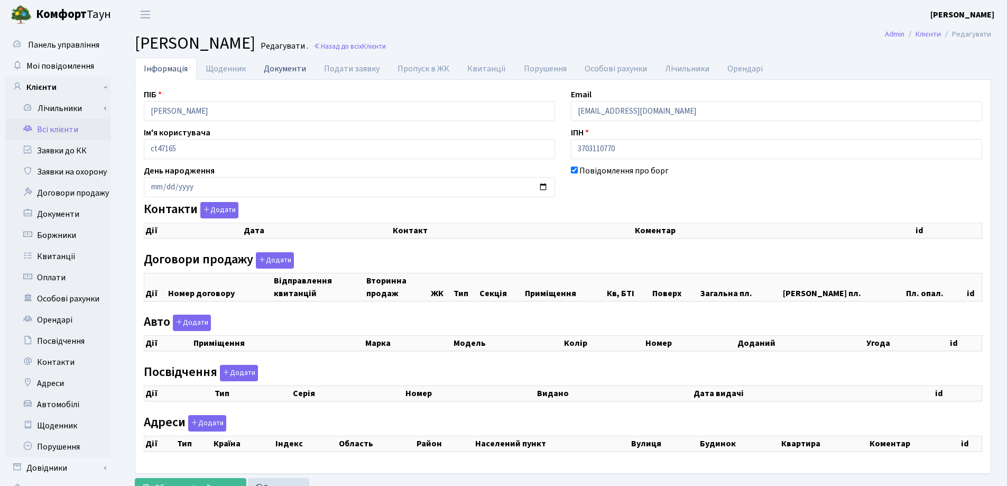
checkbox input "true"
select select "25"
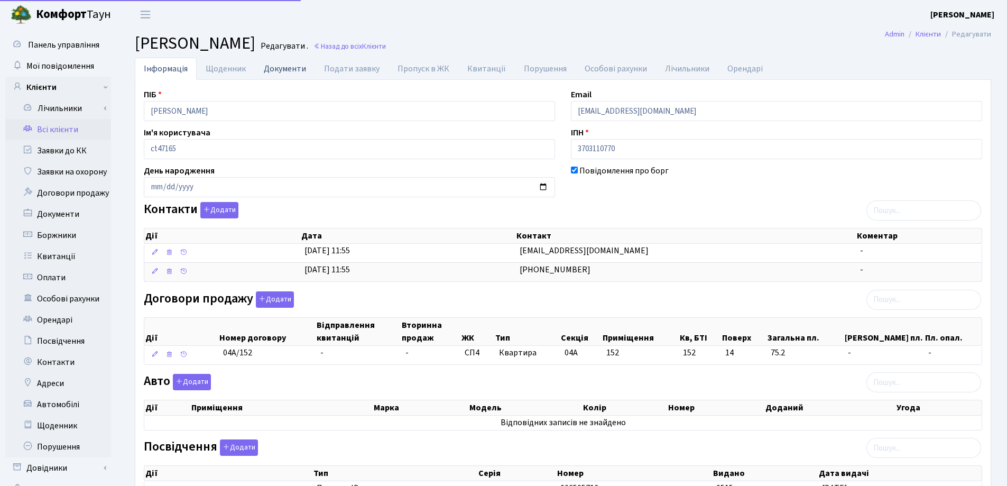
click at [292, 66] on link "Документи" at bounding box center [285, 69] width 60 height 22
select select "25"
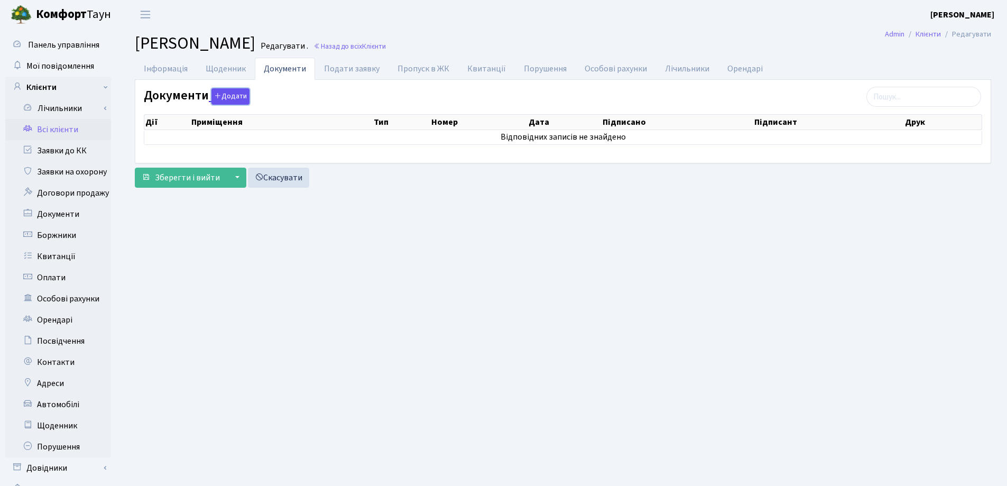
click at [229, 96] on button "Додати" at bounding box center [230, 96] width 38 height 16
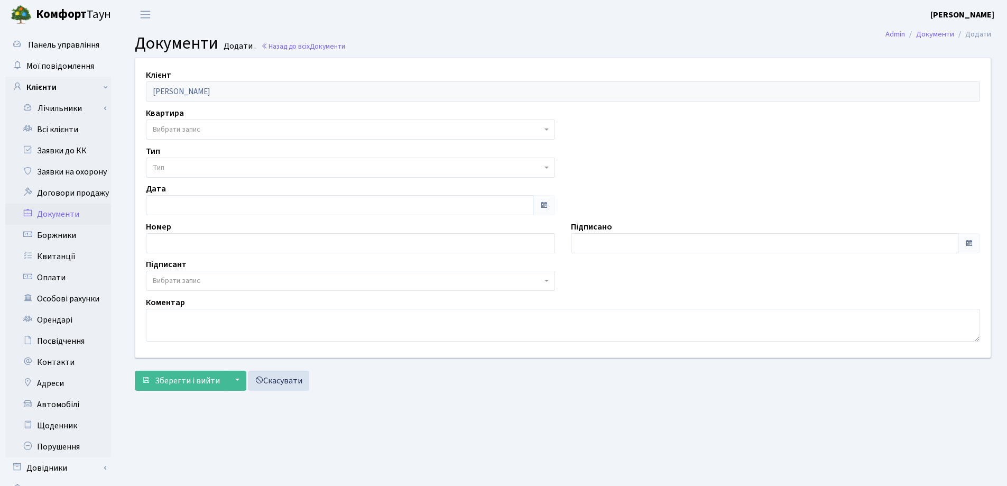
click at [169, 127] on span "Вибрати запис" at bounding box center [177, 129] width 48 height 11
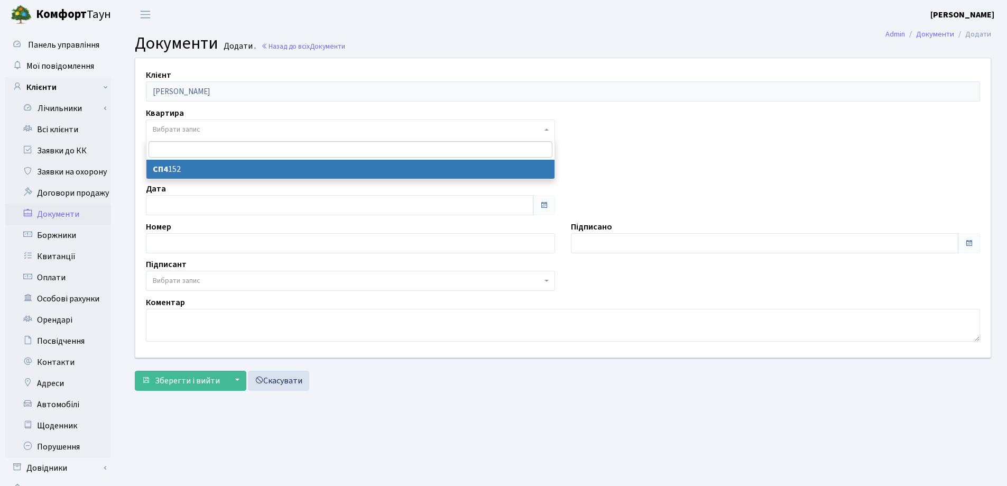
select select "178801"
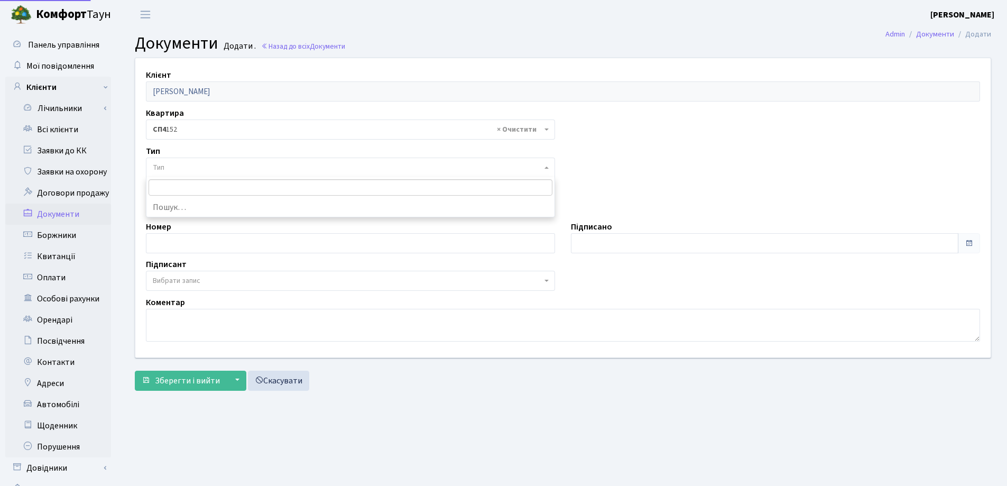
click at [206, 167] on span "Тип" at bounding box center [347, 167] width 389 height 11
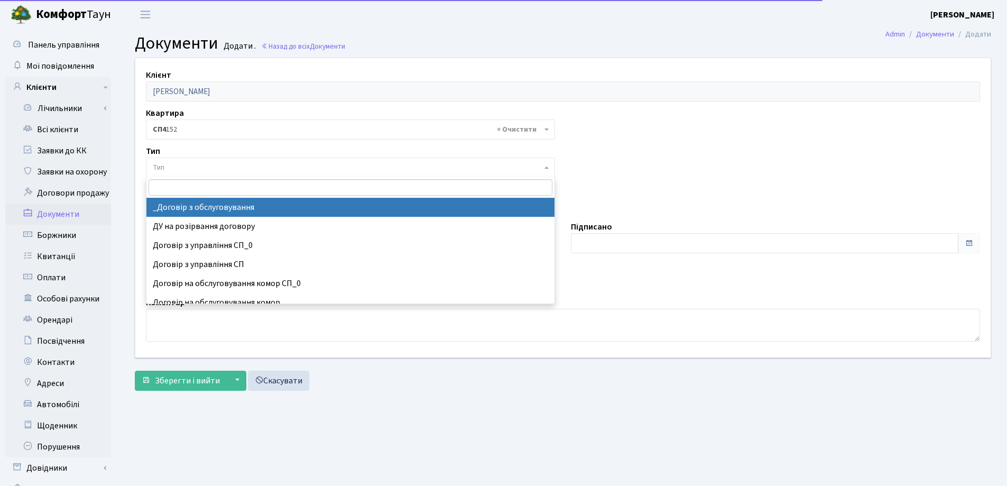
select select "289"
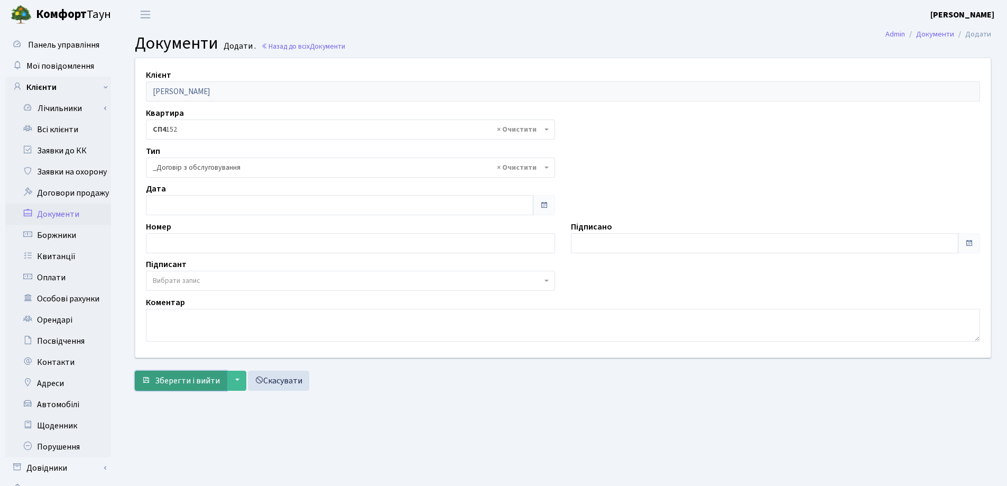
click at [188, 379] on span "Зберегти і вийти" at bounding box center [187, 381] width 65 height 12
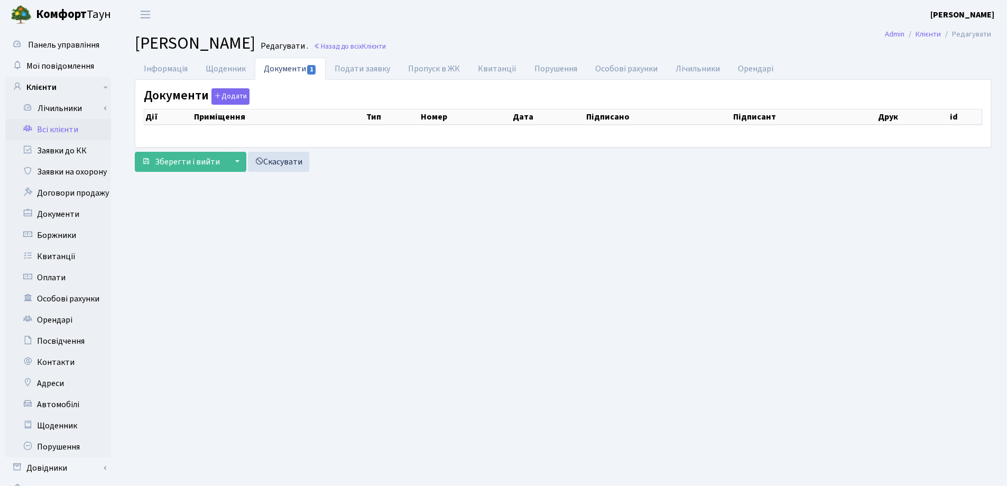
checkbox input "true"
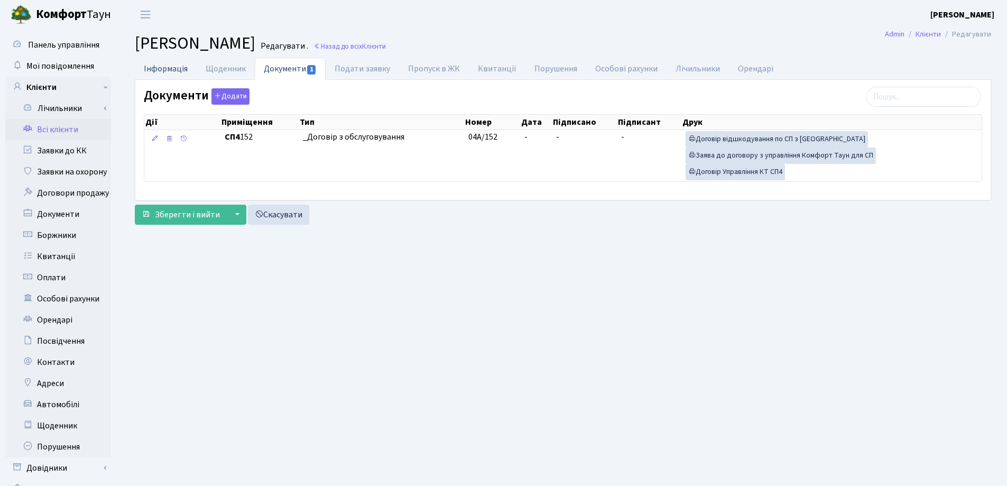
click at [153, 71] on link "Інформація" at bounding box center [166, 69] width 62 height 22
select select "25"
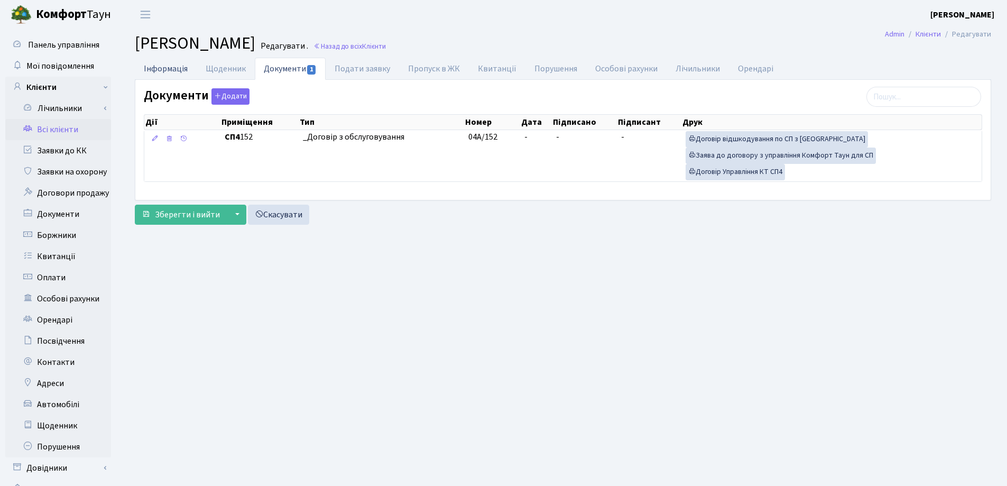
select select "25"
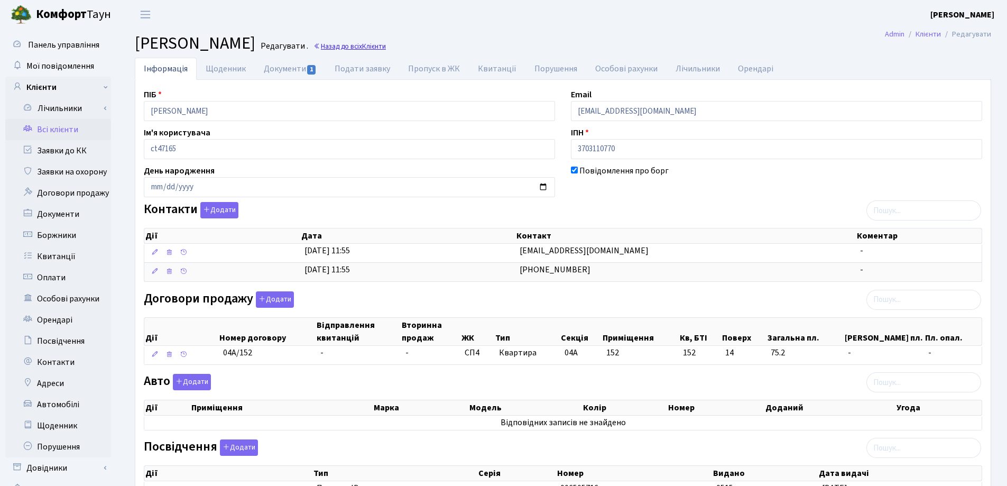
click at [386, 43] on link "Назад до всіх Клієнти" at bounding box center [349, 46] width 72 height 10
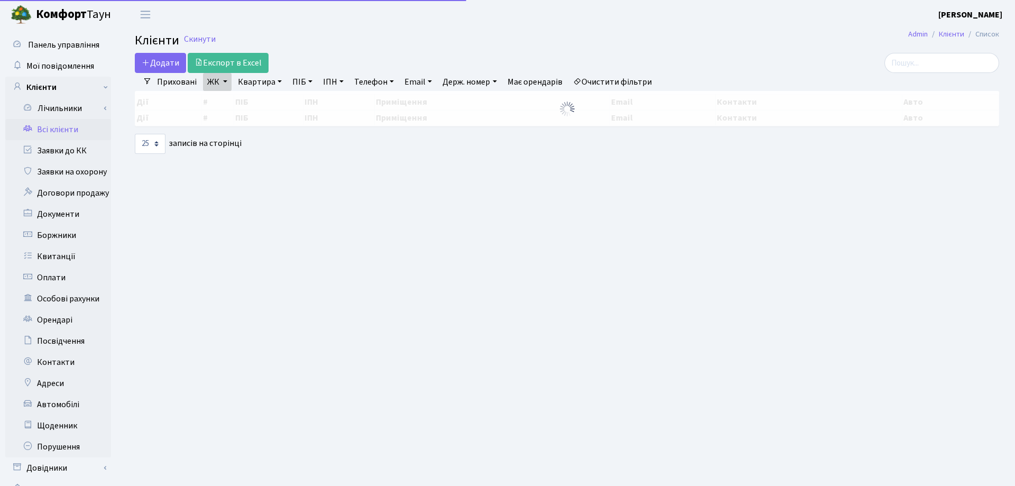
select select "25"
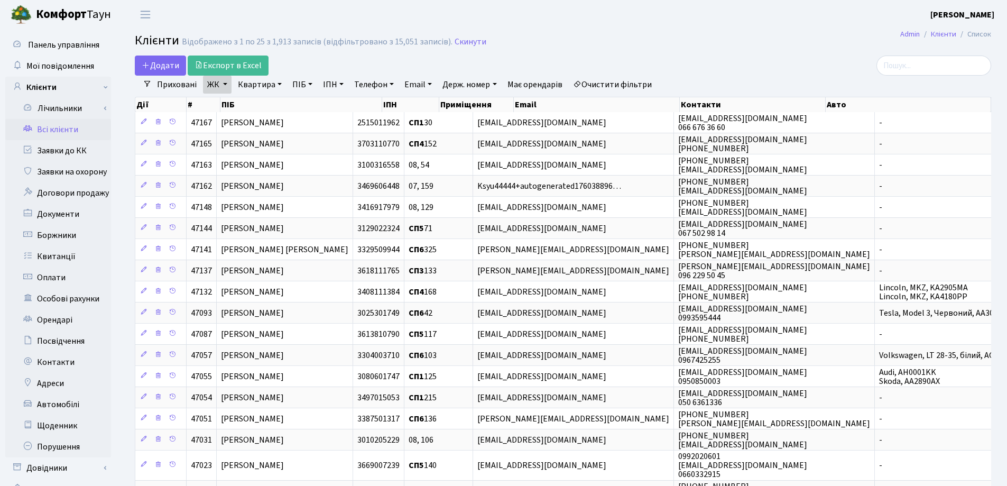
click at [277, 84] on link "Квартира" at bounding box center [260, 85] width 52 height 18
type input "207"
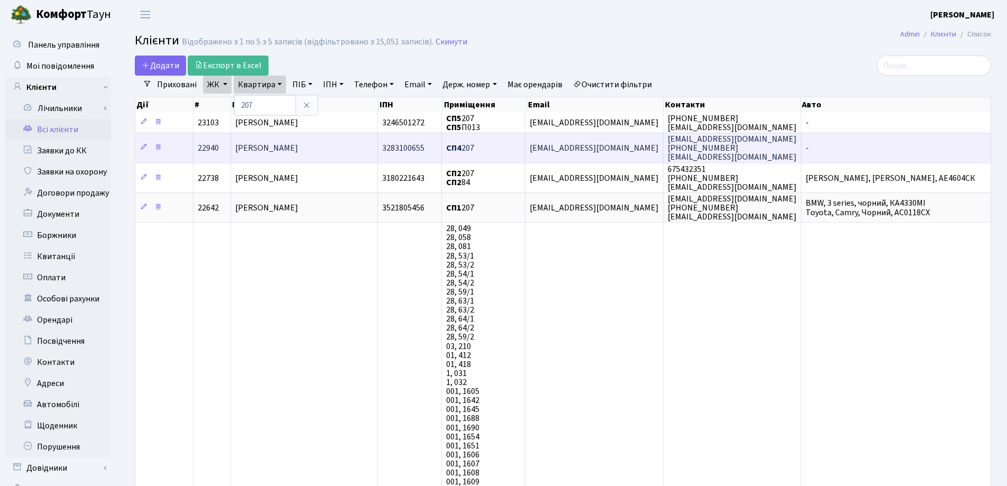
click at [338, 150] on td "Кудревич Артем Ігорович" at bounding box center [304, 148] width 147 height 30
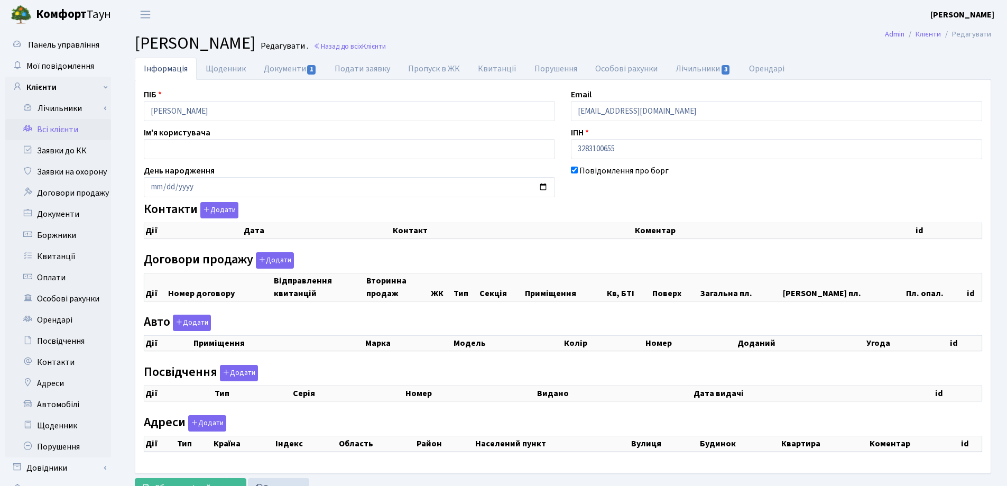
checkbox input "true"
select select "25"
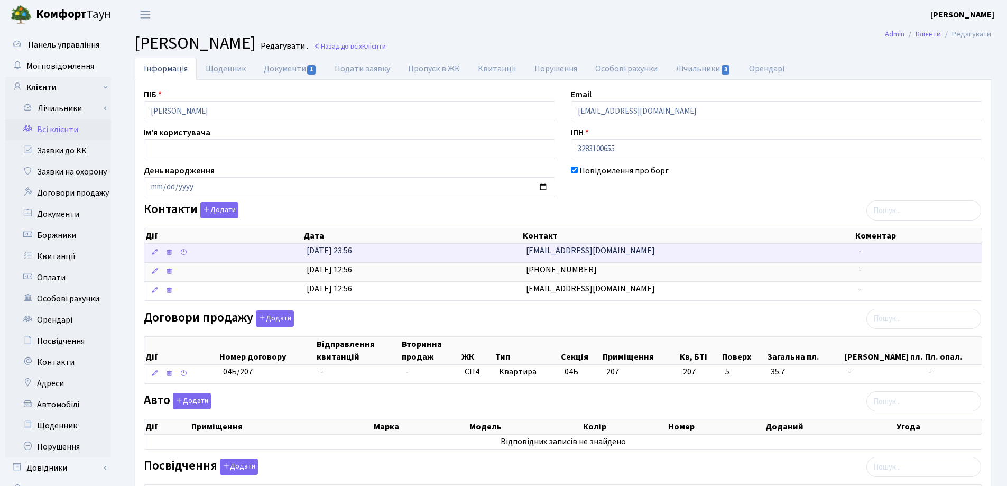
drag, startPoint x: 640, startPoint y: 256, endPoint x: 523, endPoint y: 252, distance: 117.4
click at [523, 252] on td "[EMAIL_ADDRESS][DOMAIN_NAME]" at bounding box center [688, 253] width 333 height 19
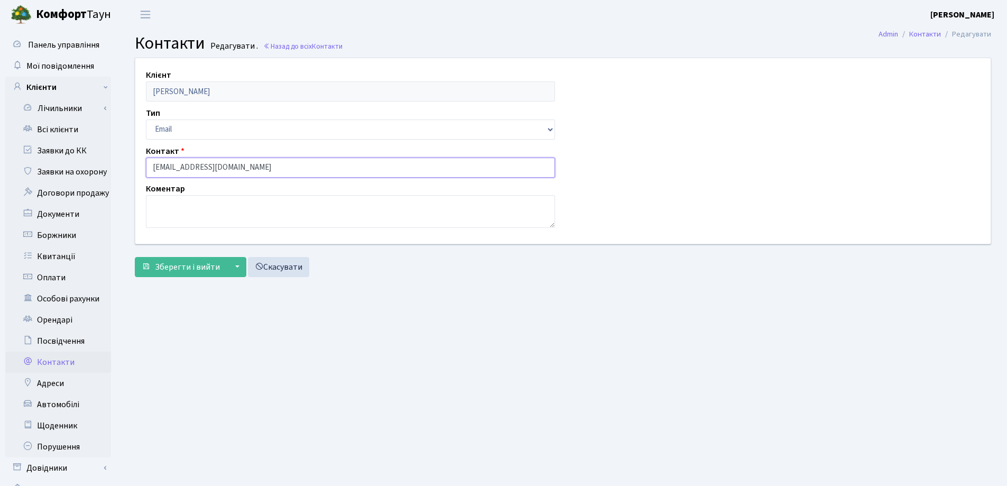
drag, startPoint x: 256, startPoint y: 164, endPoint x: 113, endPoint y: 165, distance: 143.3
click at [113, 165] on div "Панель управління Мої повідомлення Клієнти Лічильники Показання" at bounding box center [503, 267] width 1007 height 476
click at [195, 265] on span "Зберегти і вийти" at bounding box center [187, 267] width 65 height 12
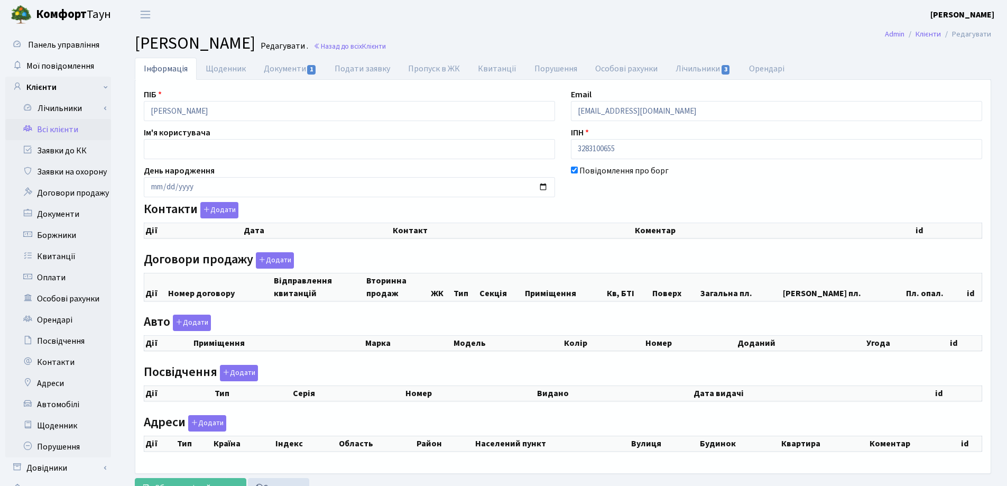
checkbox input "true"
select select "25"
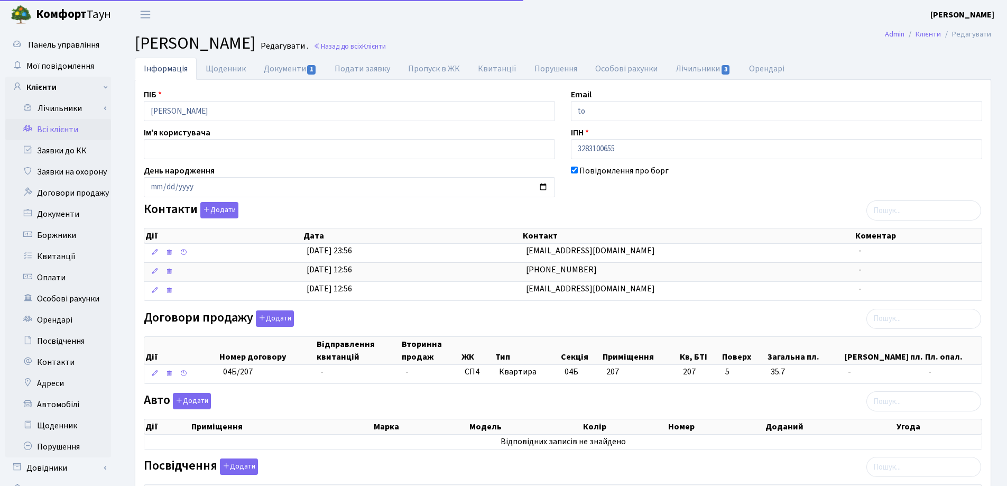
type input "t"
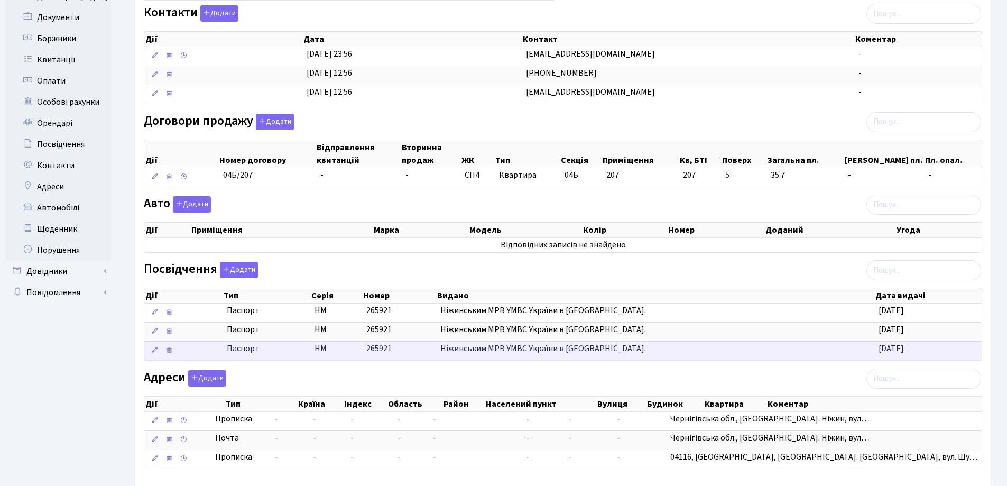
scroll to position [254, 0]
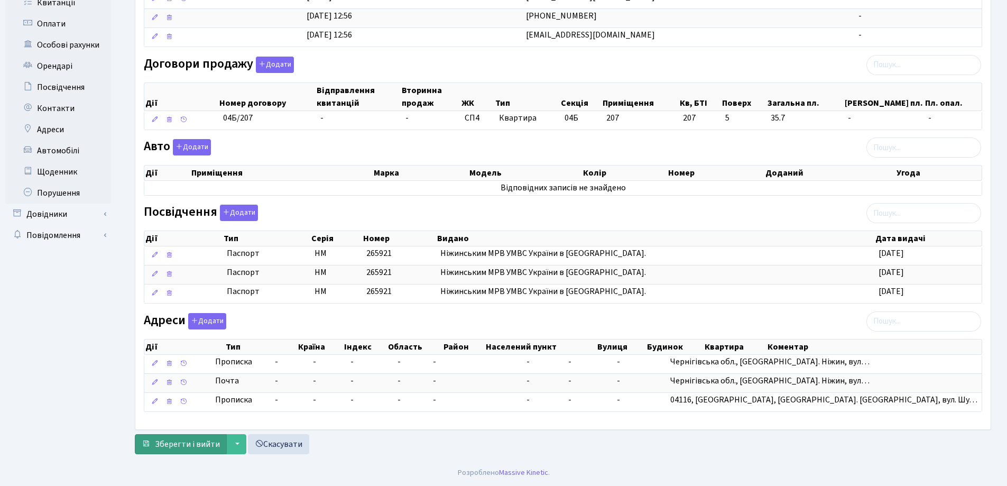
type input "[EMAIL_ADDRESS][DOMAIN_NAME]"
click at [189, 442] on span "Зберегти і вийти" at bounding box center [187, 444] width 65 height 12
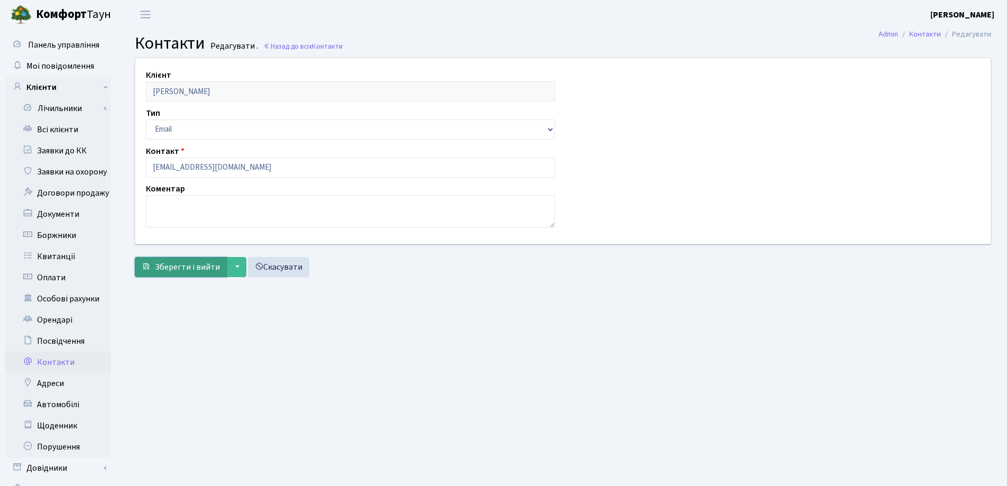
click at [191, 266] on span "Зберегти і вийти" at bounding box center [187, 267] width 65 height 12
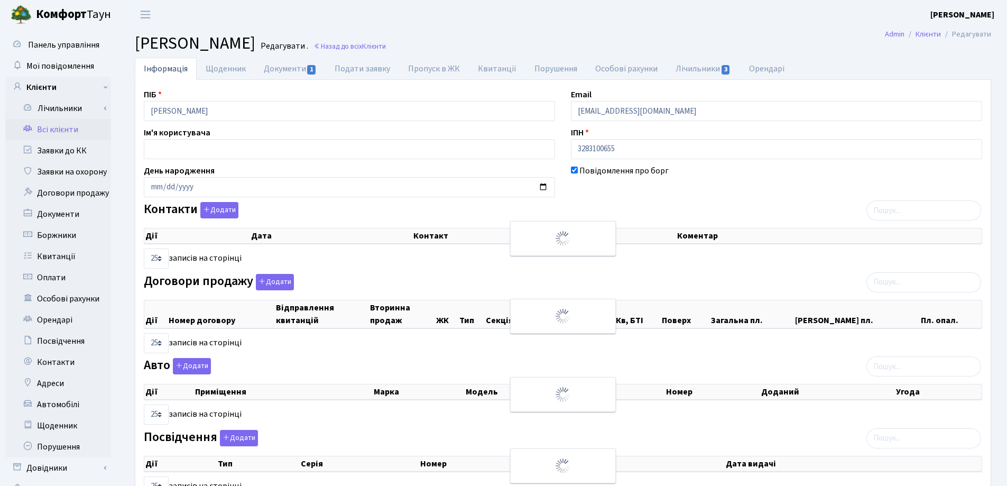
select select "25"
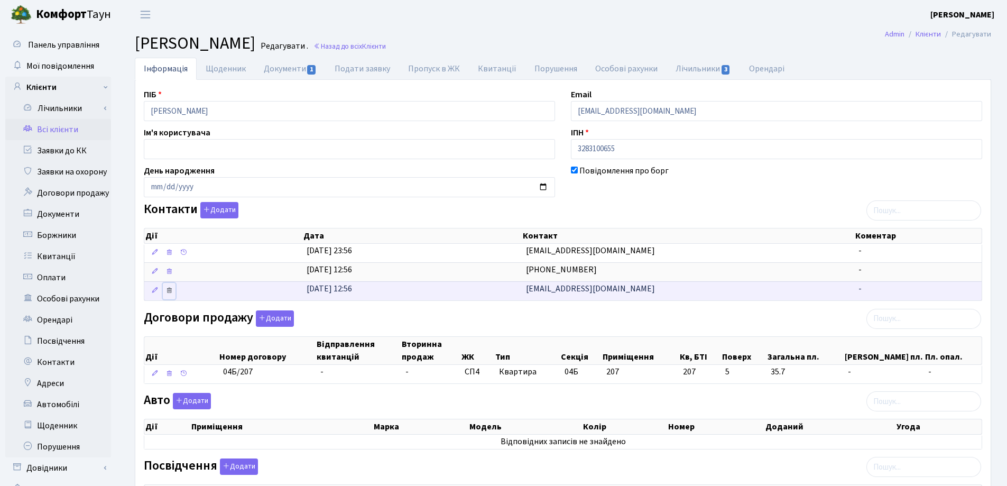
click at [171, 290] on icon at bounding box center [168, 290] width 7 height 7
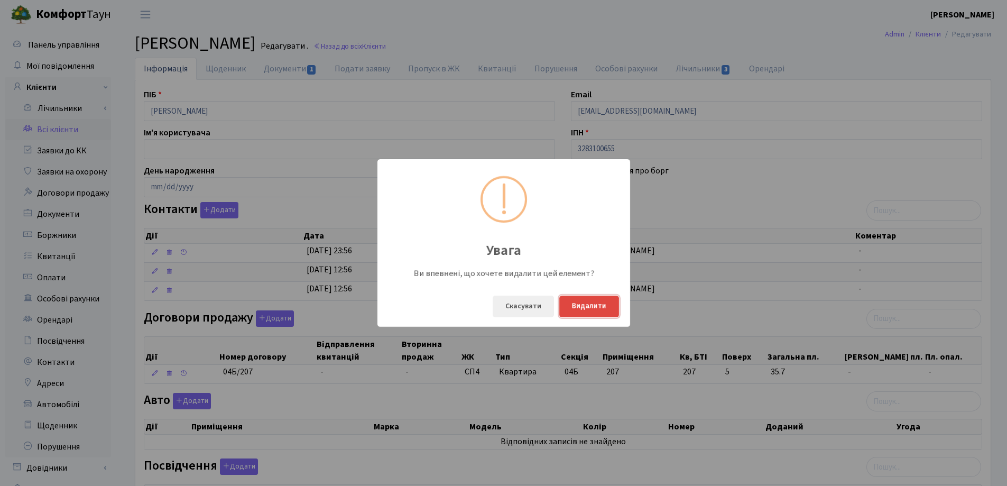
click at [572, 310] on button "Видалити" at bounding box center [589, 307] width 60 height 22
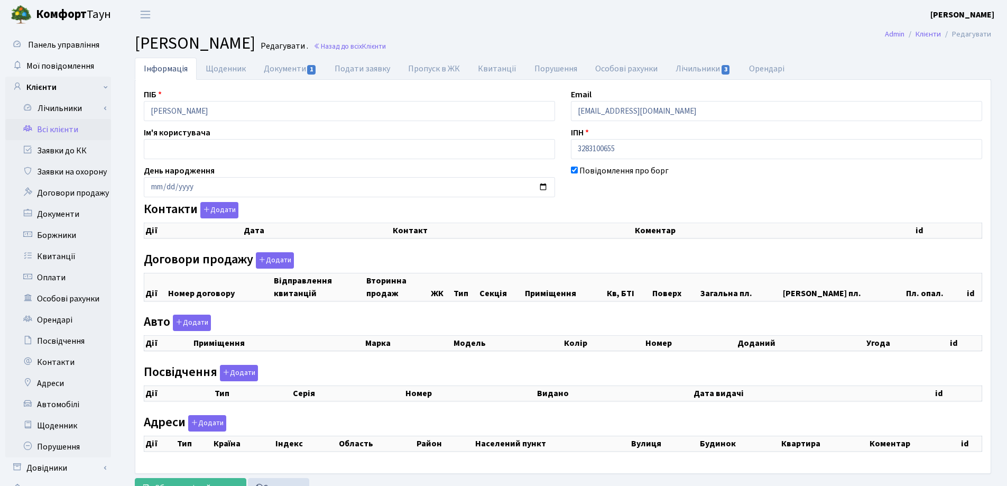
checkbox input "true"
select select "25"
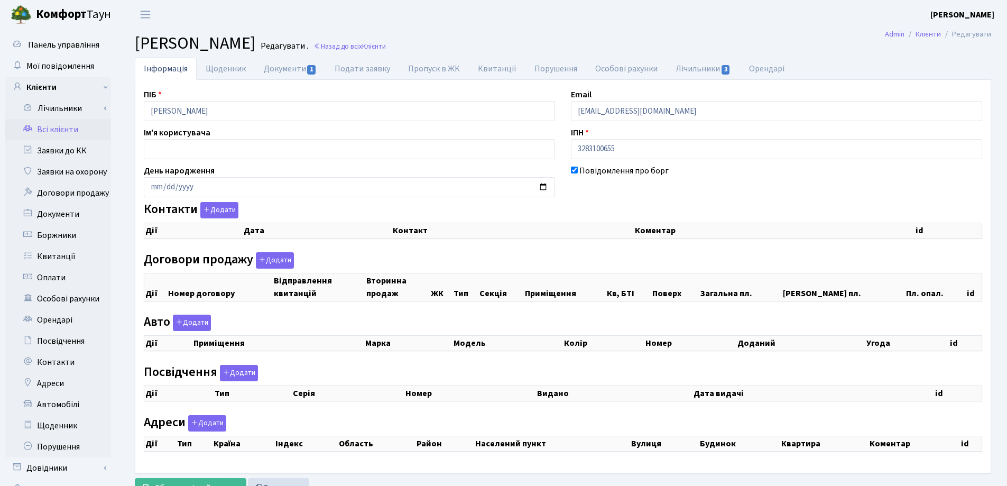
select select "25"
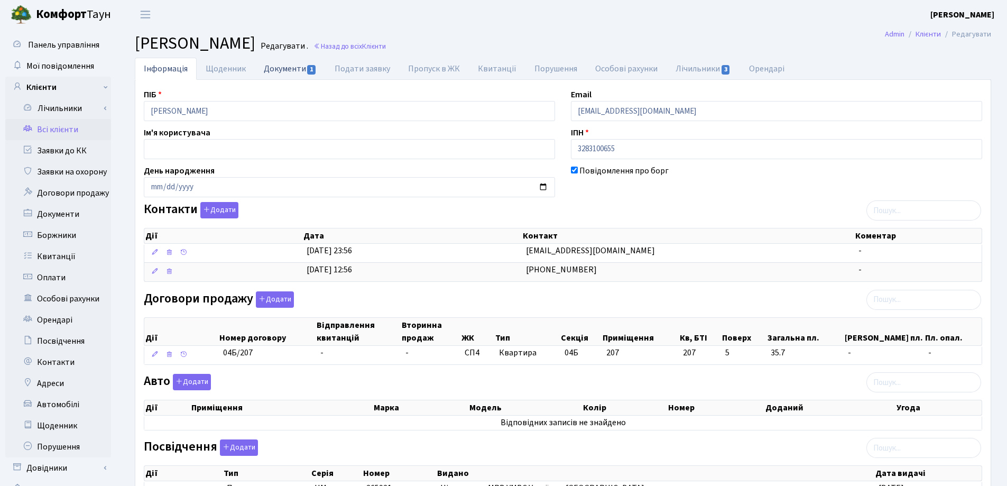
click at [267, 67] on link "Документи 1" at bounding box center [290, 69] width 71 height 22
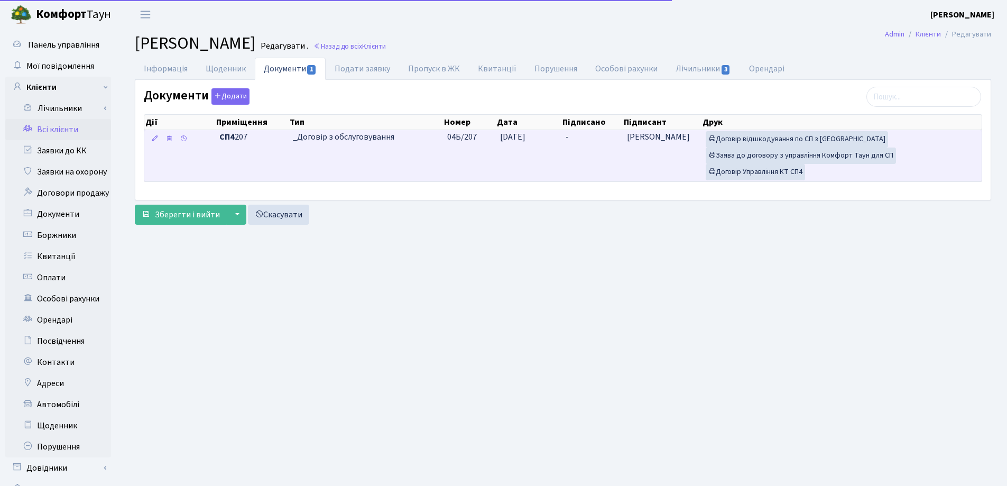
click at [570, 136] on td "-" at bounding box center [591, 155] width 61 height 51
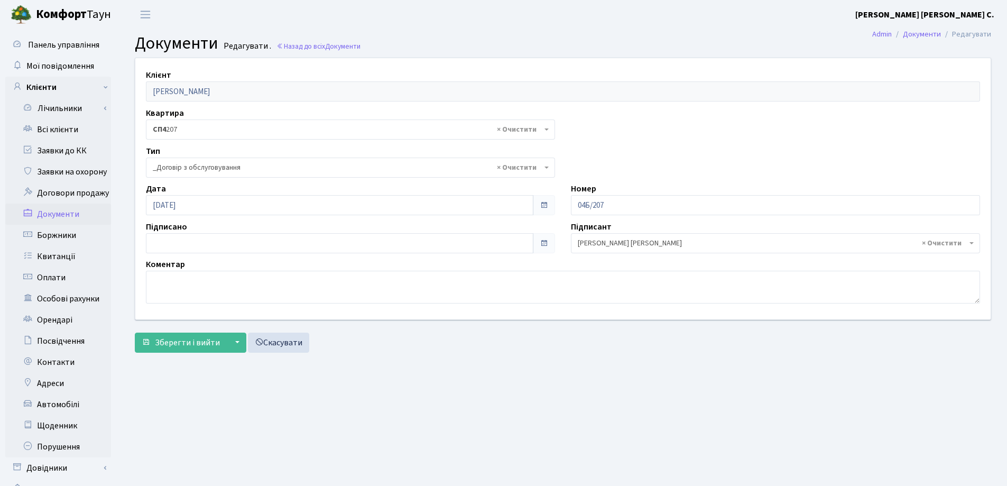
select select "289"
type input "[DATE]"
click at [206, 241] on input "[DATE]" at bounding box center [340, 243] width 388 height 20
click at [192, 338] on span "Зберегти і вийти" at bounding box center [187, 343] width 65 height 12
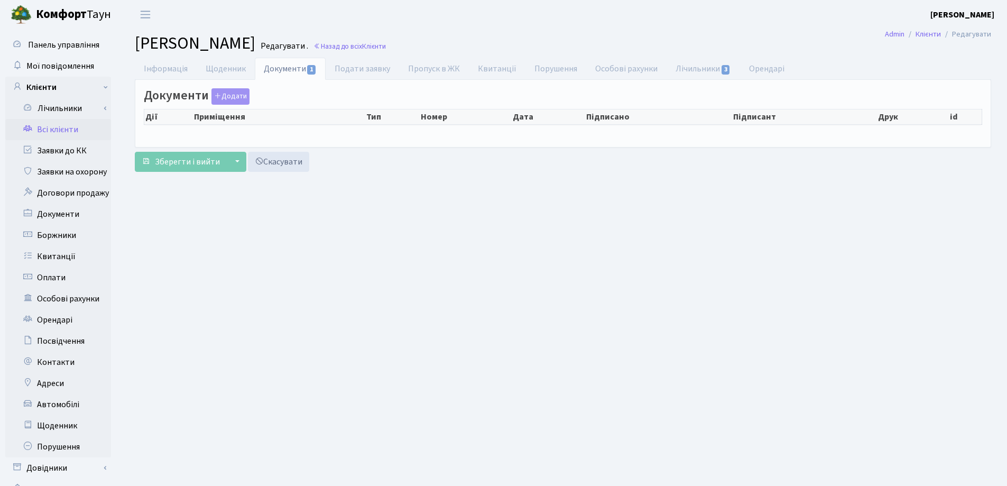
checkbox input "true"
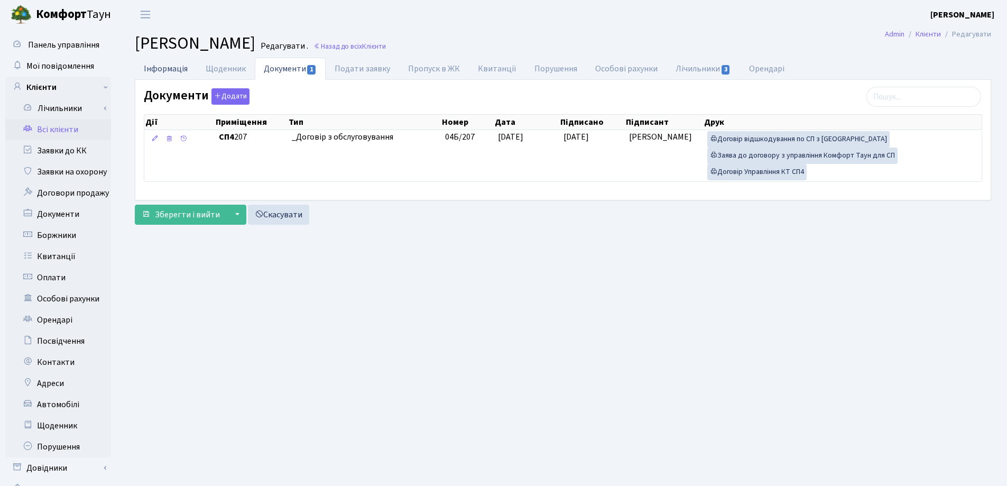
click at [156, 64] on link "Інформація" at bounding box center [166, 69] width 62 height 22
select select "25"
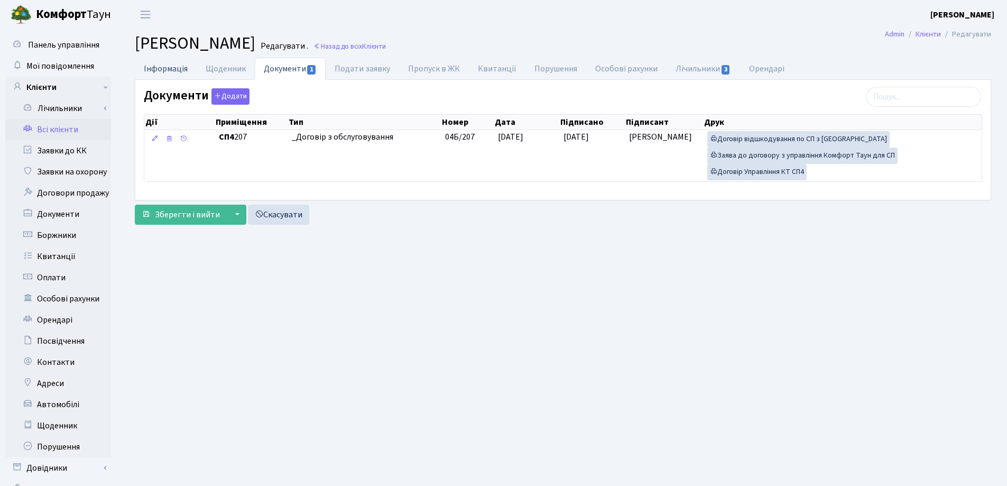
select select "25"
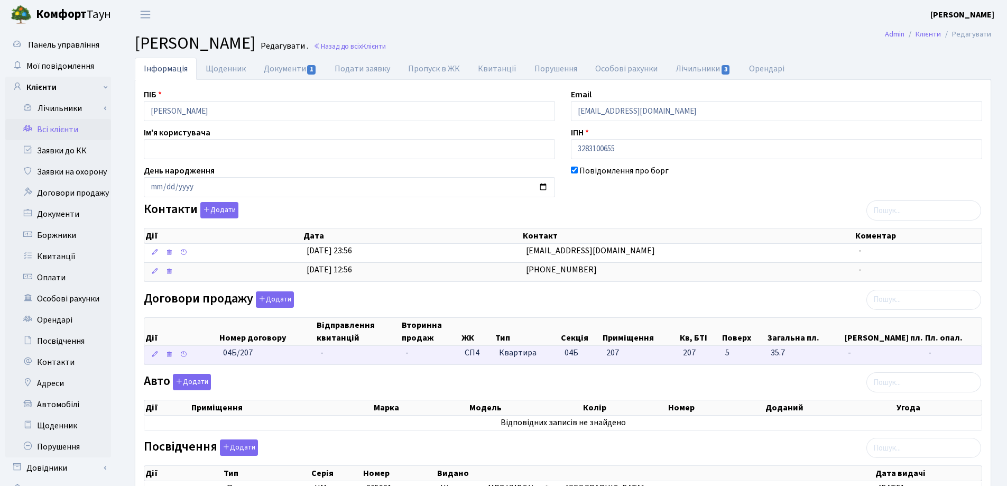
click at [334, 354] on td "-" at bounding box center [358, 355] width 85 height 19
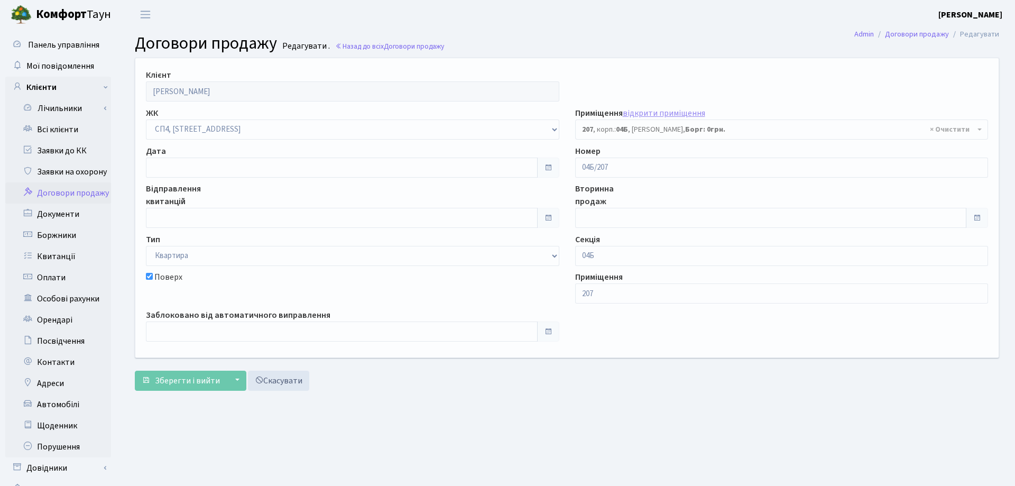
select select "21235"
click at [266, 170] on input "text" at bounding box center [340, 168] width 388 height 20
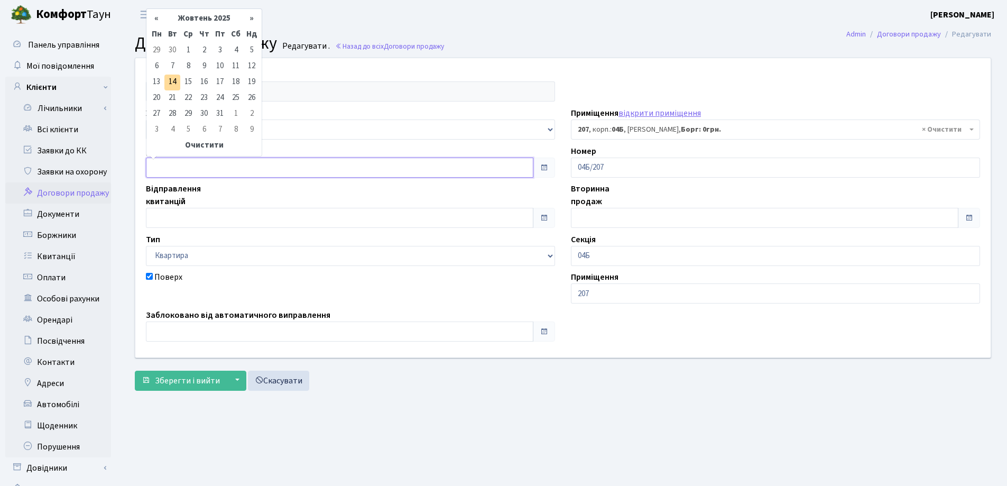
type input "[DATE]"
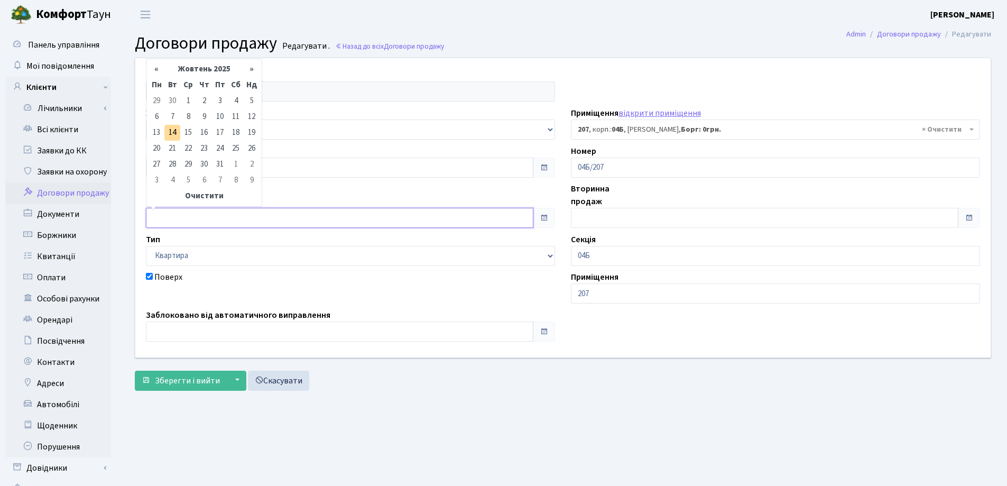
click at [266, 211] on input "text" at bounding box center [340, 218] width 388 height 20
type input "[DATE]"
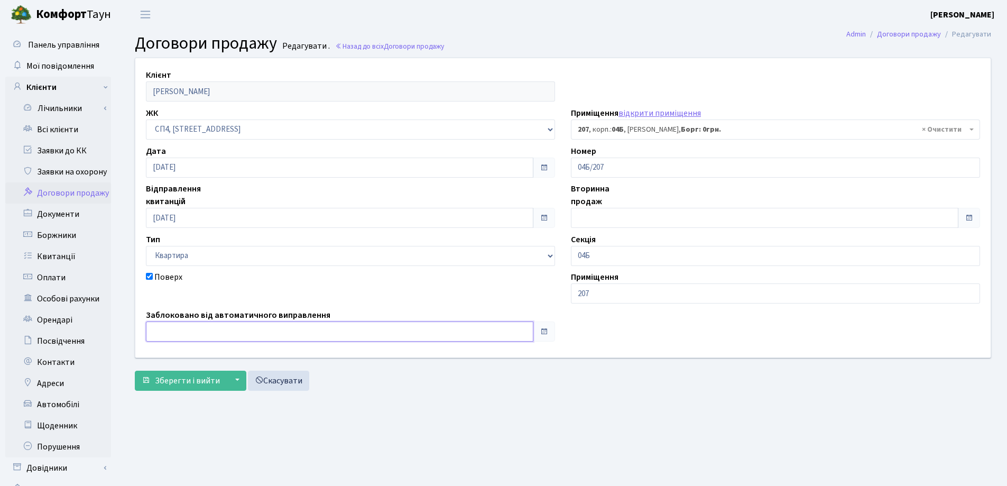
click at [257, 334] on input "text" at bounding box center [340, 331] width 388 height 20
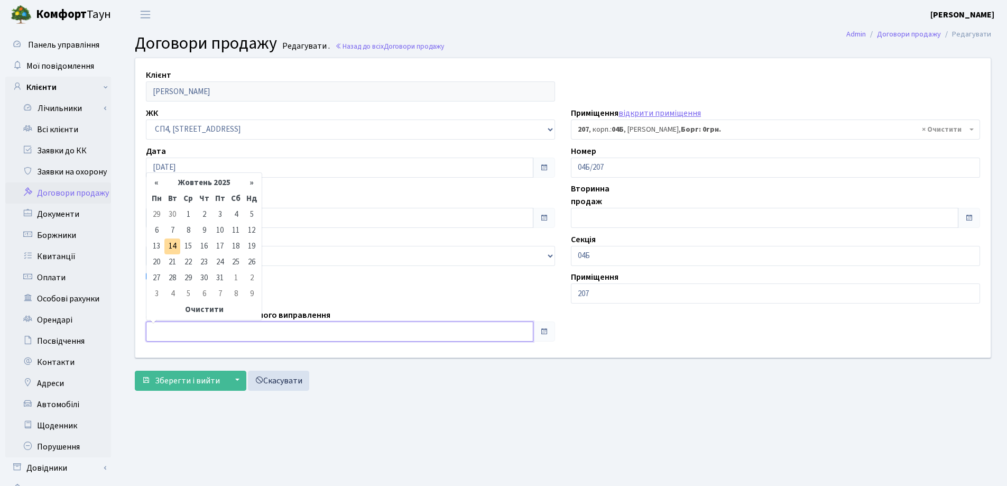
type input "[DATE]"
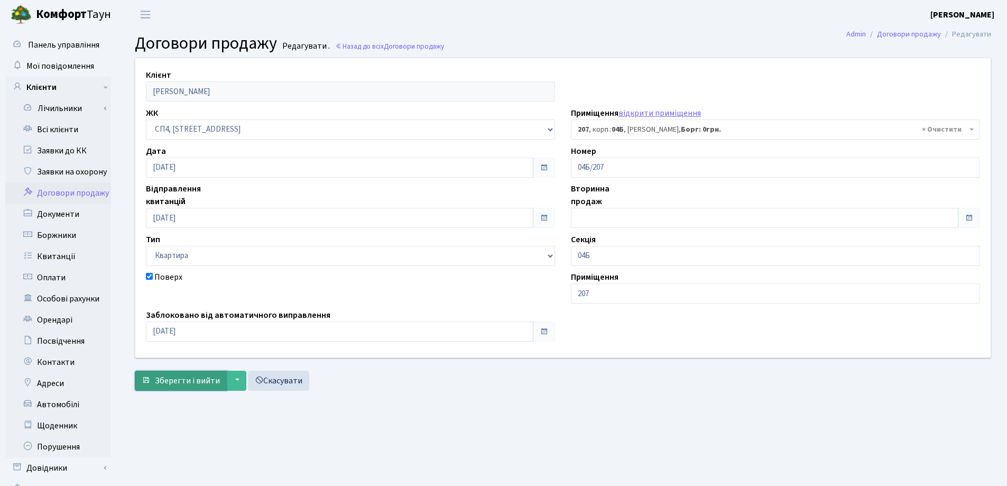
click at [202, 376] on span "Зберегти і вийти" at bounding box center [187, 381] width 65 height 12
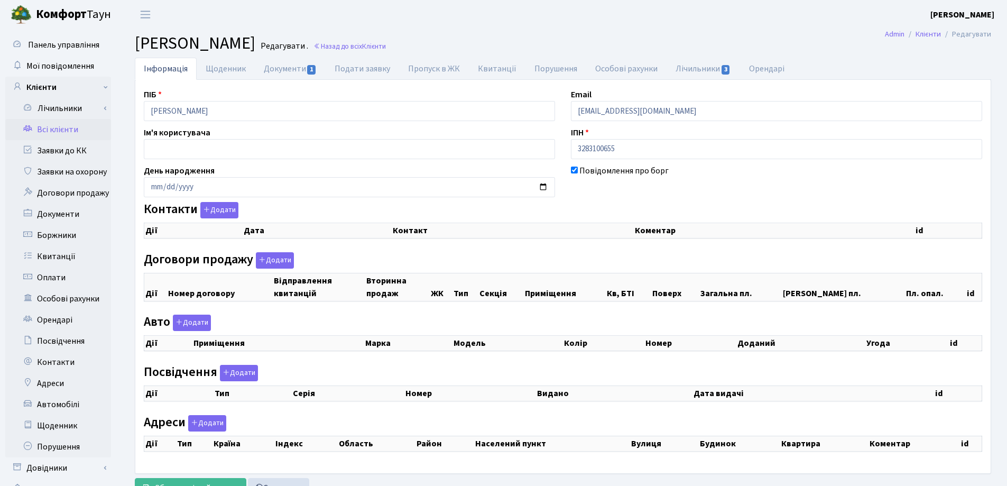
select select "25"
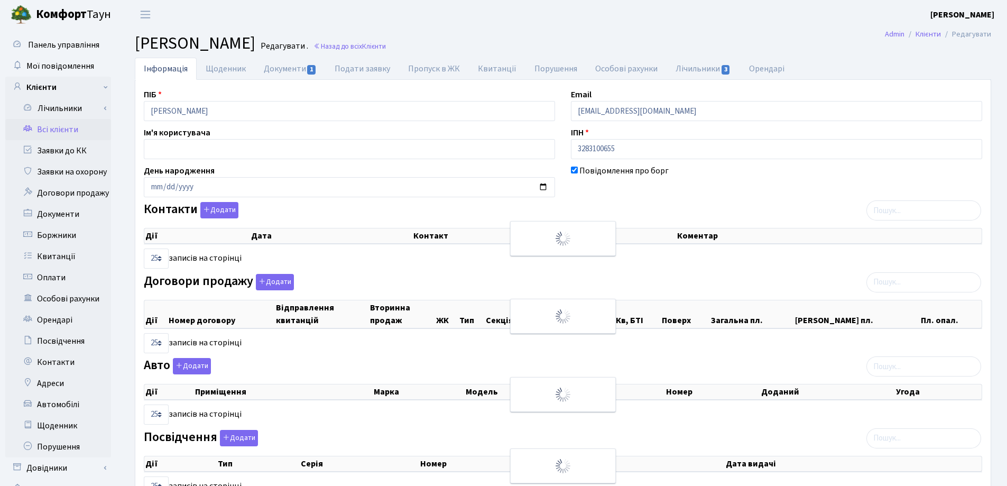
checkbox input "true"
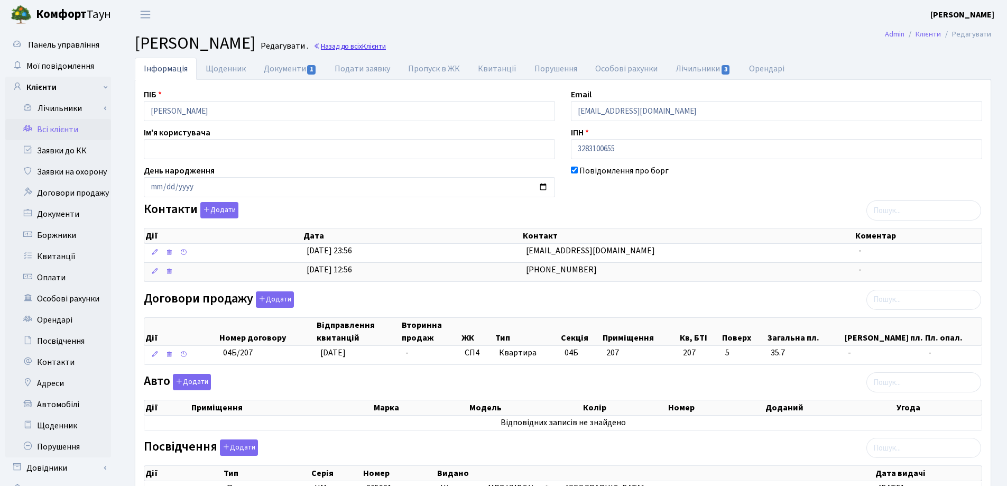
click at [386, 48] on link "Назад до всіх Клієнти" at bounding box center [349, 46] width 72 height 10
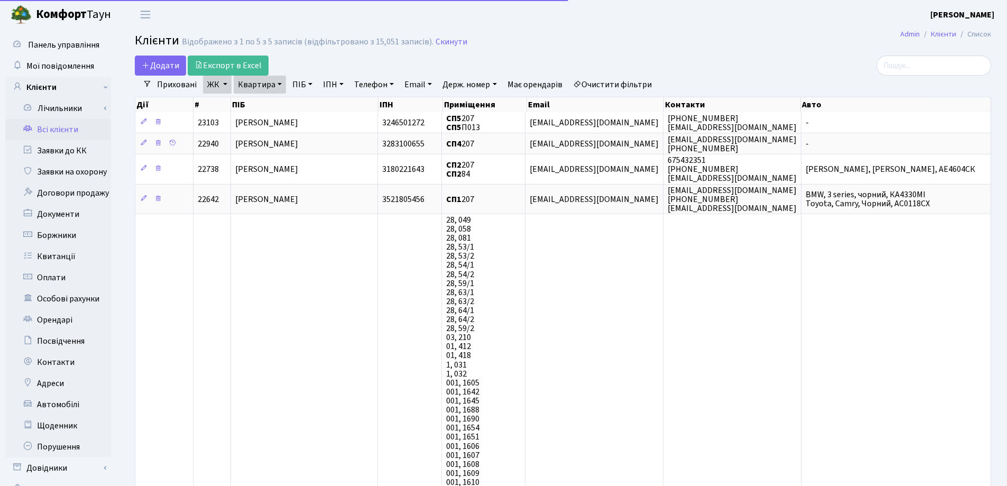
select select "25"
click at [278, 84] on link "Квартира" at bounding box center [260, 85] width 52 height 18
click at [306, 104] on icon at bounding box center [306, 105] width 8 height 8
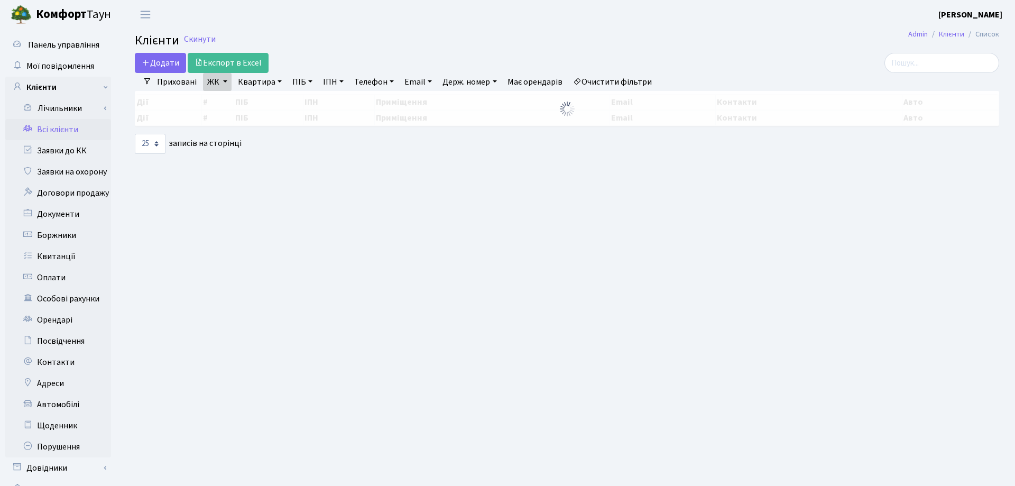
select select "25"
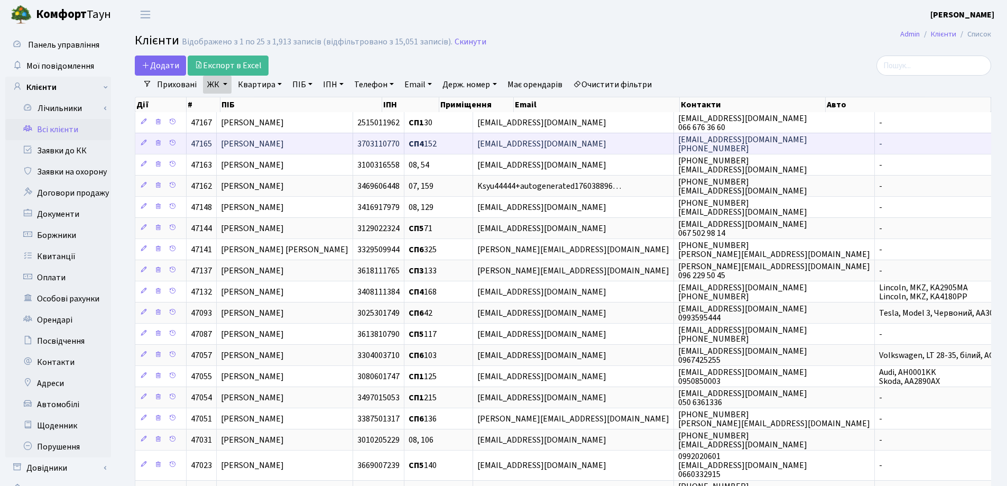
click at [284, 146] on span "[PERSON_NAME]" at bounding box center [252, 144] width 63 height 12
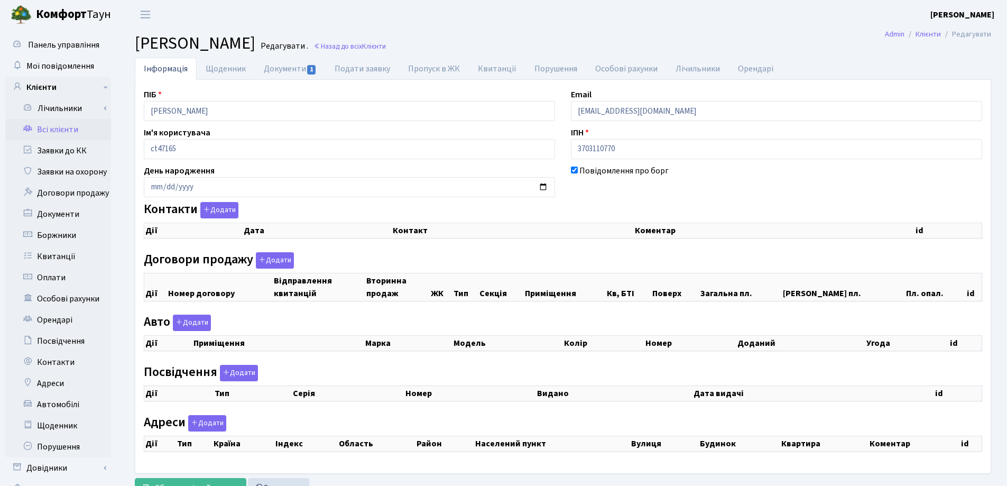
checkbox input "true"
select select "25"
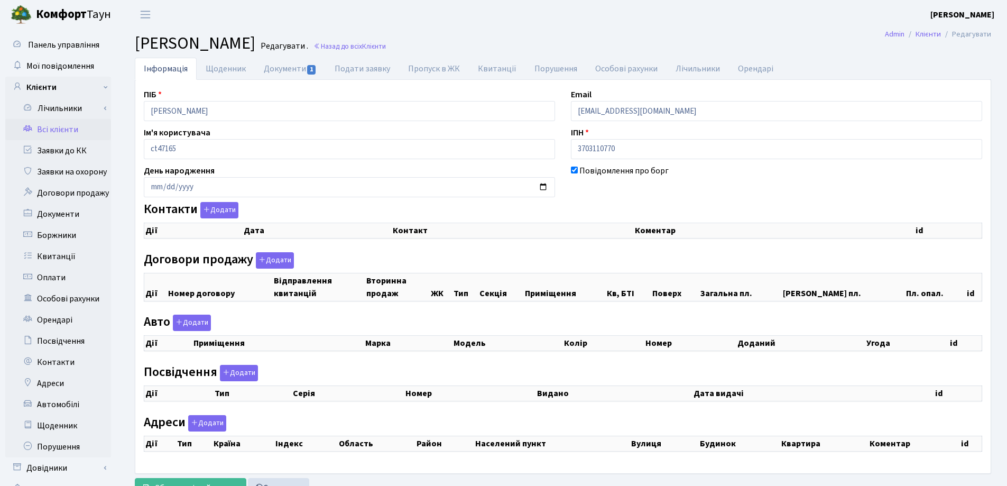
select select "25"
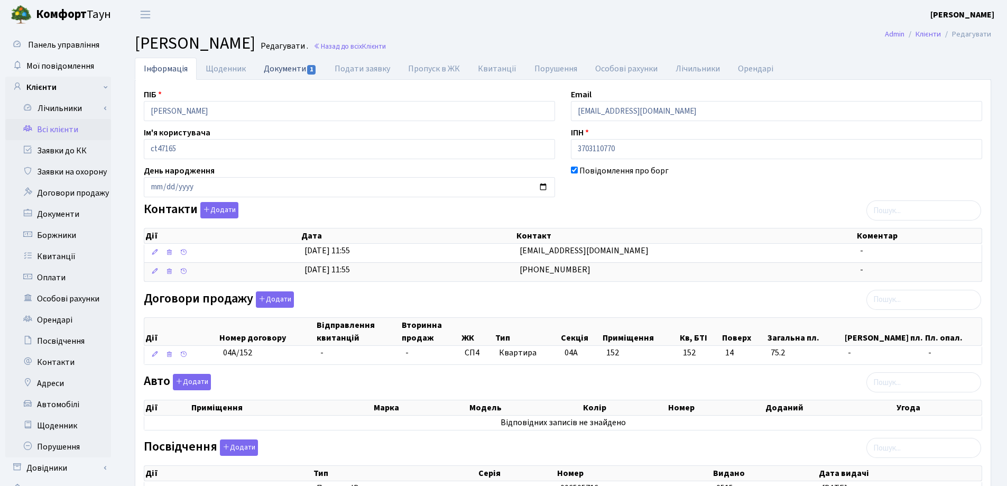
click at [268, 69] on link "Документи 1" at bounding box center [290, 69] width 71 height 22
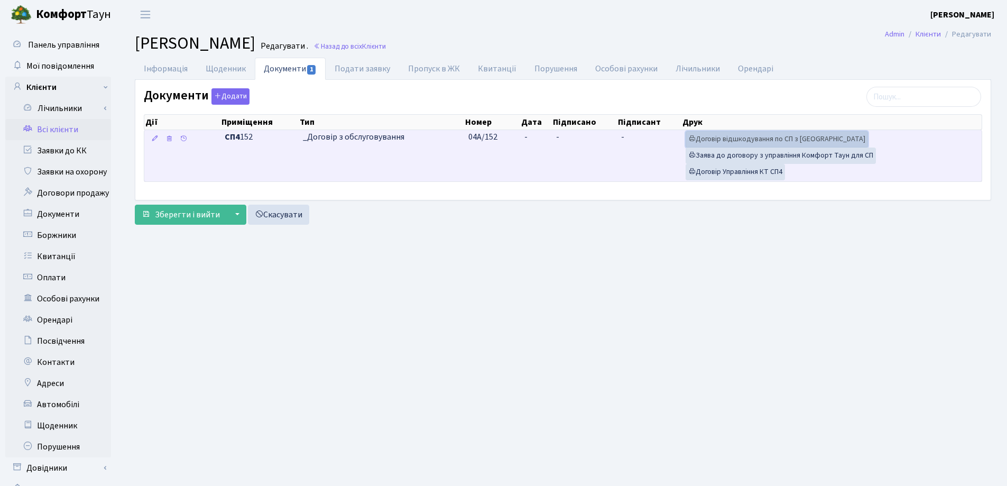
click at [744, 135] on link "Договір відшкодування по СП з Екві" at bounding box center [777, 139] width 182 height 16
click at [720, 171] on link "Договір Управління КТ СП4" at bounding box center [735, 172] width 99 height 16
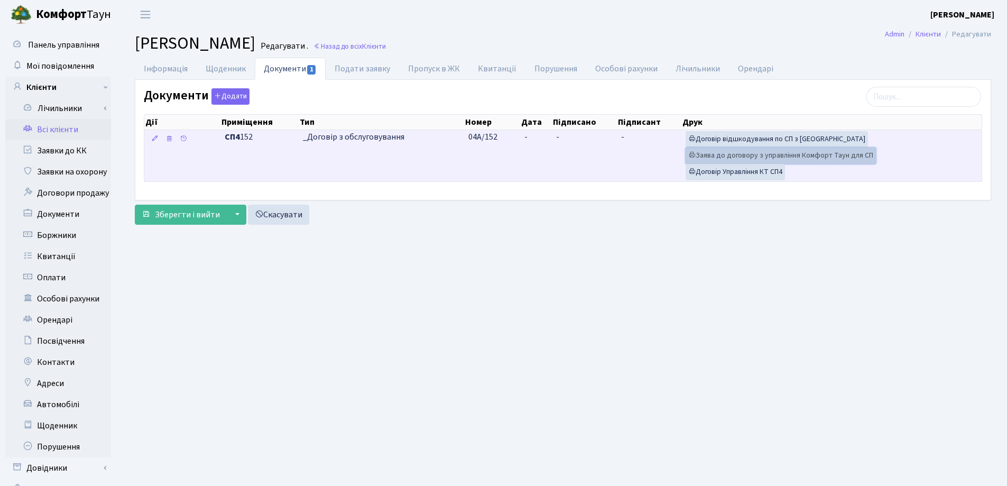
click at [729, 152] on link "Заява до договору з управління Комфорт Таун для СП" at bounding box center [781, 155] width 190 height 16
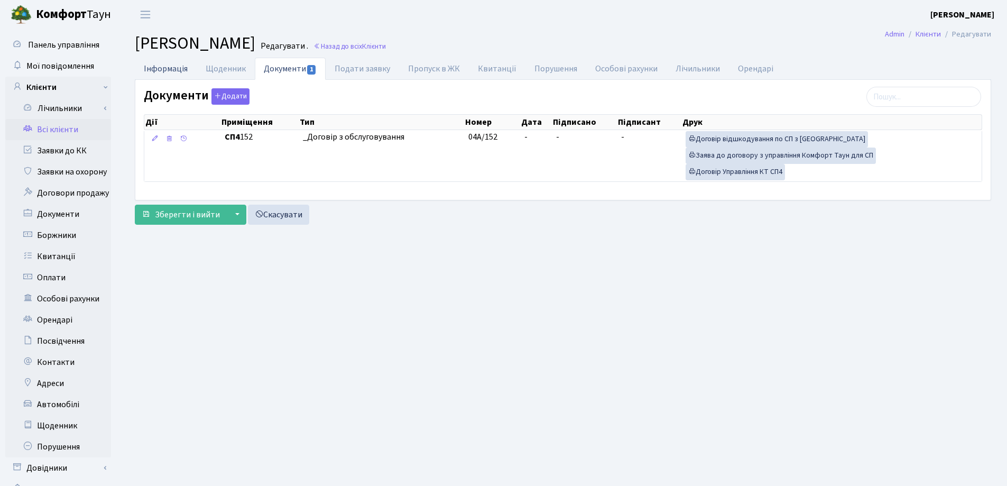
click at [163, 68] on link "Інформація" at bounding box center [166, 69] width 62 height 22
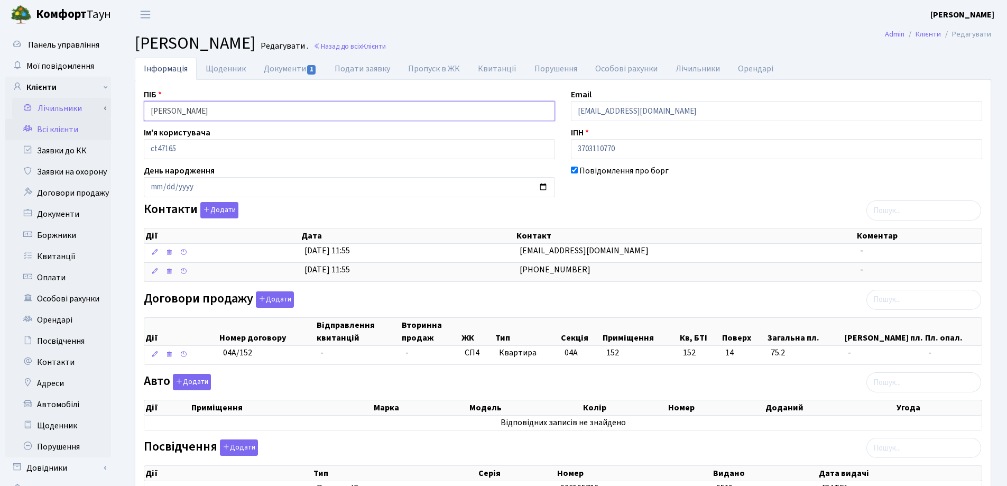
drag, startPoint x: 299, startPoint y: 112, endPoint x: 90, endPoint y: 112, distance: 208.8
click at [90, 112] on div "Панель управління Мої повідомлення Клієнти Лічильники Показання" at bounding box center [503, 323] width 1007 height 589
click at [386, 48] on link "Назад до всіх Клієнти" at bounding box center [349, 46] width 72 height 10
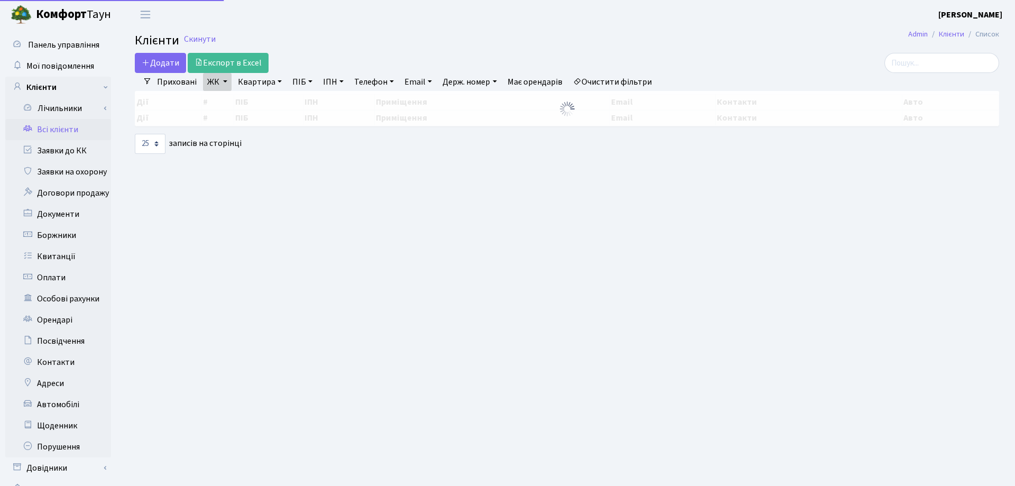
select select "25"
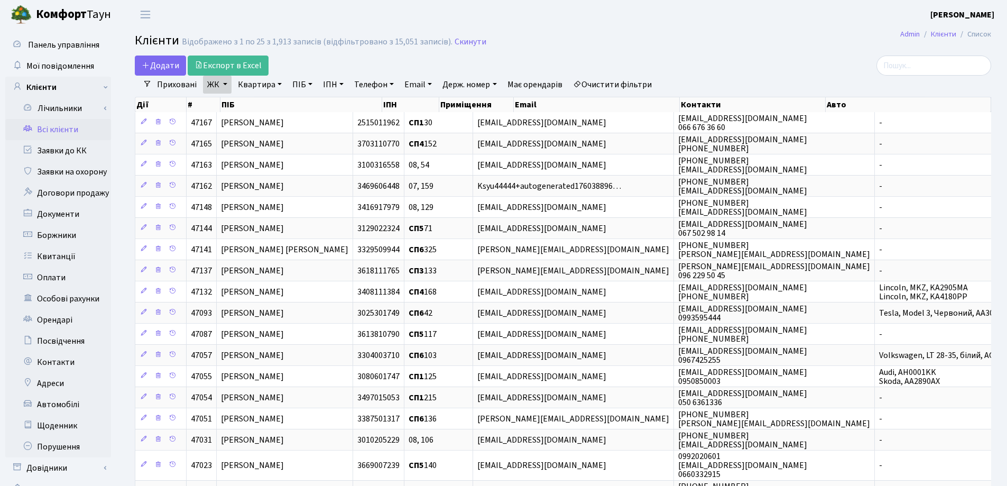
click at [281, 84] on link "Квартира" at bounding box center [260, 85] width 52 height 18
type input "242"
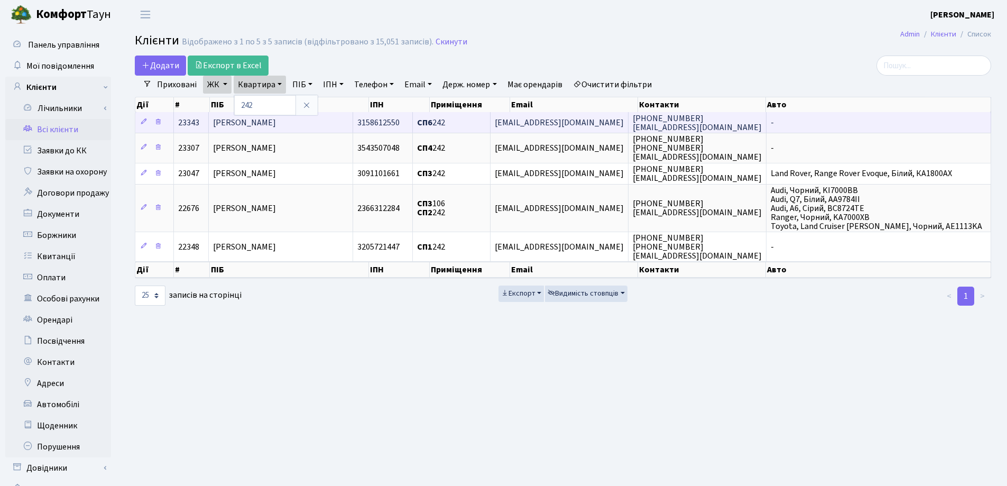
click at [276, 120] on span "[PERSON_NAME]" at bounding box center [244, 123] width 63 height 12
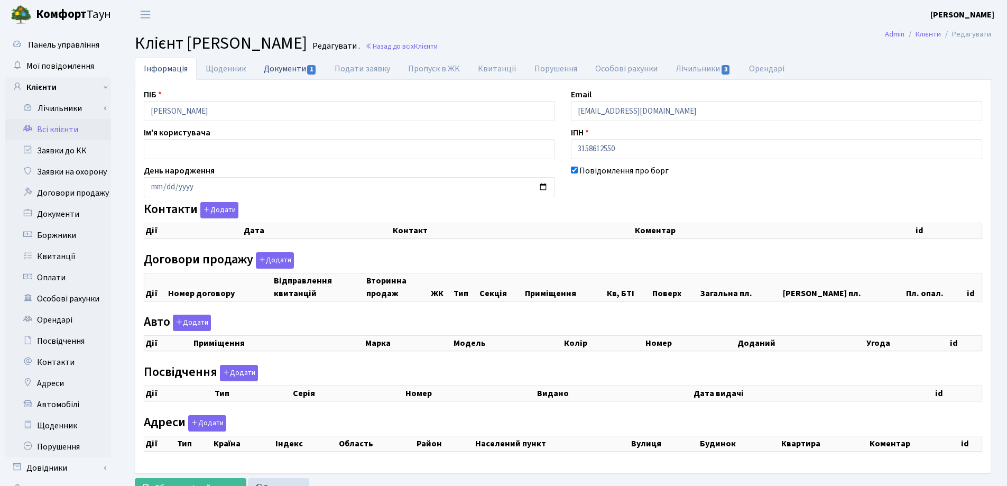
checkbox input "true"
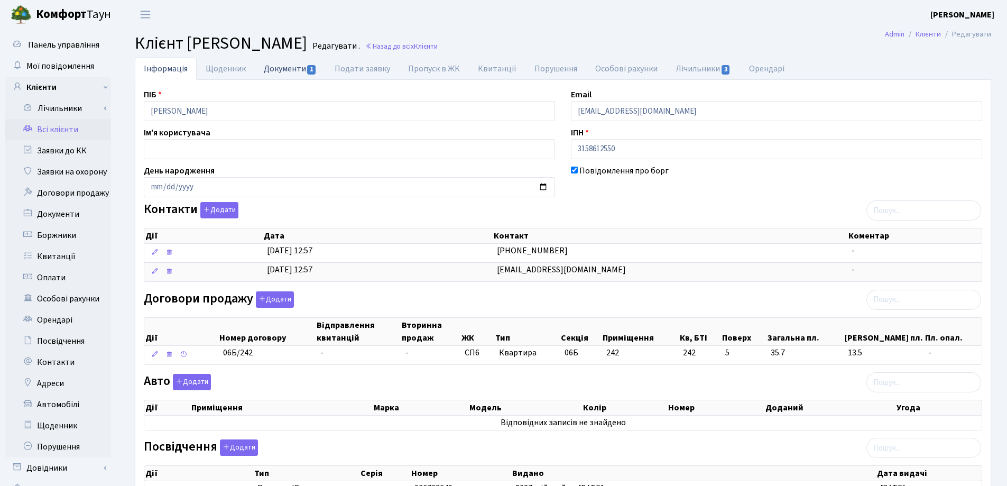
click at [280, 68] on link "Документи 1" at bounding box center [290, 69] width 71 height 22
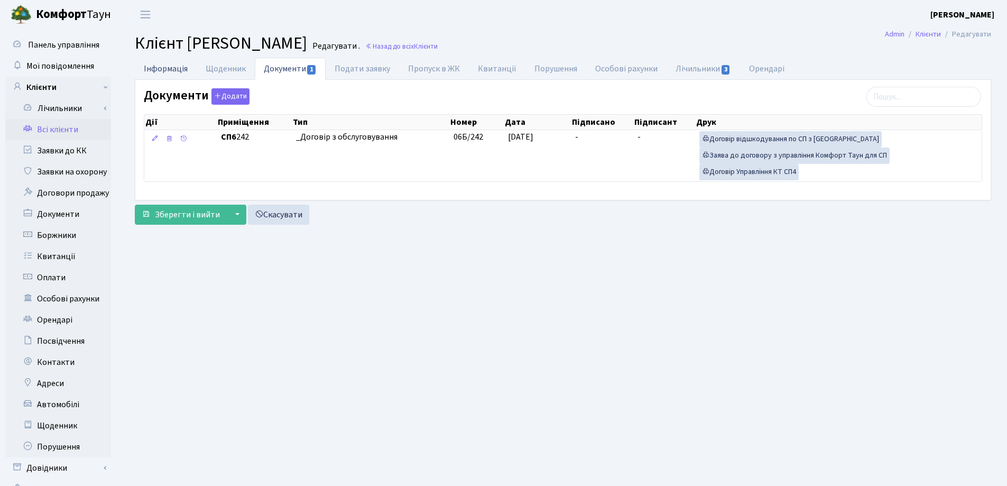
click at [155, 66] on link "Інформація" at bounding box center [166, 69] width 62 height 22
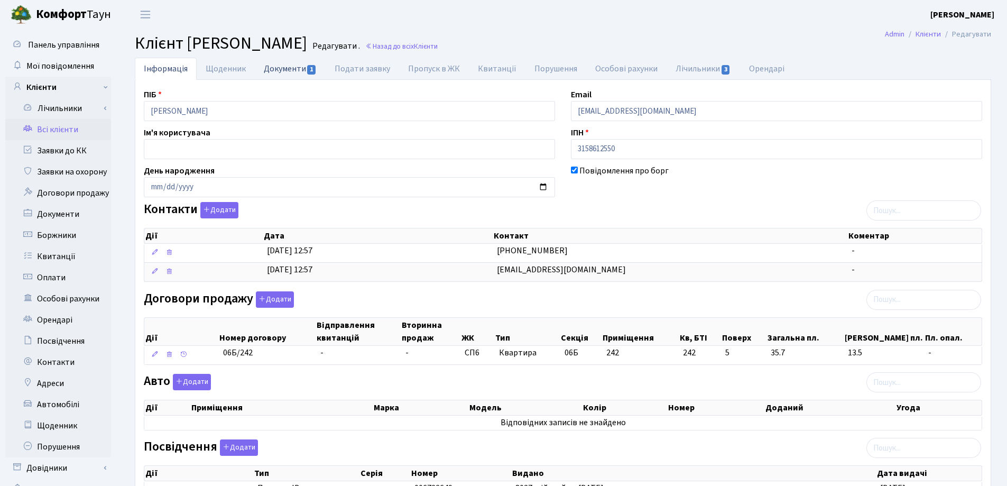
click at [267, 72] on link "Документи 1" at bounding box center [290, 69] width 71 height 22
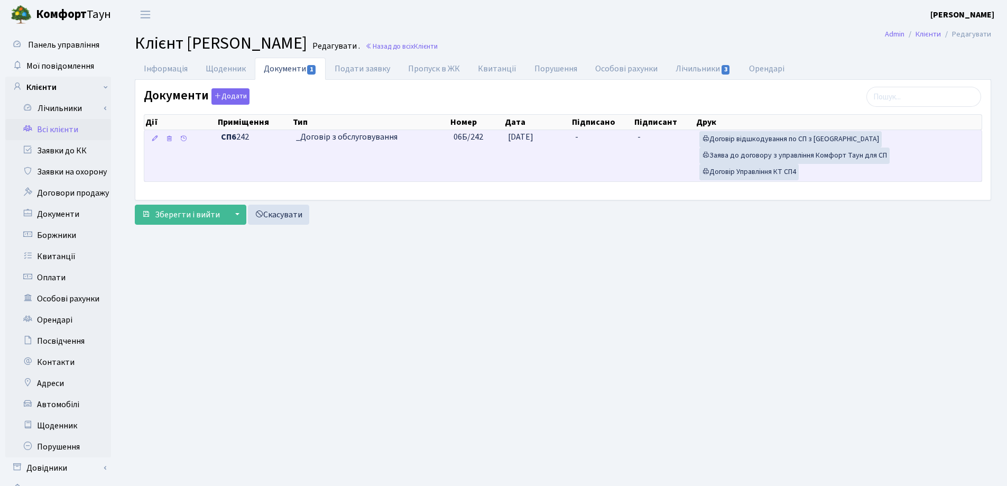
click at [590, 142] on td "-" at bounding box center [602, 155] width 62 height 51
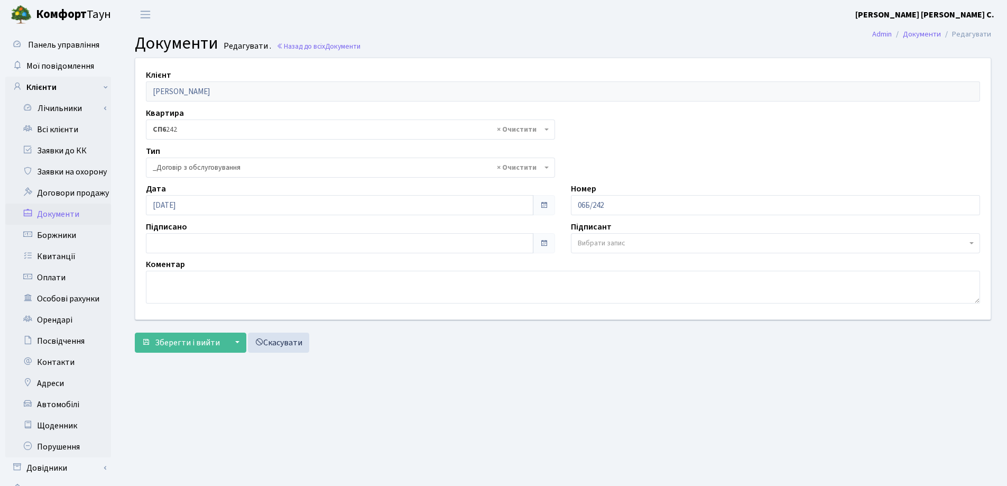
select select "289"
type input "[DATE]"
click at [236, 237] on input "[DATE]" at bounding box center [340, 243] width 388 height 20
click at [193, 337] on span "Зберегти і вийти" at bounding box center [187, 343] width 65 height 12
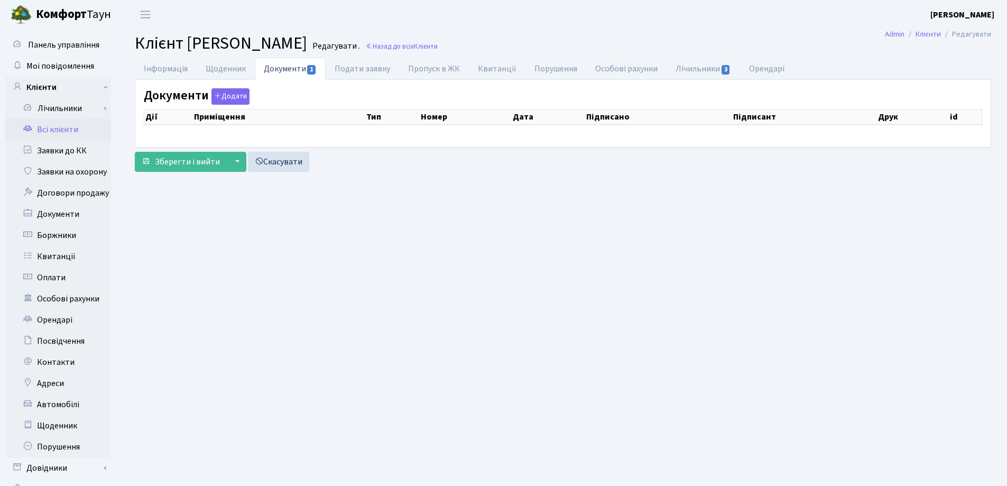
checkbox input "true"
select select "25"
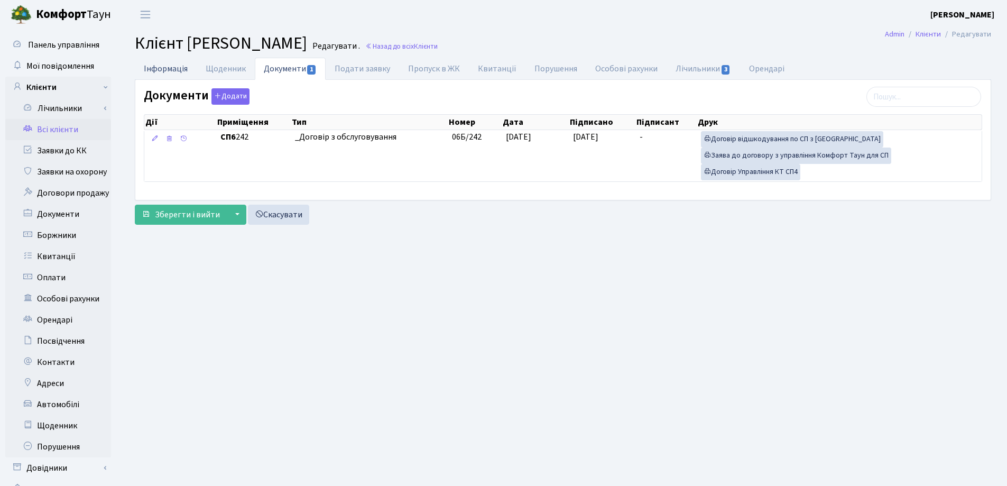
click at [162, 71] on link "Інформація" at bounding box center [166, 69] width 62 height 22
select select "25"
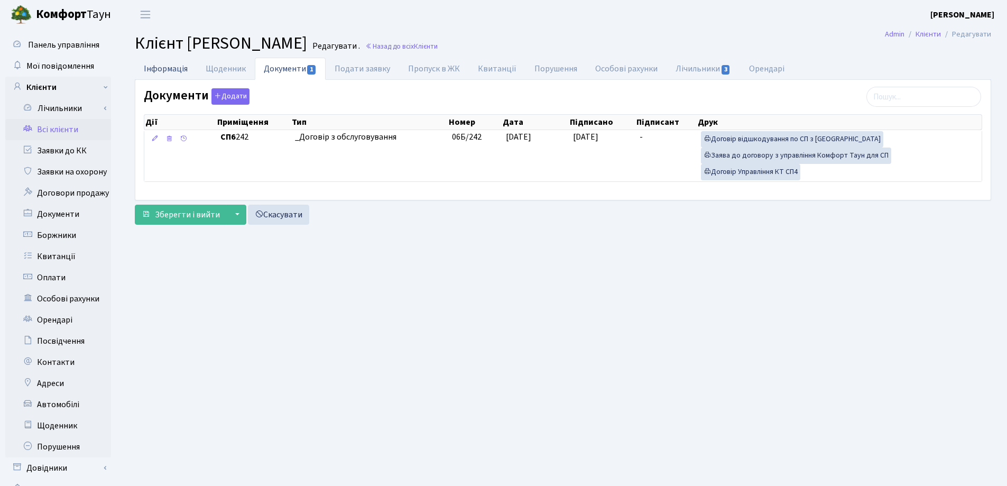
select select "25"
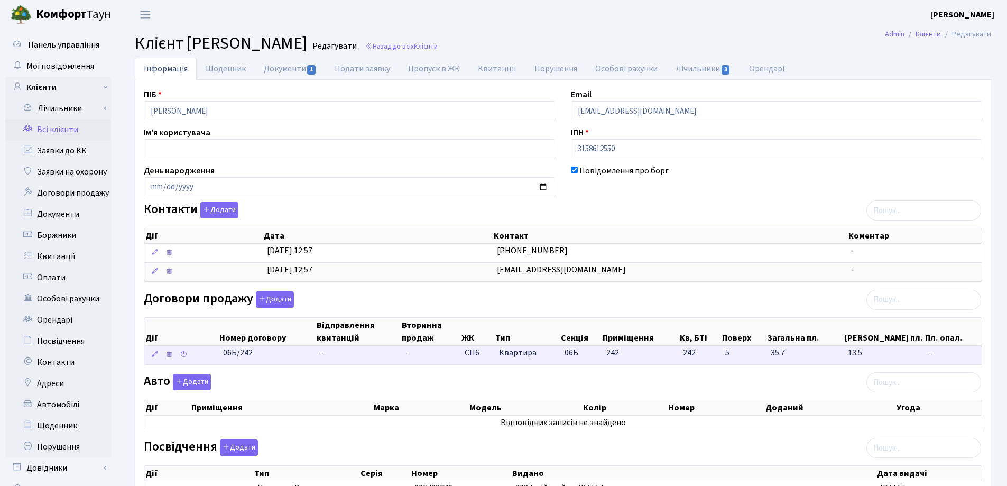
click at [325, 350] on td "-" at bounding box center [358, 355] width 85 height 19
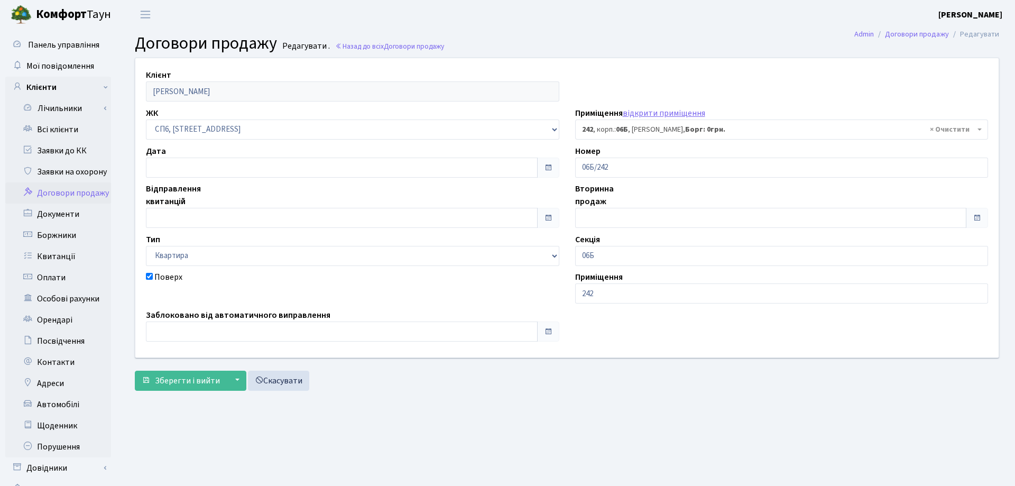
select select "21910"
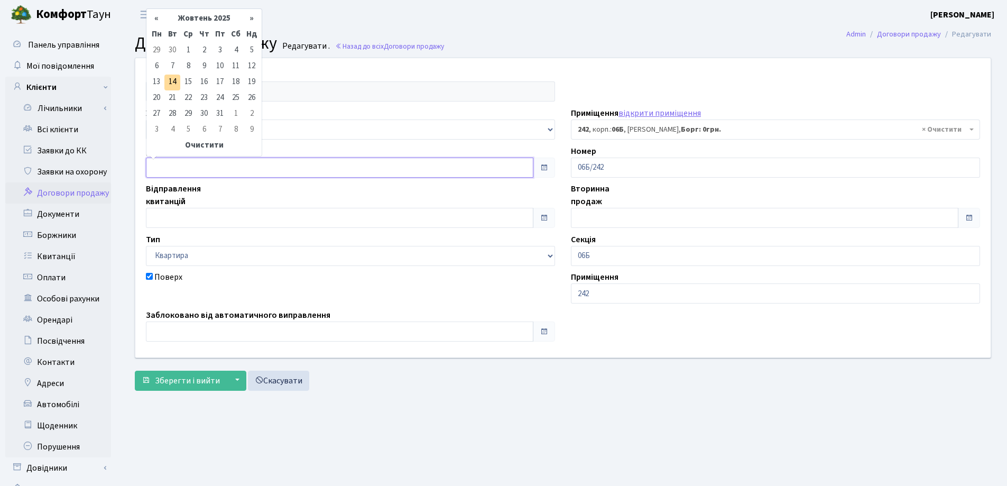
click at [195, 161] on input "text" at bounding box center [340, 168] width 388 height 20
type input "[DATE]"
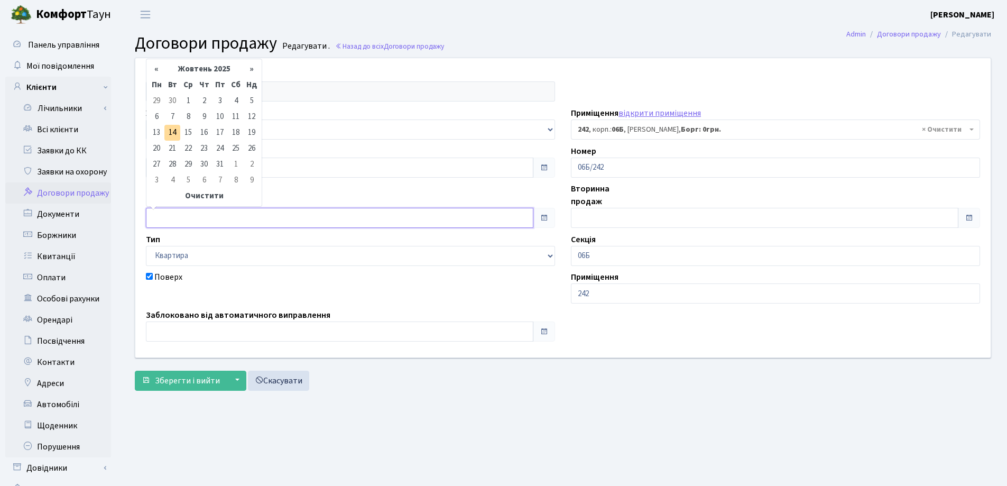
click at [201, 216] on input "text" at bounding box center [340, 218] width 388 height 20
type input "[DATE]"
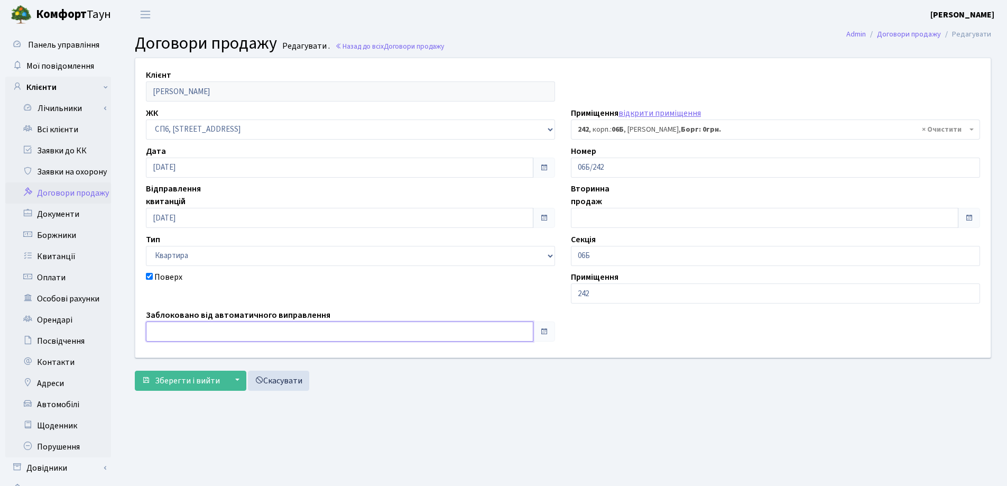
click at [206, 331] on input "text" at bounding box center [340, 331] width 388 height 20
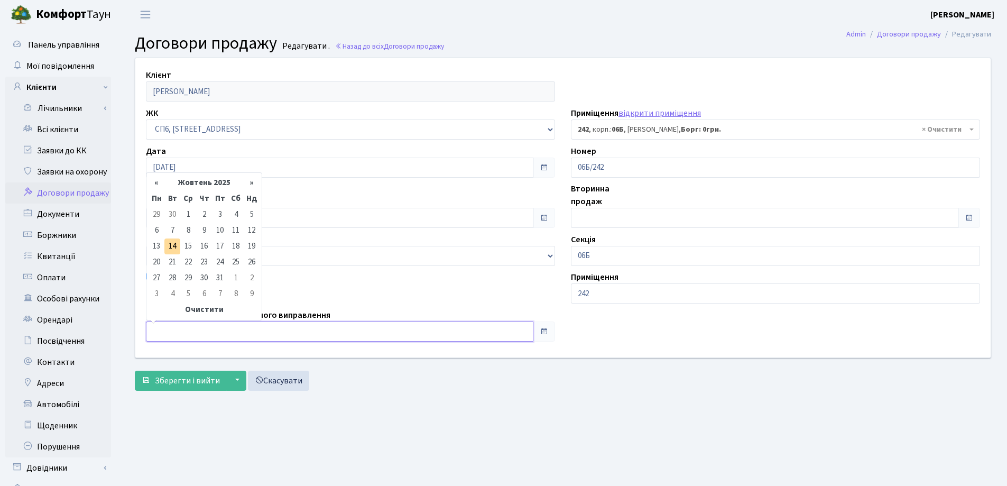
type input "[DATE]"
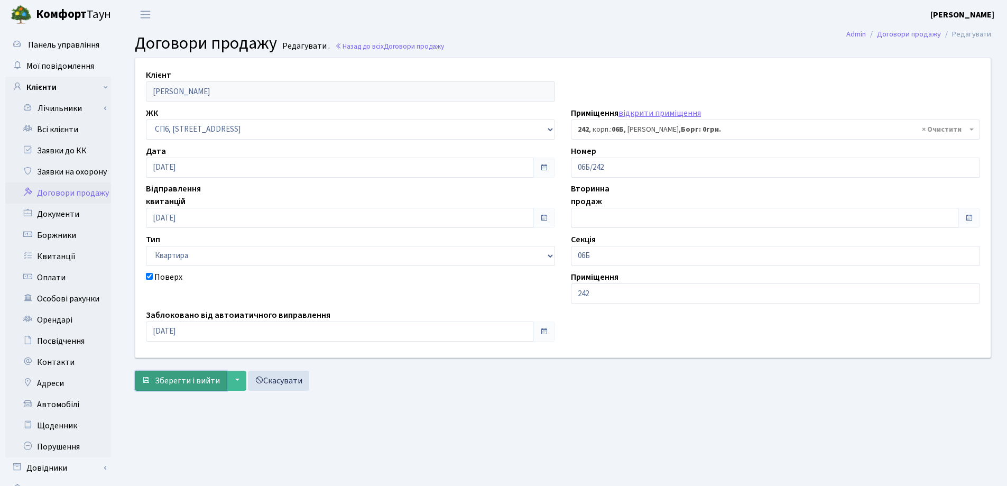
click at [179, 378] on span "Зберегти і вийти" at bounding box center [187, 381] width 65 height 12
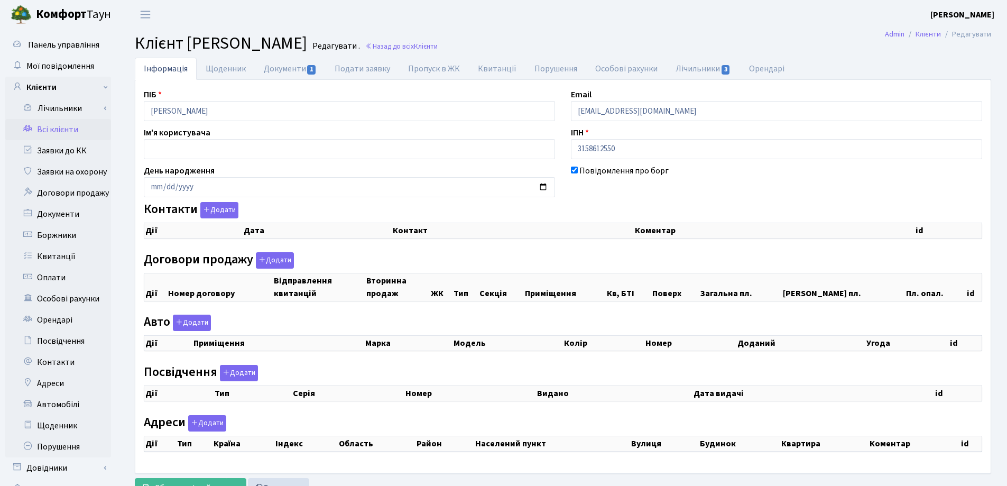
checkbox input "true"
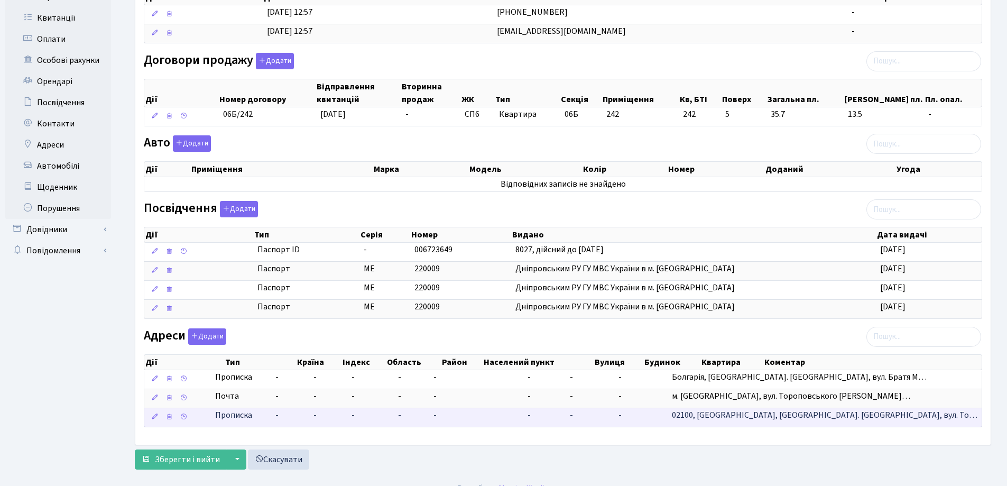
scroll to position [254, 0]
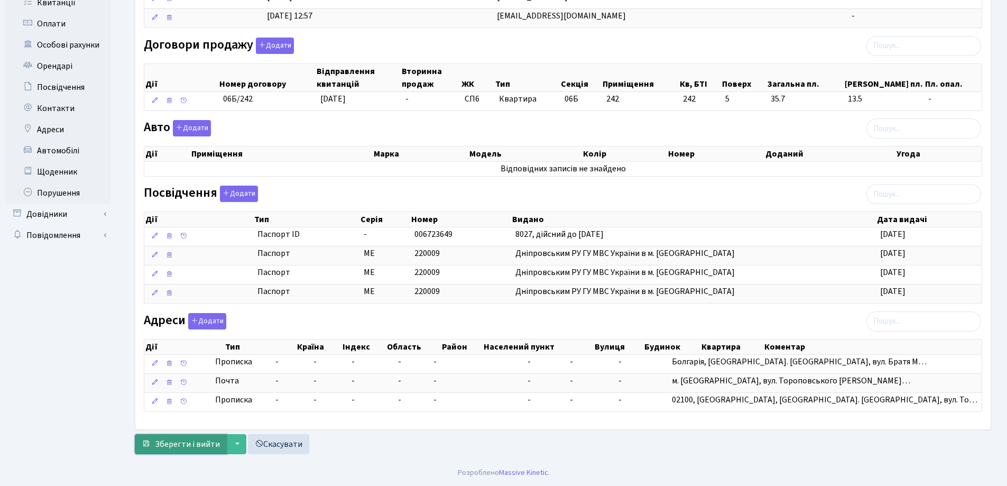
click at [161, 450] on button "Зберегти і вийти" at bounding box center [181, 444] width 92 height 20
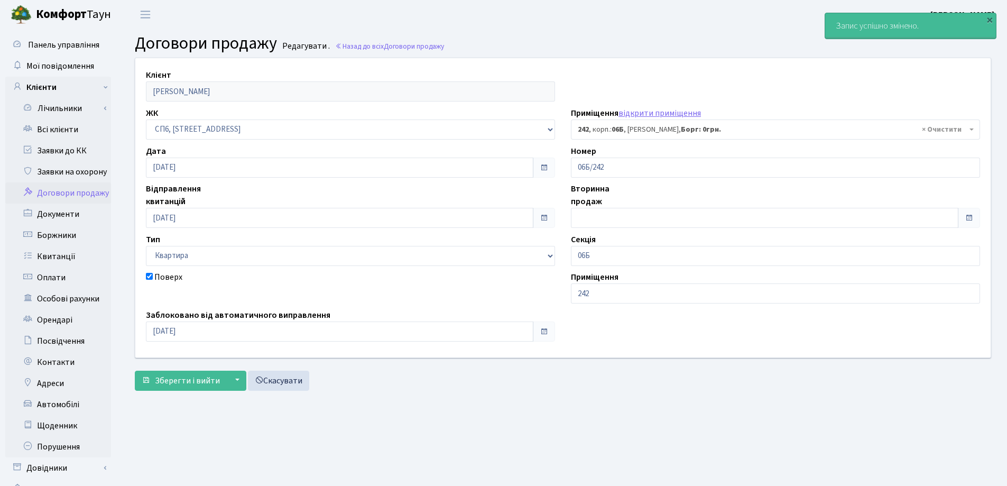
select select "21910"
click at [39, 128] on link "Всі клієнти" at bounding box center [58, 129] width 106 height 21
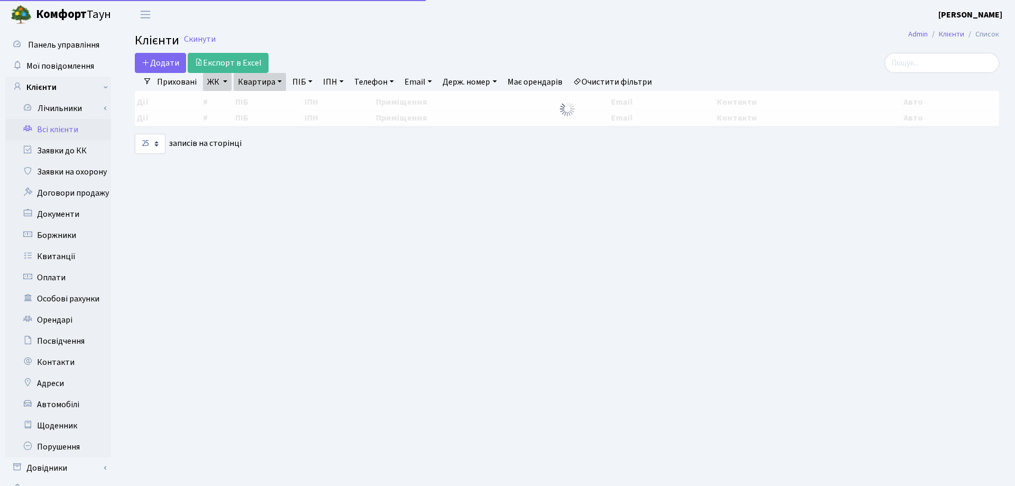
select select "25"
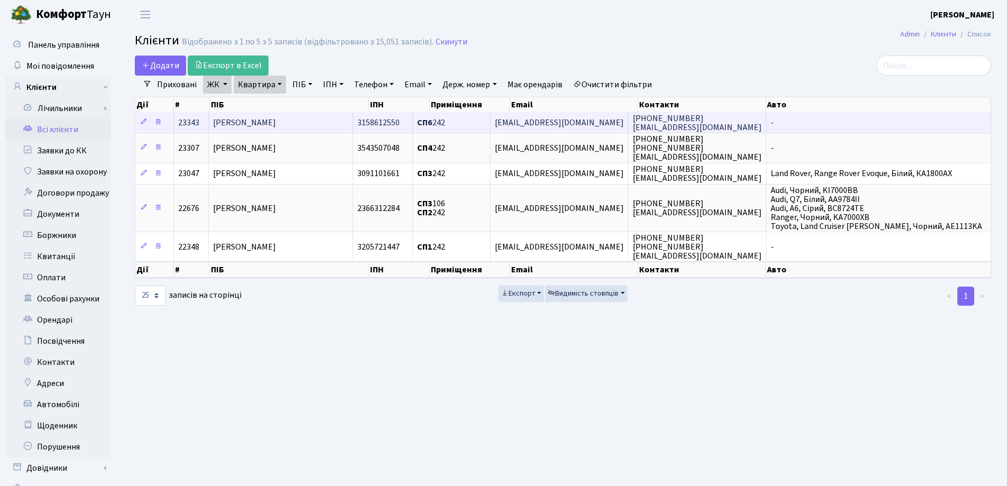
click at [339, 123] on td "[PERSON_NAME]" at bounding box center [281, 122] width 144 height 21
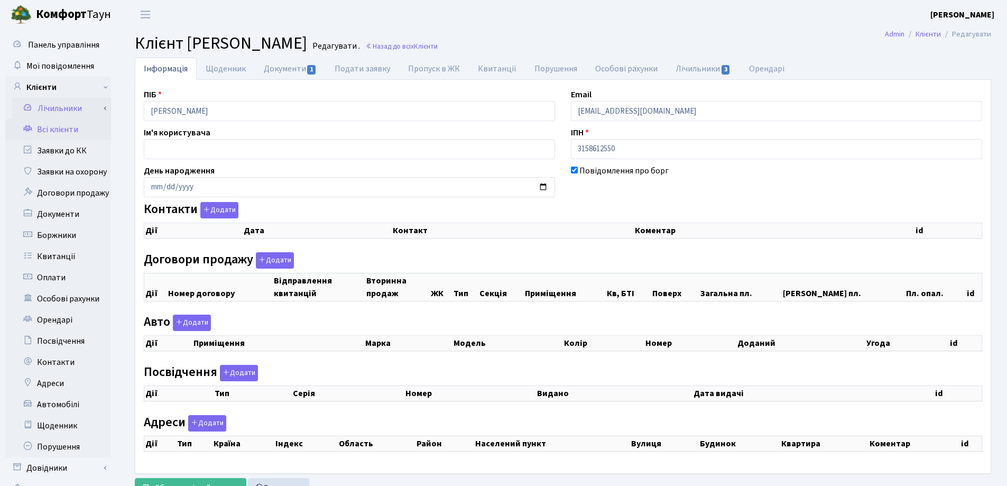
checkbox input "true"
click at [74, 115] on div "Панель управління Мої повідомлення Клієнти Лічильники Показання" at bounding box center [503, 267] width 1007 height 476
select select "25"
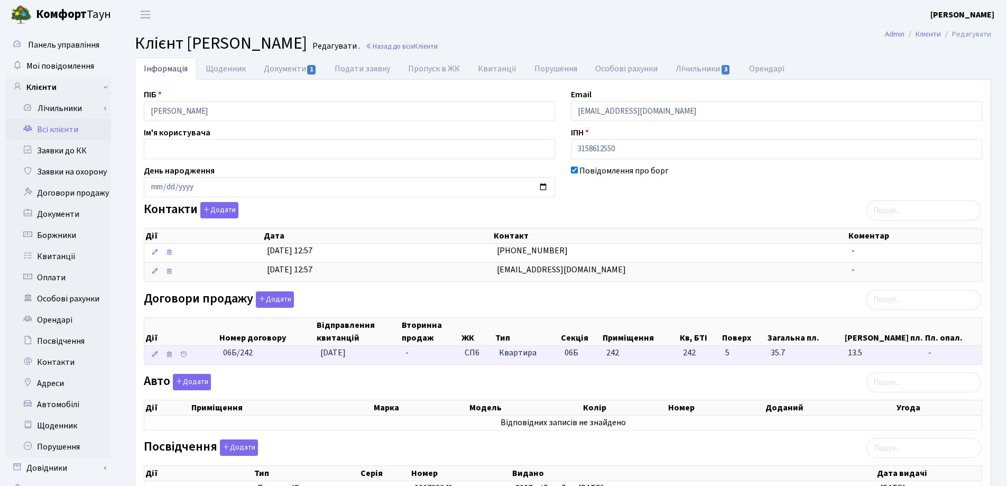
drag, startPoint x: 281, startPoint y: 358, endPoint x: 192, endPoint y: 358, distance: 88.8
click at [187, 357] on \<\/span\>\a "06Б/242 14.10.2025 - СП6 Квартира 06Б 242 242 -" at bounding box center [562, 355] width 837 height 19
copy span "06Б/242"
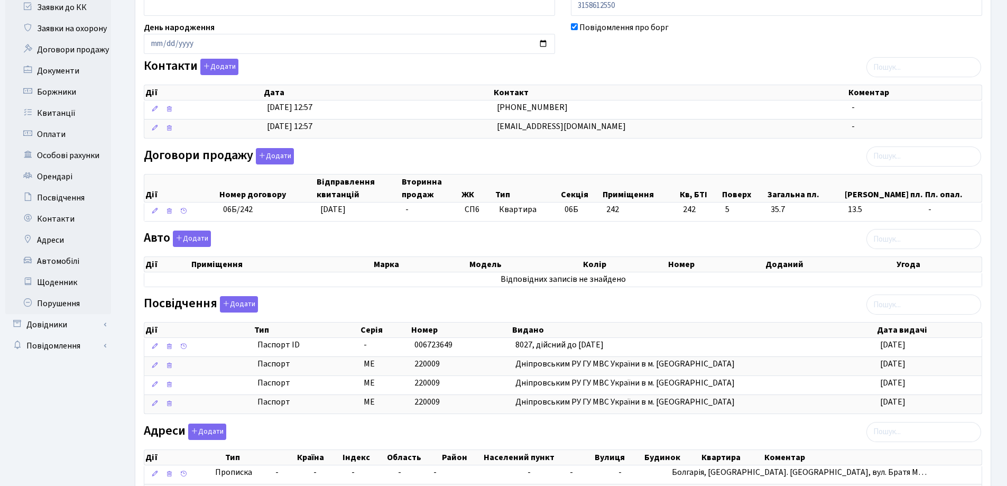
scroll to position [254, 0]
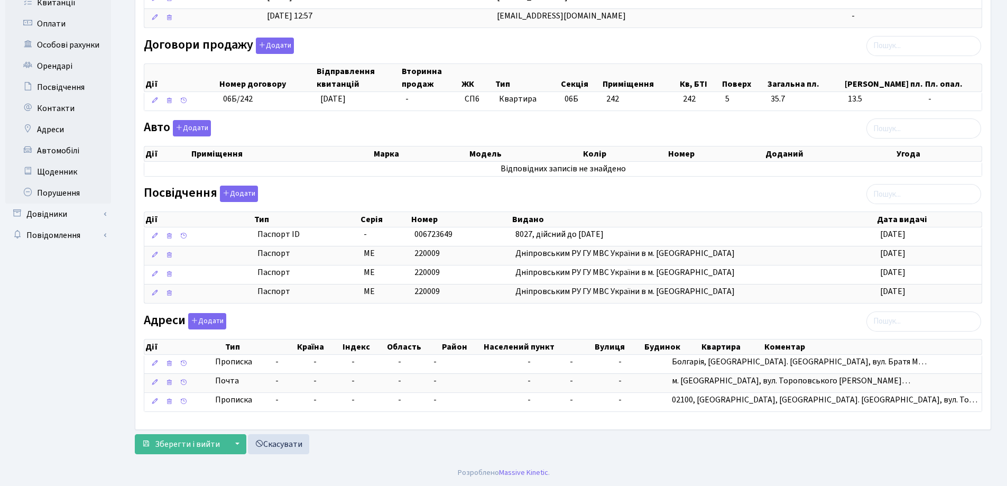
click at [413, 448] on div "Зберегти і вийти ▼ Зберегти та продовжити редагування Зберегти та створити Скас…" at bounding box center [563, 444] width 856 height 20
click at [197, 440] on span "Зберегти і вийти" at bounding box center [187, 444] width 65 height 12
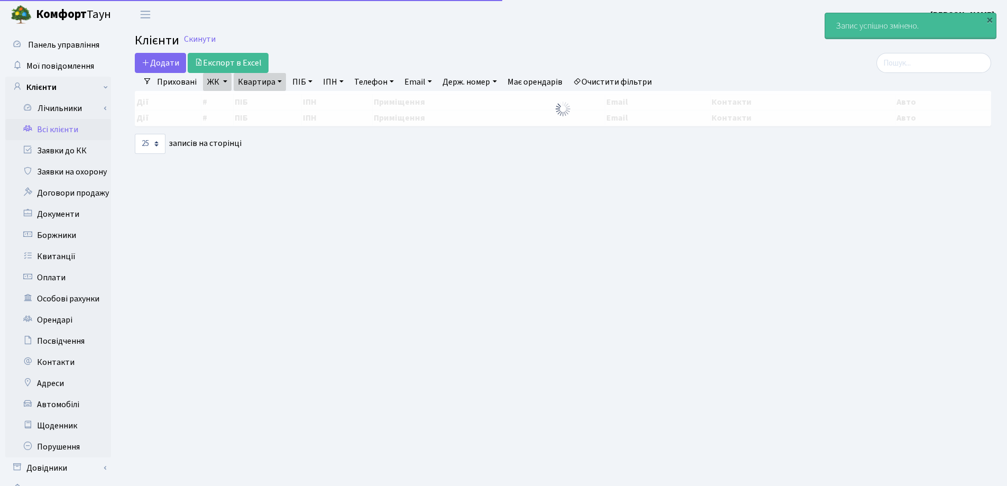
select select "25"
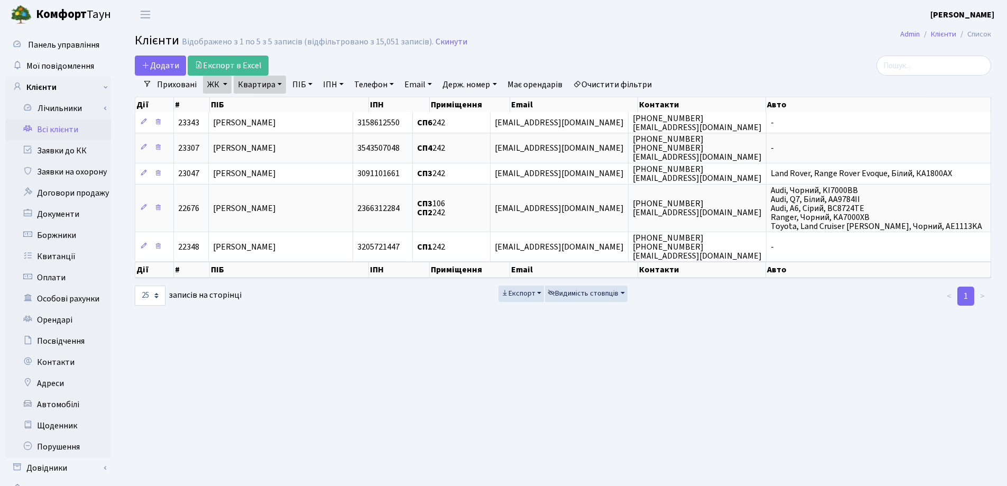
drag, startPoint x: 280, startPoint y: 83, endPoint x: 277, endPoint y: 98, distance: 15.0
click at [278, 84] on link "Квартира" at bounding box center [260, 85] width 52 height 18
click at [277, 100] on input "242" at bounding box center [265, 105] width 62 height 20
type input "2"
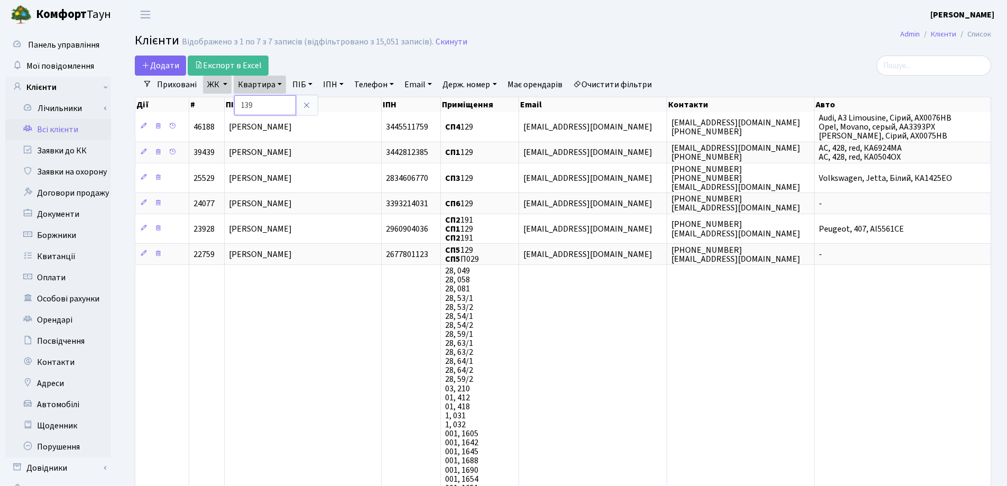
type input "139"
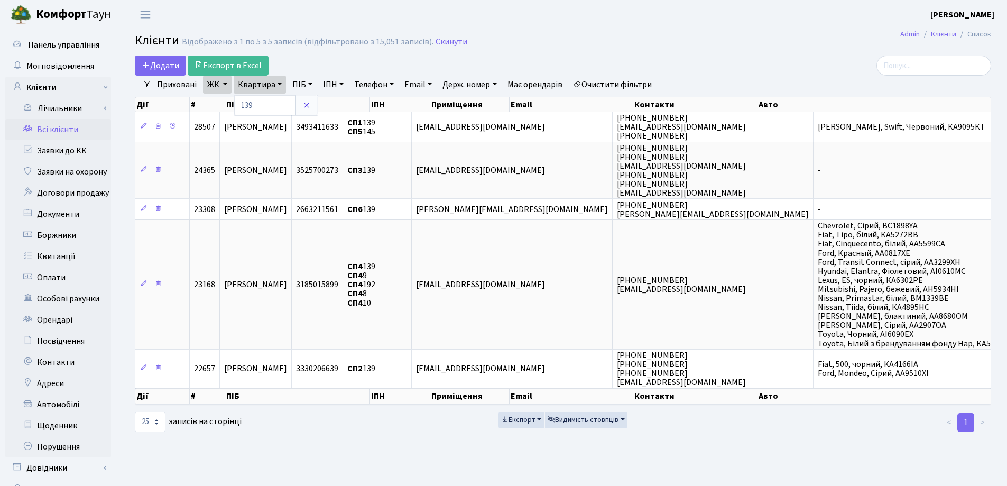
click at [304, 108] on icon at bounding box center [306, 105] width 8 height 8
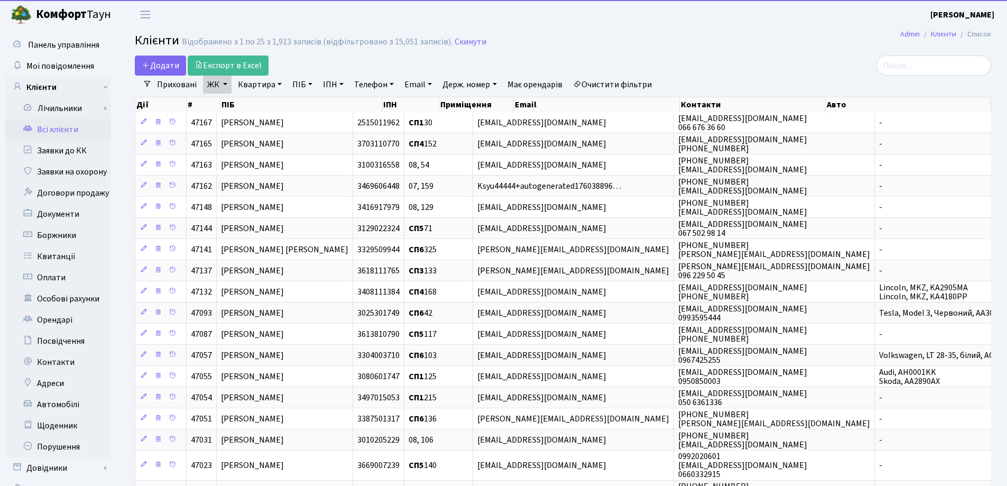
click at [281, 87] on link "Квартира" at bounding box center [260, 85] width 52 height 18
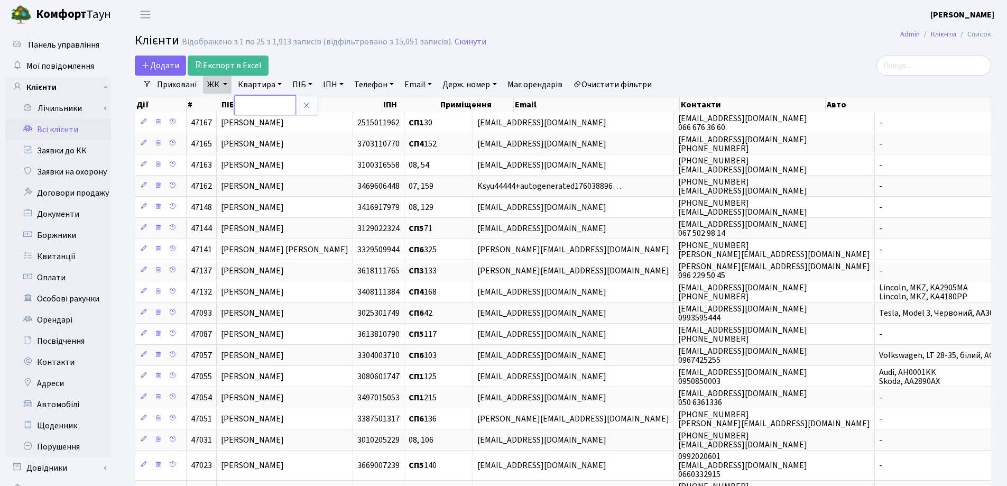
click at [274, 103] on input "text" at bounding box center [265, 105] width 62 height 20
type input "80"
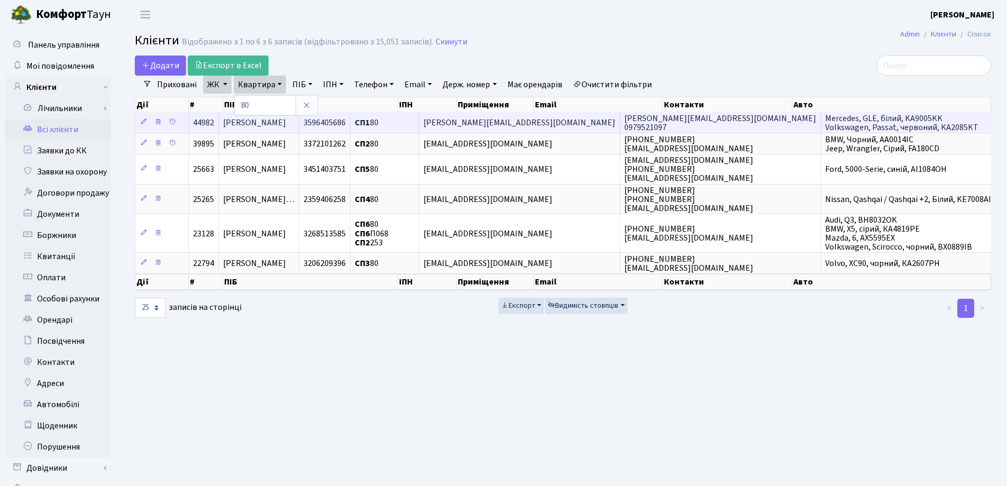
click at [299, 120] on td "[PERSON_NAME]" at bounding box center [259, 122] width 80 height 21
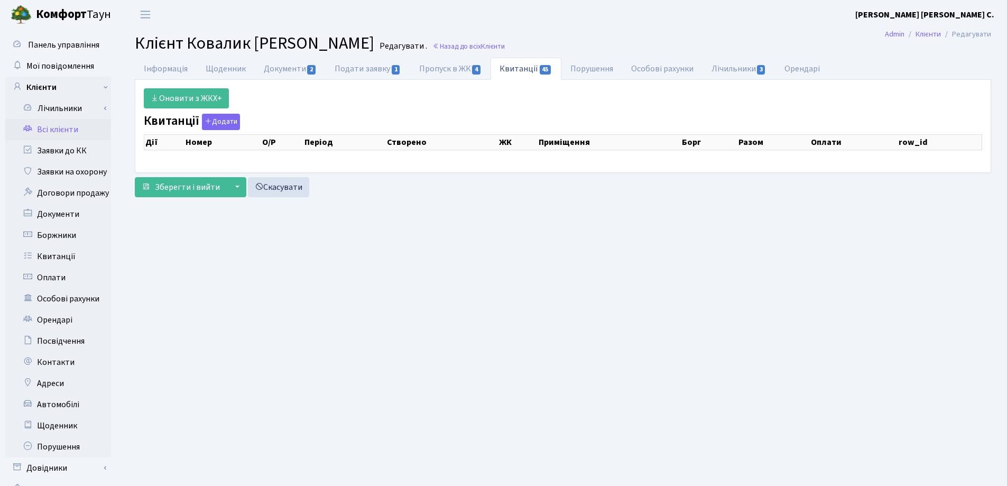
select select "25"
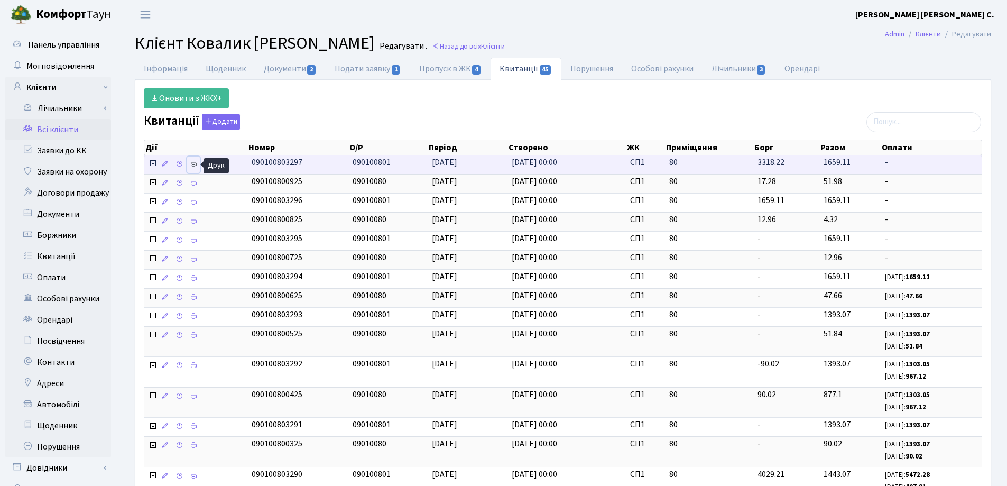
click at [192, 164] on icon at bounding box center [193, 163] width 7 height 7
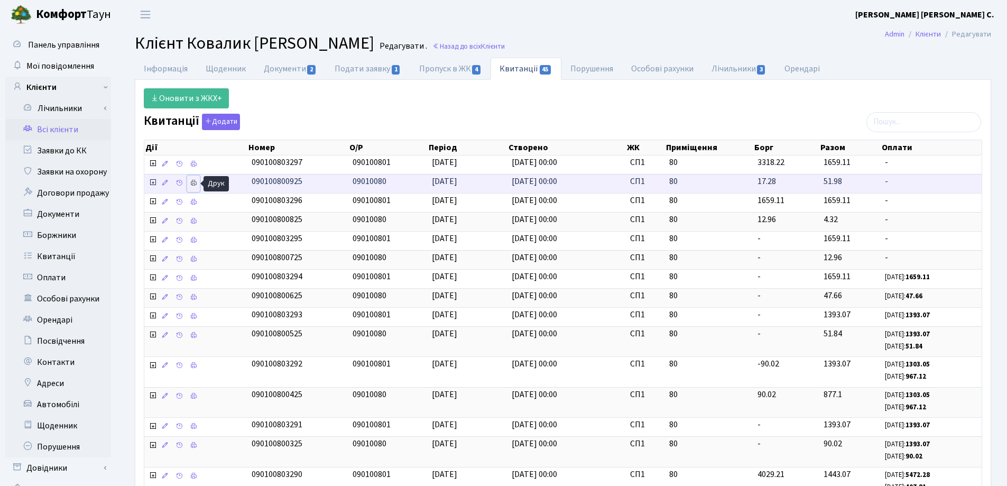
click at [192, 184] on icon at bounding box center [193, 182] width 7 height 7
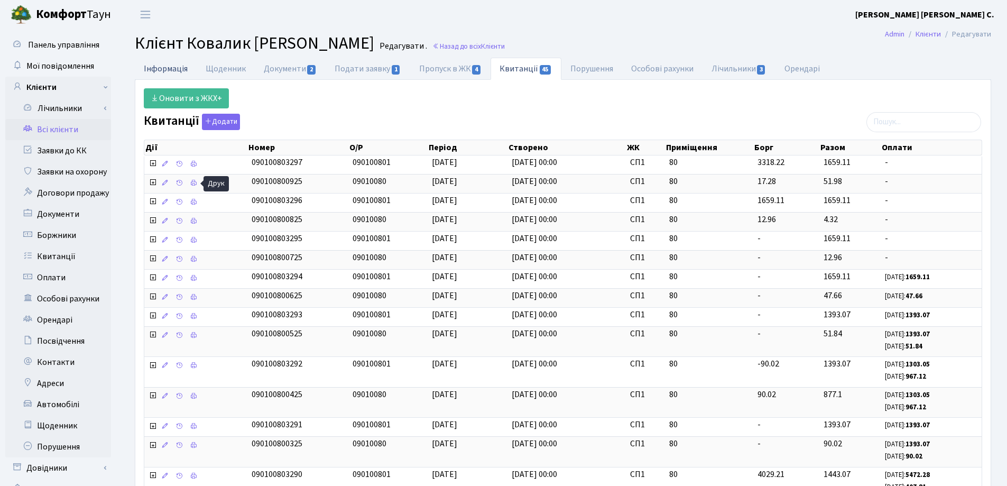
click at [154, 69] on link "Інформація" at bounding box center [166, 69] width 62 height 22
select select "25"
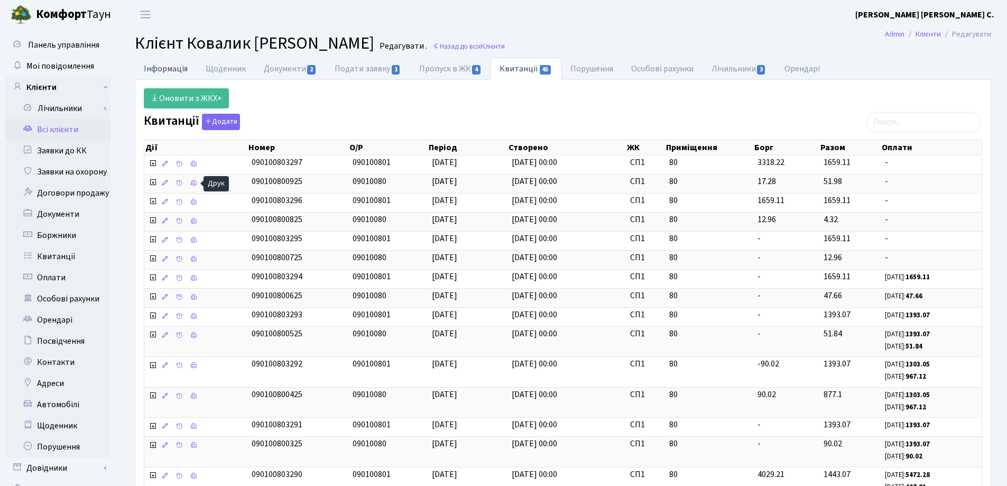
select select "25"
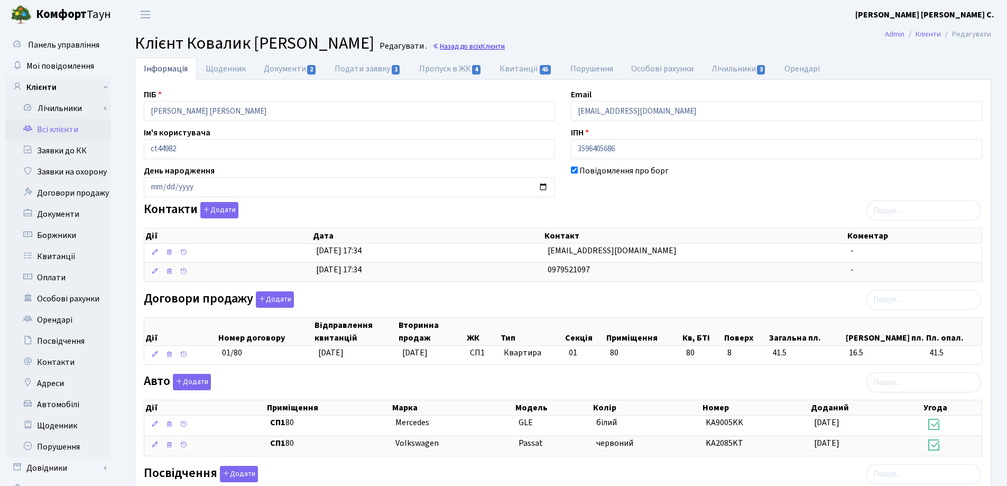
click at [505, 48] on link "Назад до всіх Клієнти" at bounding box center [468, 46] width 72 height 10
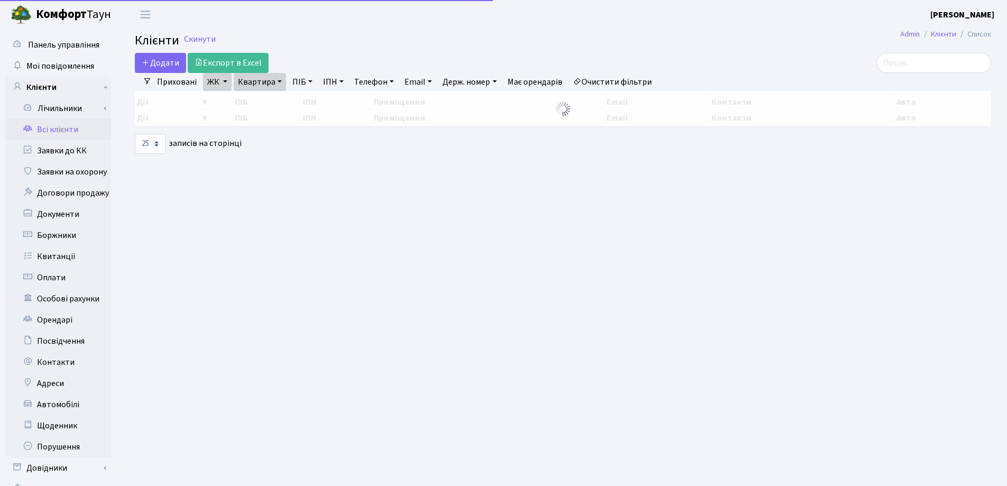
select select "25"
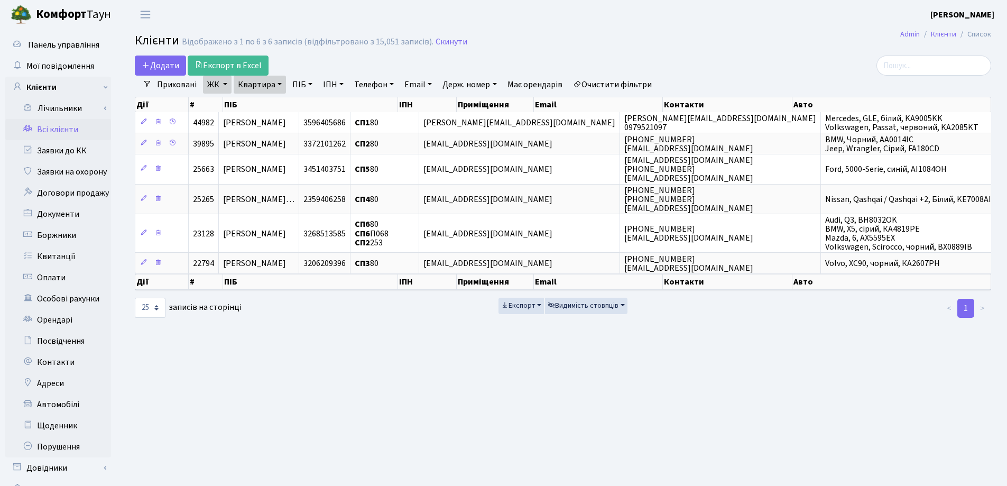
click at [280, 79] on link "Квартира" at bounding box center [260, 85] width 52 height 18
click at [308, 106] on icon at bounding box center [306, 105] width 8 height 8
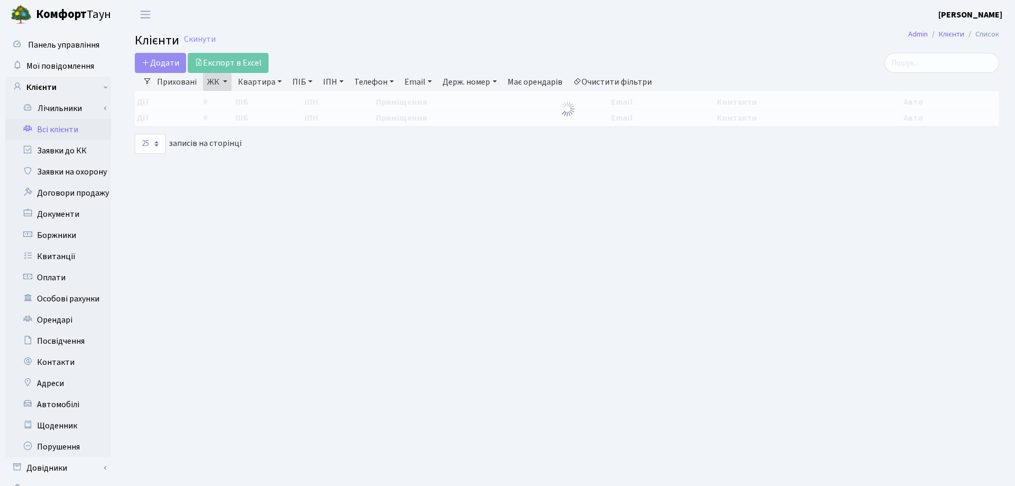
select select "25"
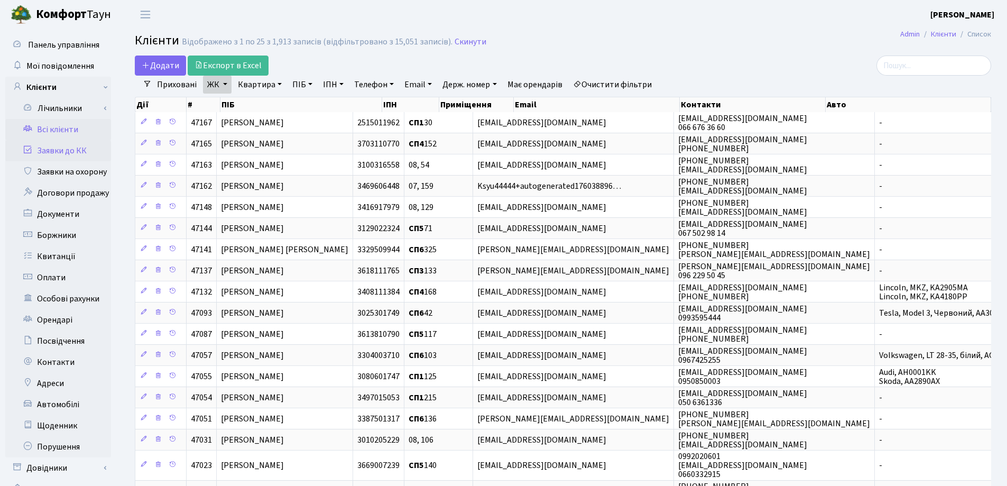
click at [69, 147] on link "Заявки до КК" at bounding box center [58, 150] width 106 height 21
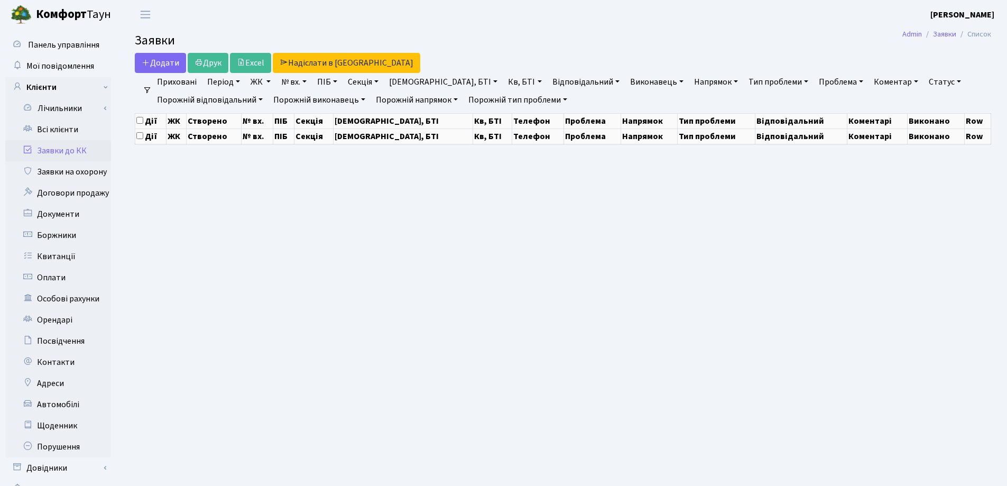
select select "25"
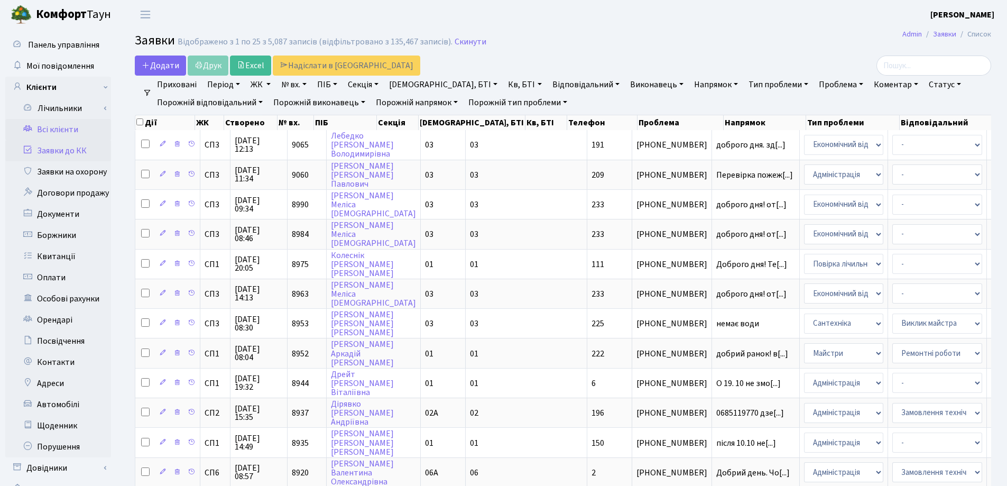
click at [59, 127] on link "Всі клієнти" at bounding box center [58, 129] width 106 height 21
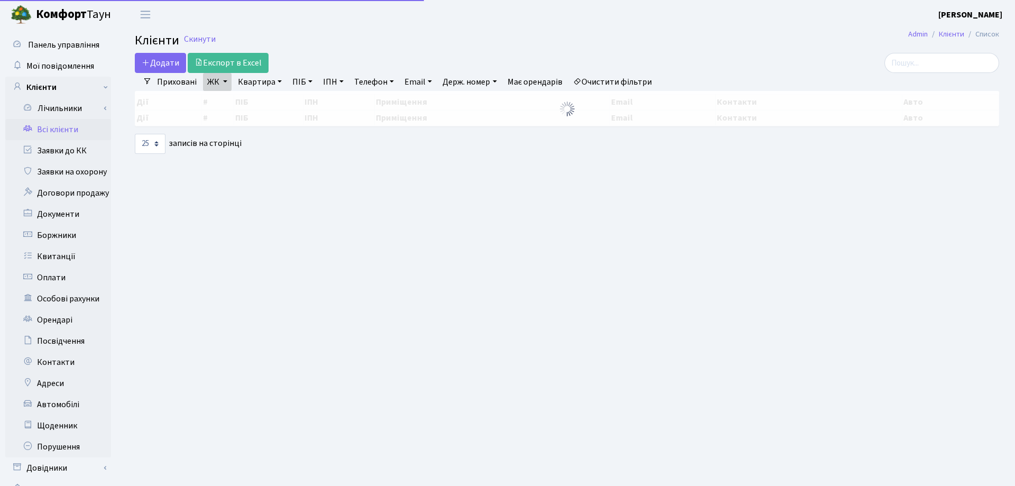
select select "25"
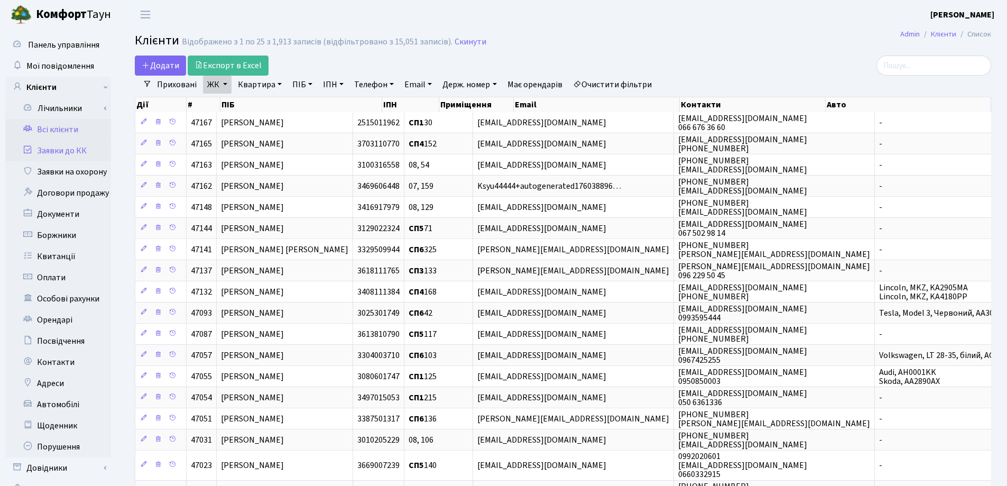
click at [67, 148] on link "Заявки до КК" at bounding box center [58, 150] width 106 height 21
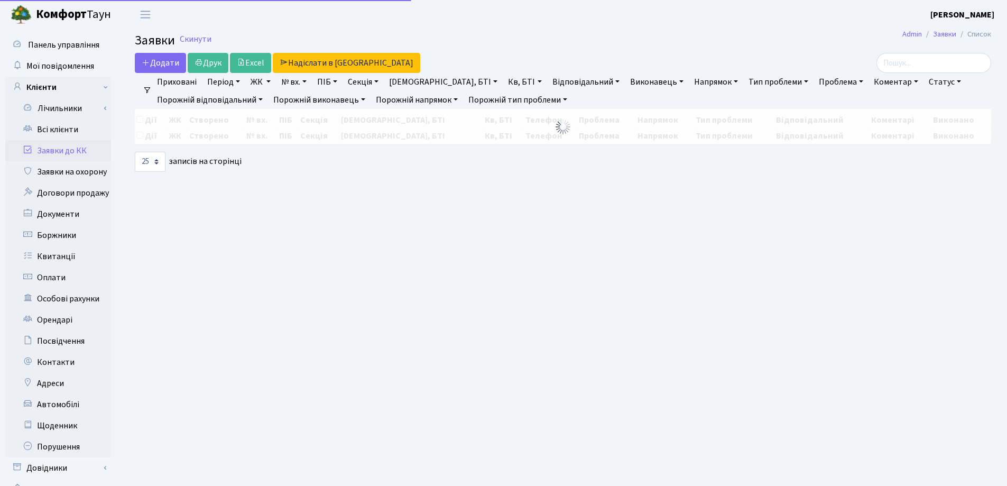
select select "25"
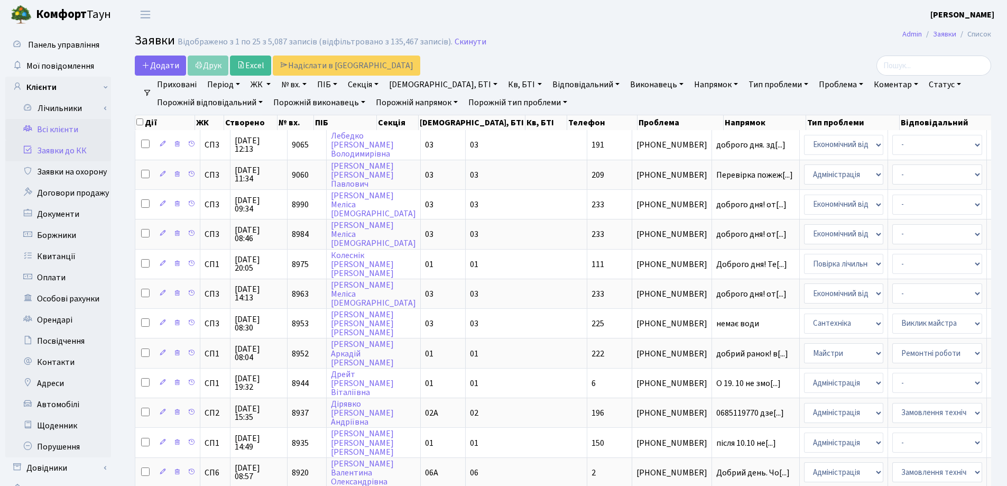
click at [62, 130] on link "Всі клієнти" at bounding box center [58, 129] width 106 height 21
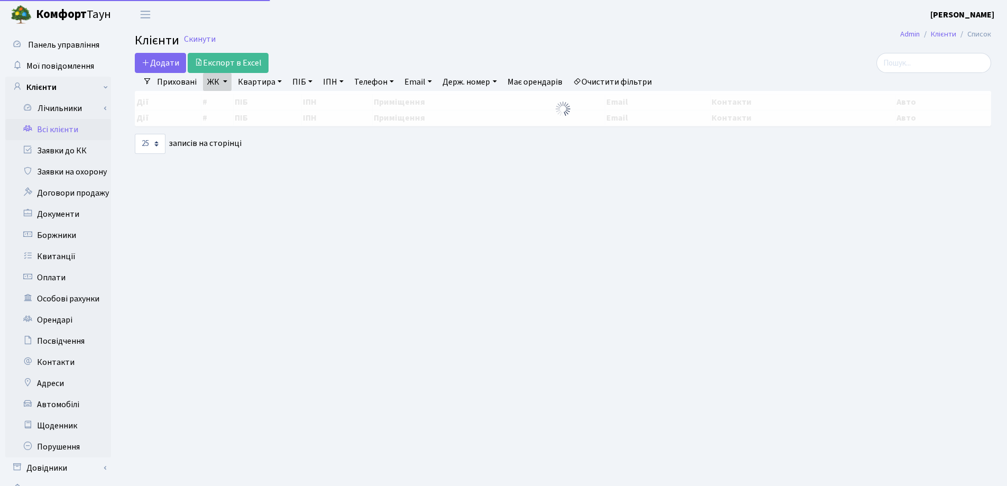
select select "25"
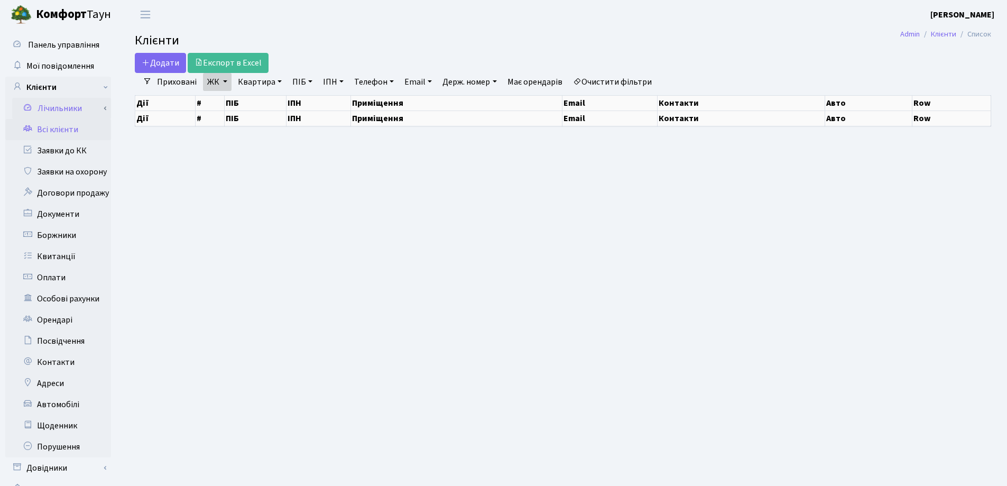
select select "25"
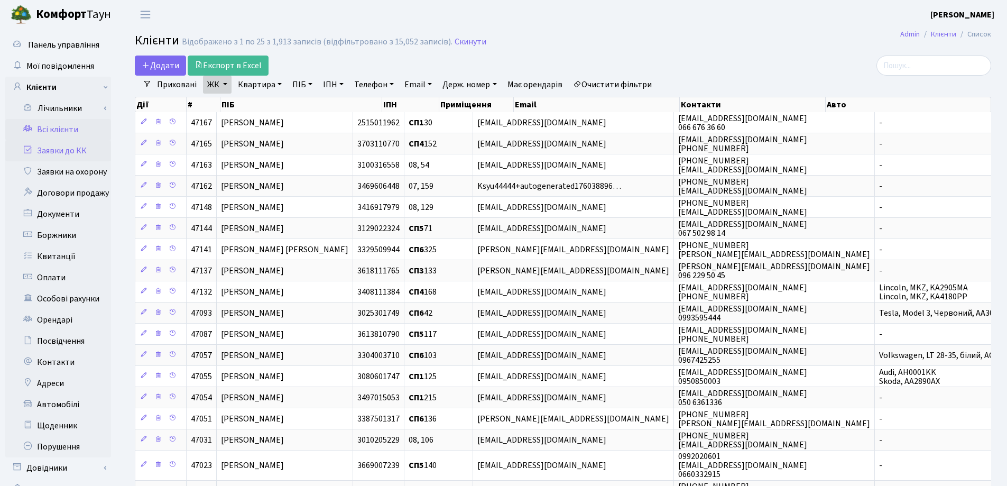
click at [63, 155] on link "Заявки до КК" at bounding box center [58, 150] width 106 height 21
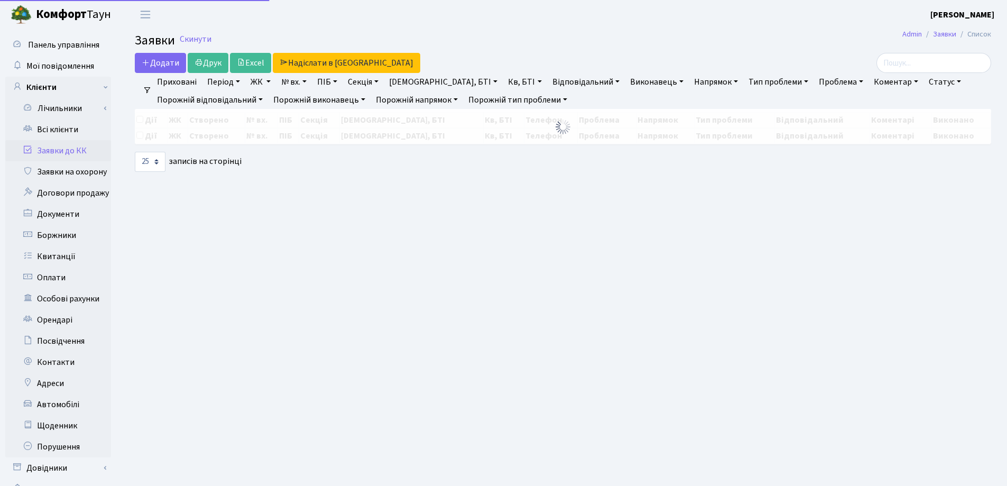
select select "25"
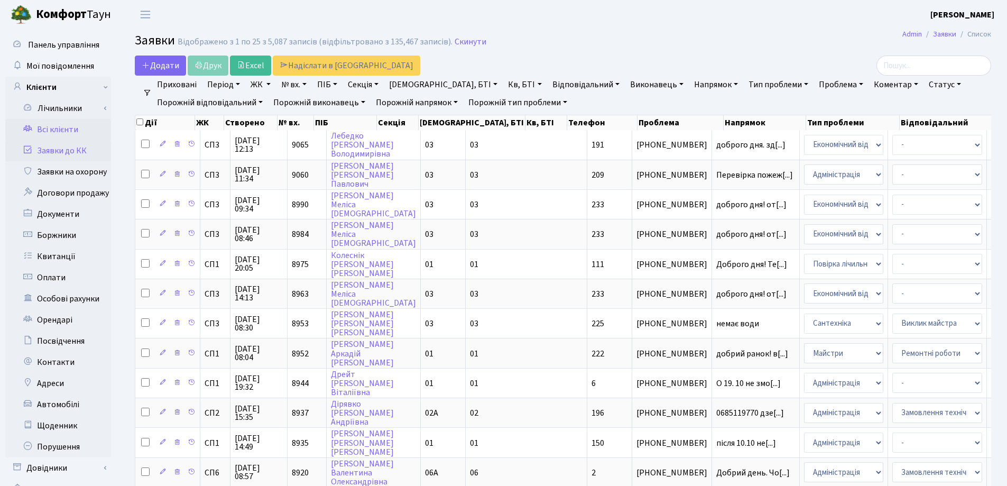
click at [62, 128] on link "Всі клієнти" at bounding box center [58, 129] width 106 height 21
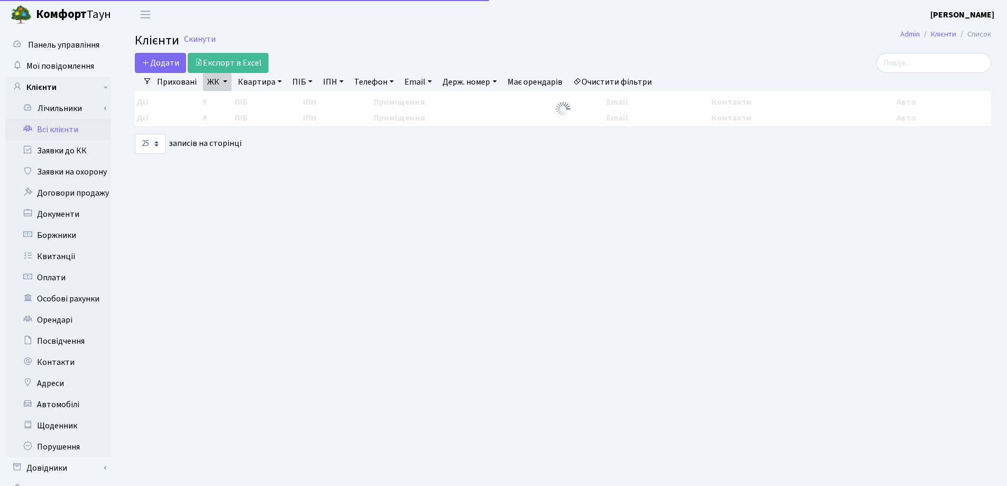
select select "25"
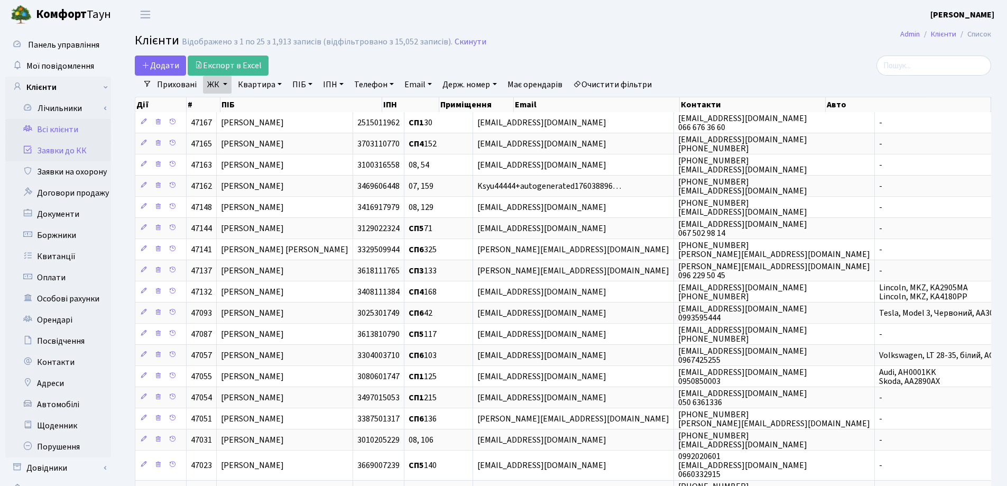
click at [53, 153] on link "Заявки до КК" at bounding box center [58, 150] width 106 height 21
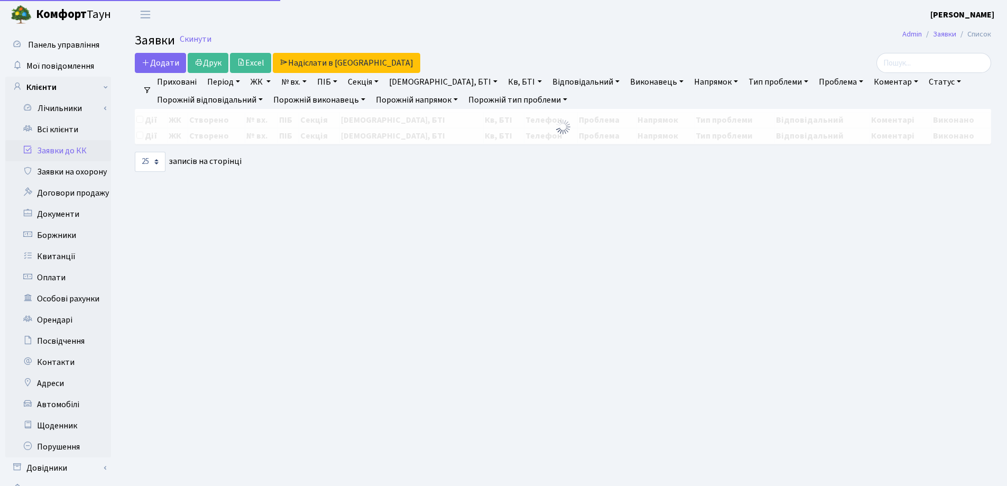
select select "25"
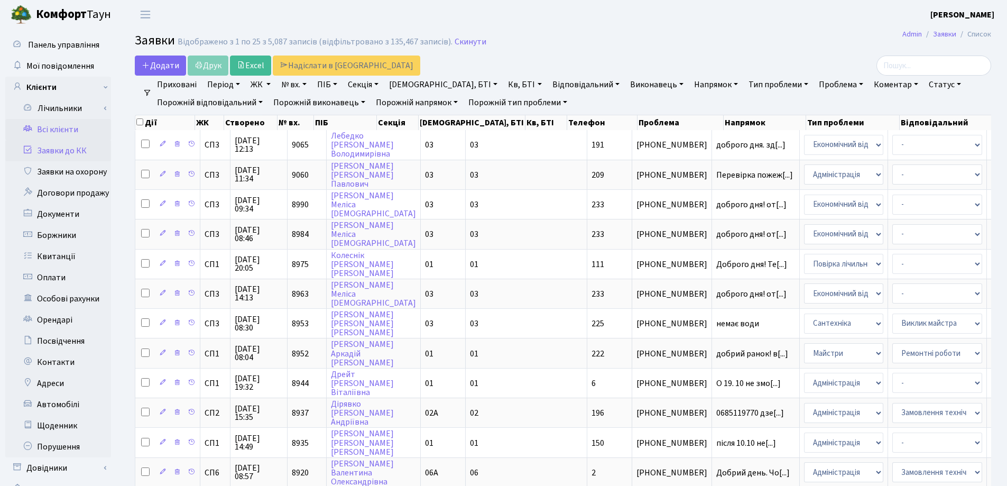
click at [45, 129] on link "Всі клієнти" at bounding box center [58, 129] width 106 height 21
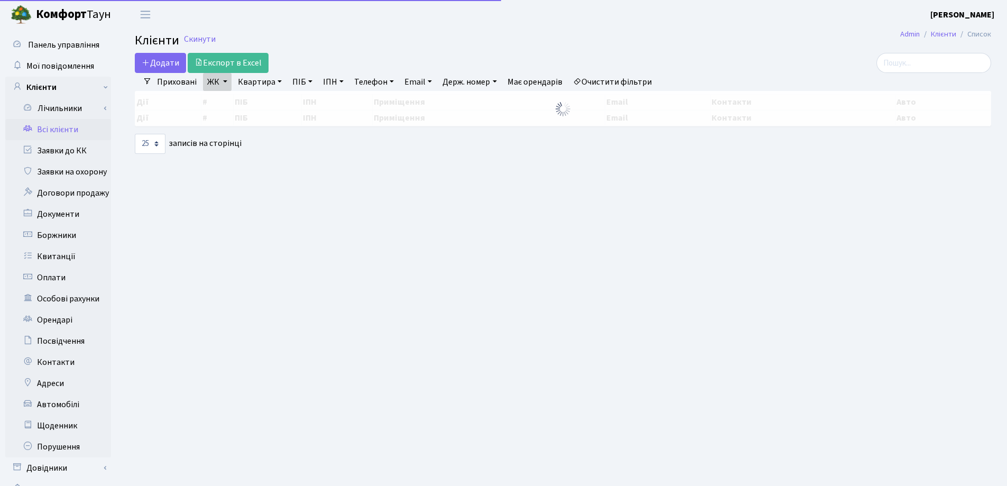
select select "25"
